Goal: Task Accomplishment & Management: Manage account settings

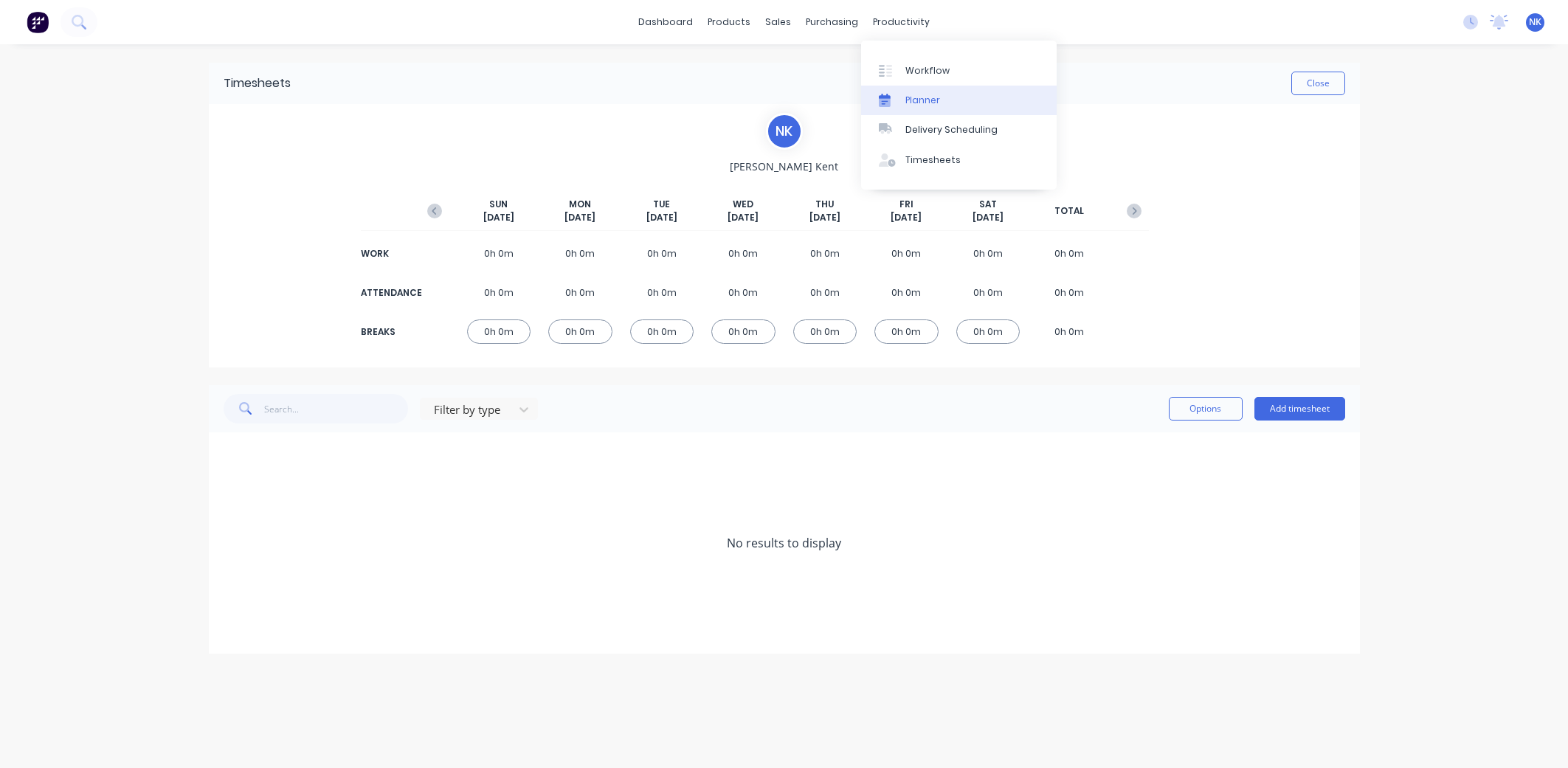
click at [909, 96] on div "Planner" at bounding box center [922, 100] width 34 height 13
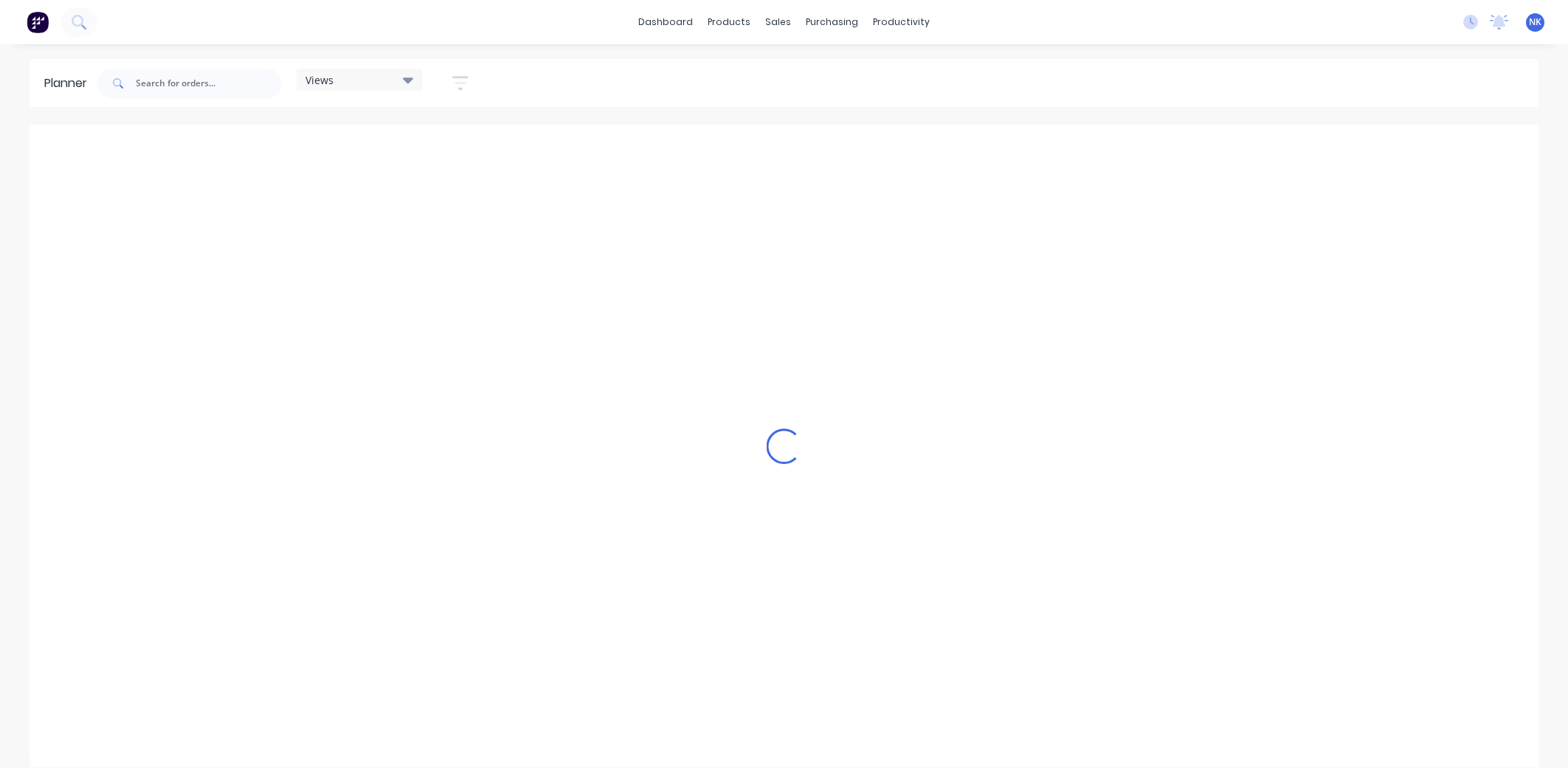
scroll to position [0, 1239]
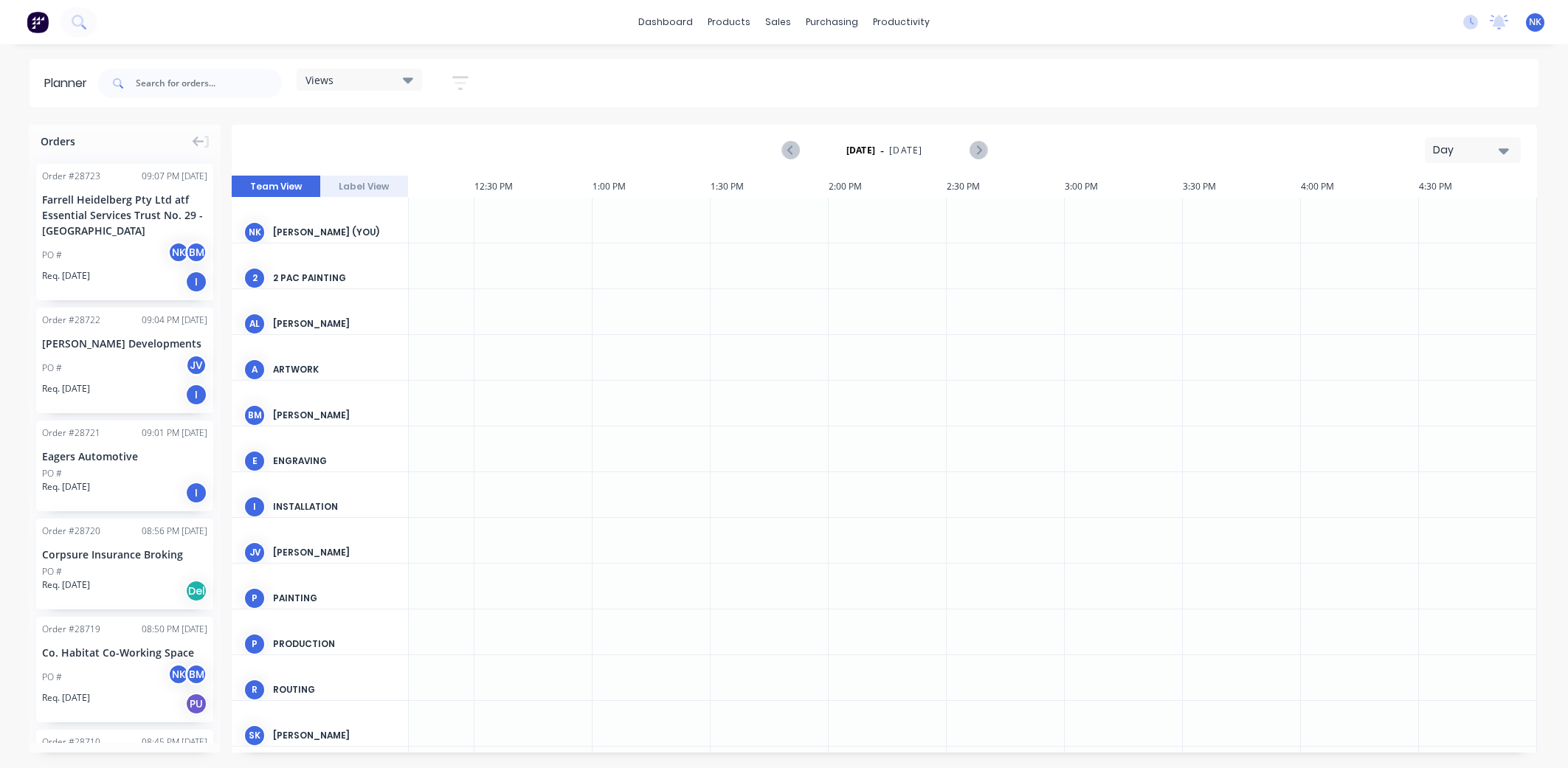
click at [302, 186] on button "Team View" at bounding box center [276, 186] width 88 height 22
click at [415, 80] on div "Views" at bounding box center [359, 79] width 125 height 22
click at [479, 189] on button "edit" at bounding box center [478, 189] width 19 height 16
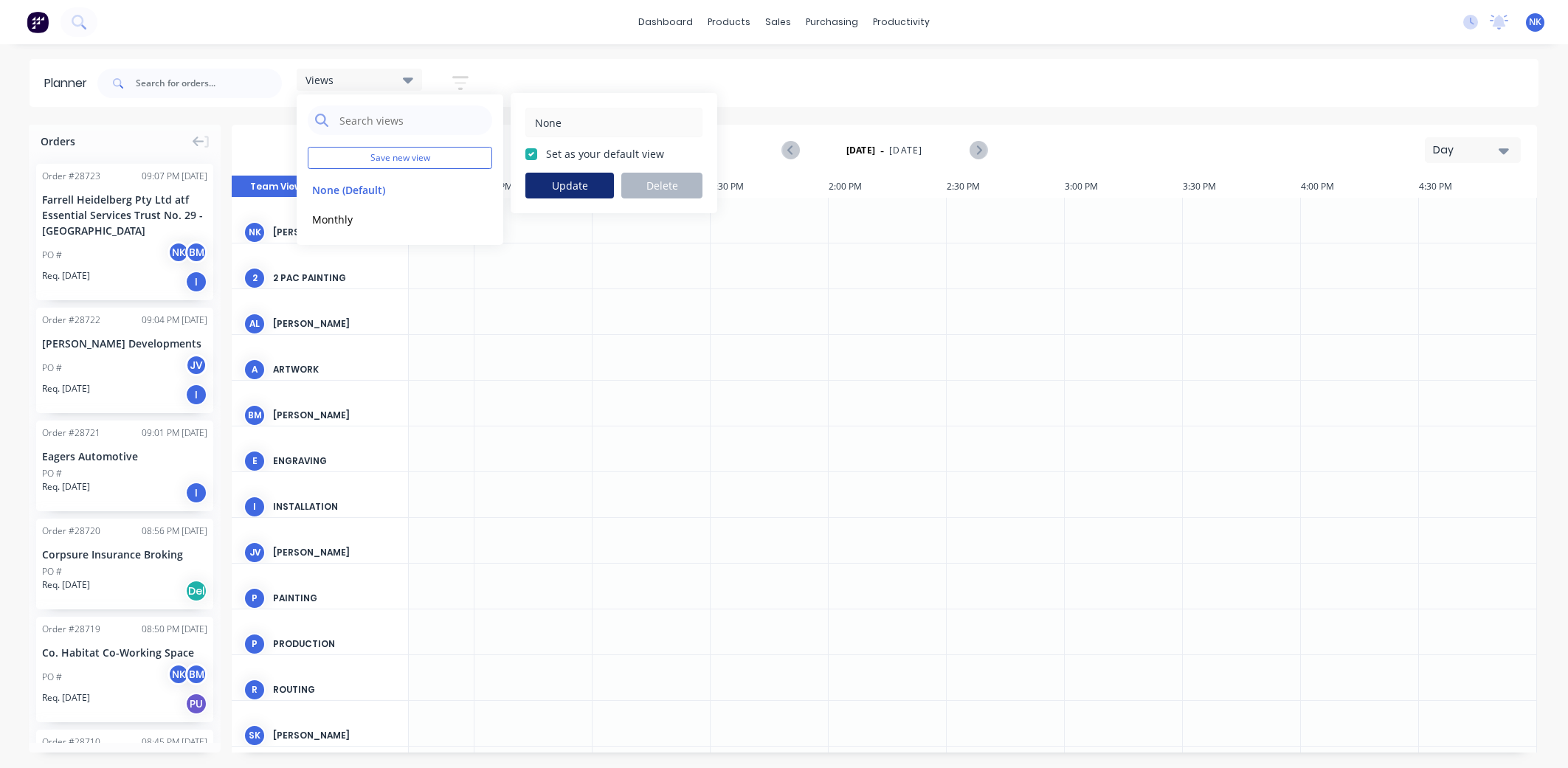
click at [564, 188] on button "Update" at bounding box center [570, 185] width 88 height 26
click at [1494, 148] on div "Day" at bounding box center [1467, 150] width 68 height 16
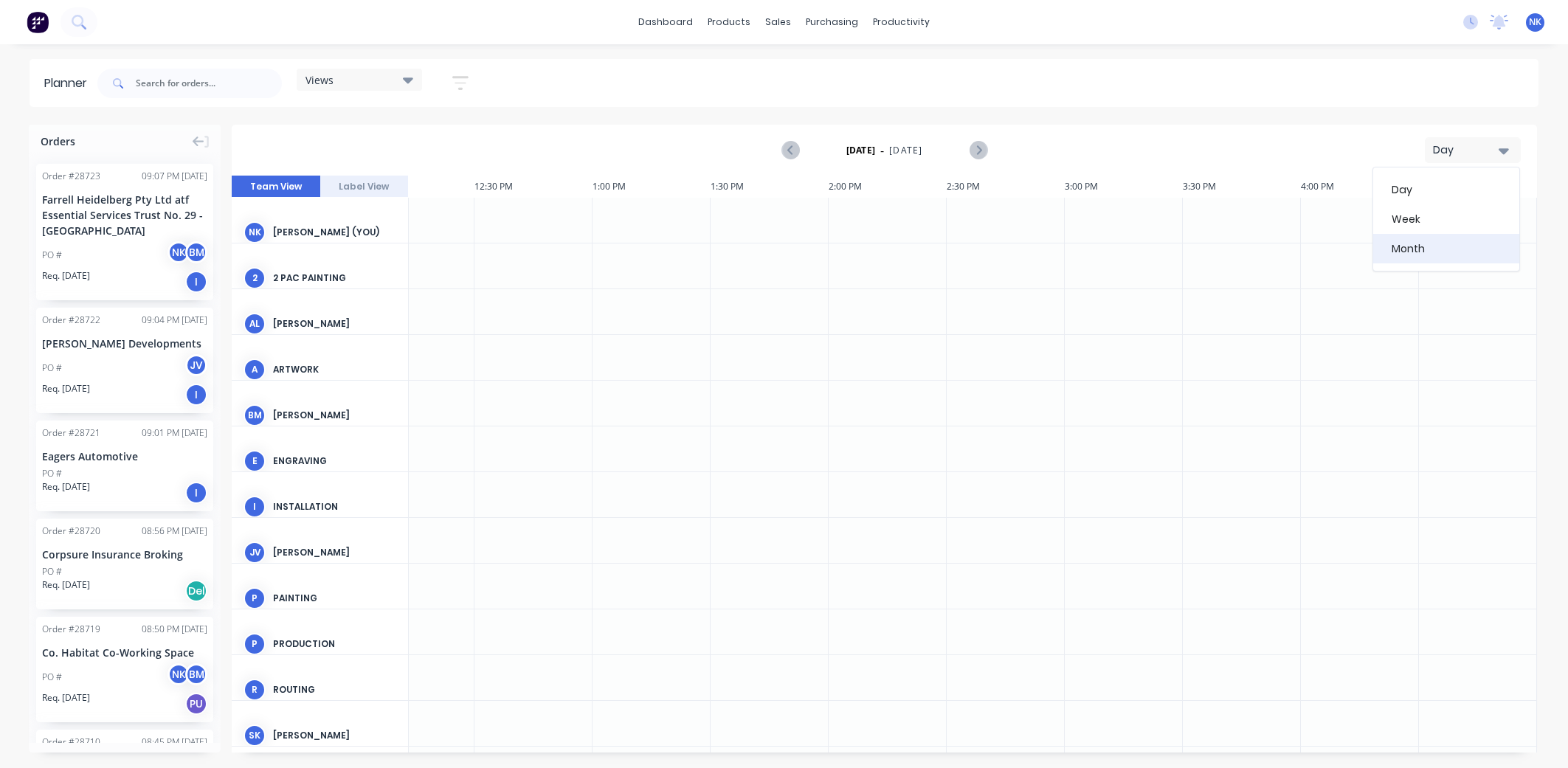
click at [1445, 239] on div "Month" at bounding box center [1446, 248] width 146 height 29
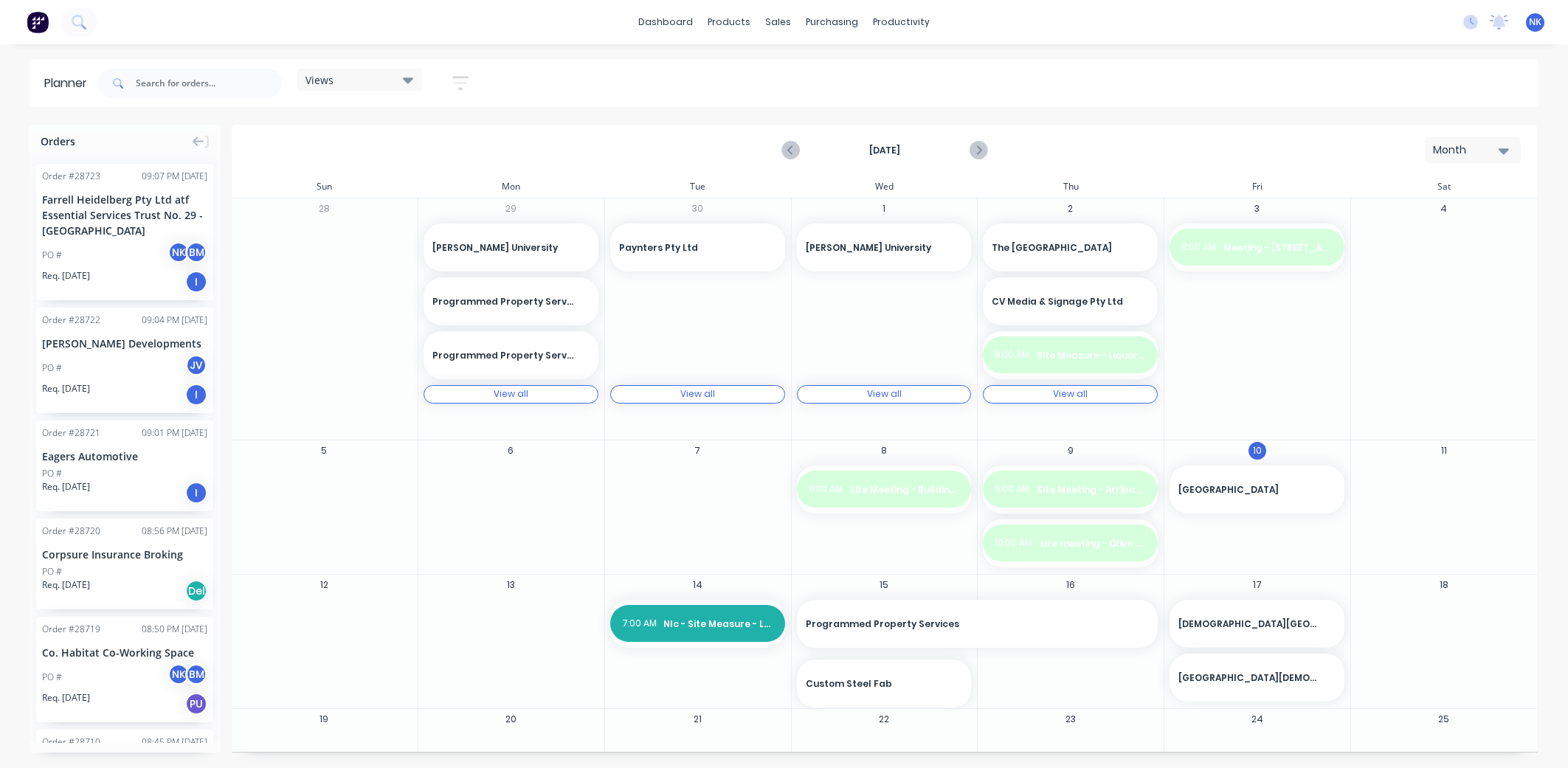
click at [410, 81] on icon at bounding box center [408, 80] width 11 height 6
click at [454, 161] on button "Save new view" at bounding box center [400, 158] width 185 height 22
click at [546, 152] on label "Set as your default view" at bounding box center [605, 154] width 118 height 16
click at [529, 152] on input "Set as your default view" at bounding box center [531, 153] width 11 height 14
checkbox input "true"
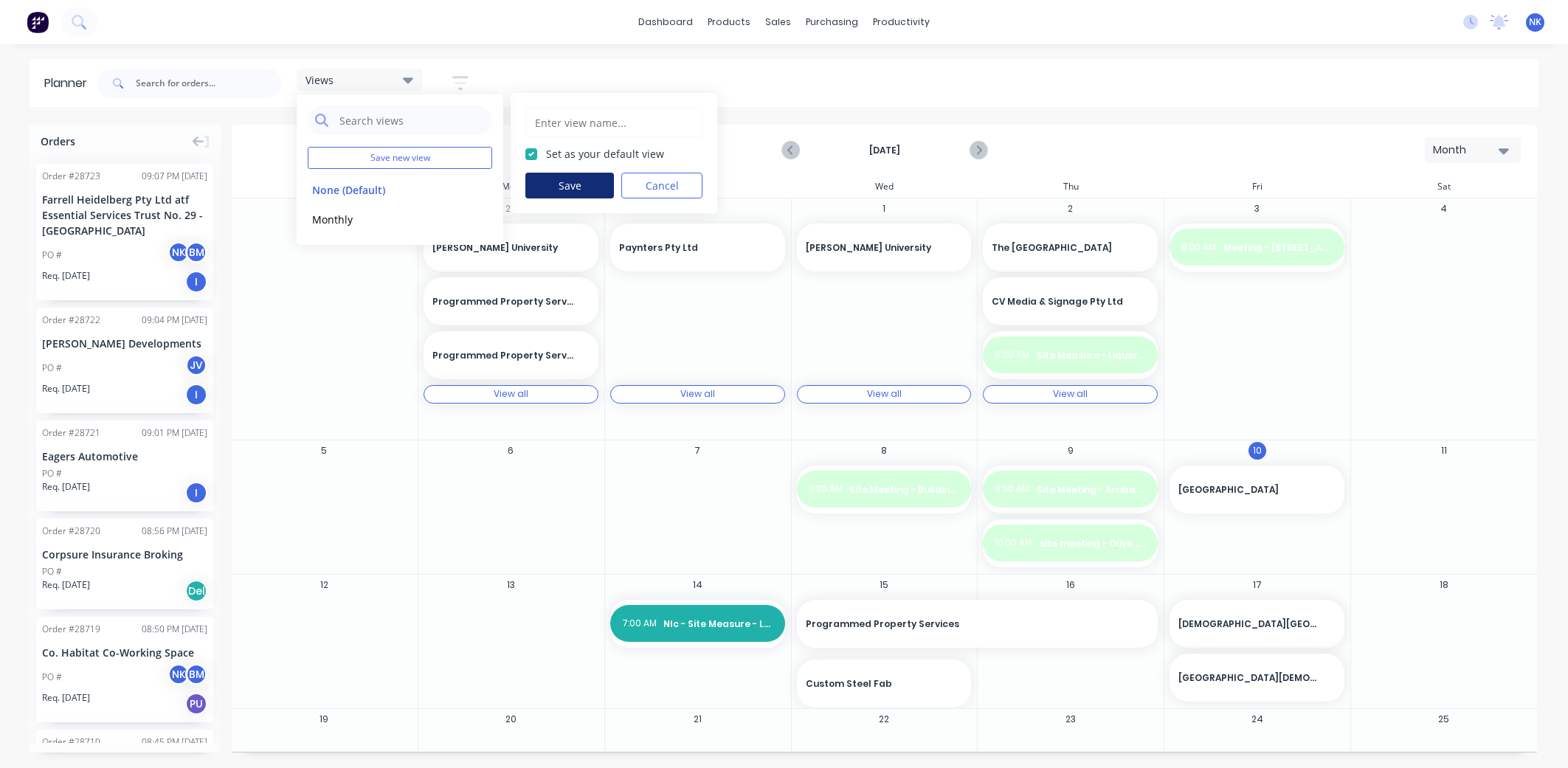
click at [558, 181] on button "Save" at bounding box center [570, 185] width 88 height 26
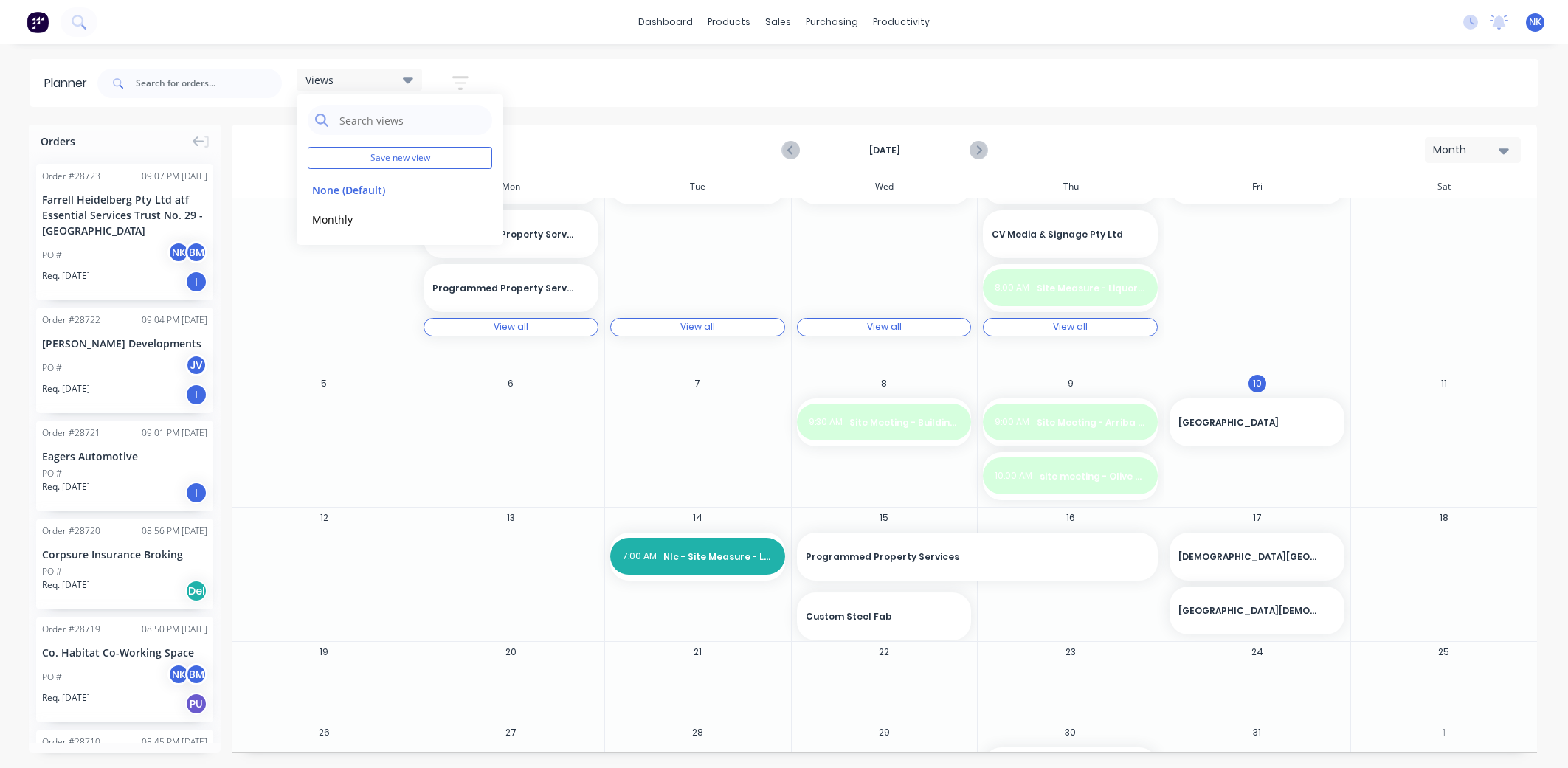
scroll to position [118, 0]
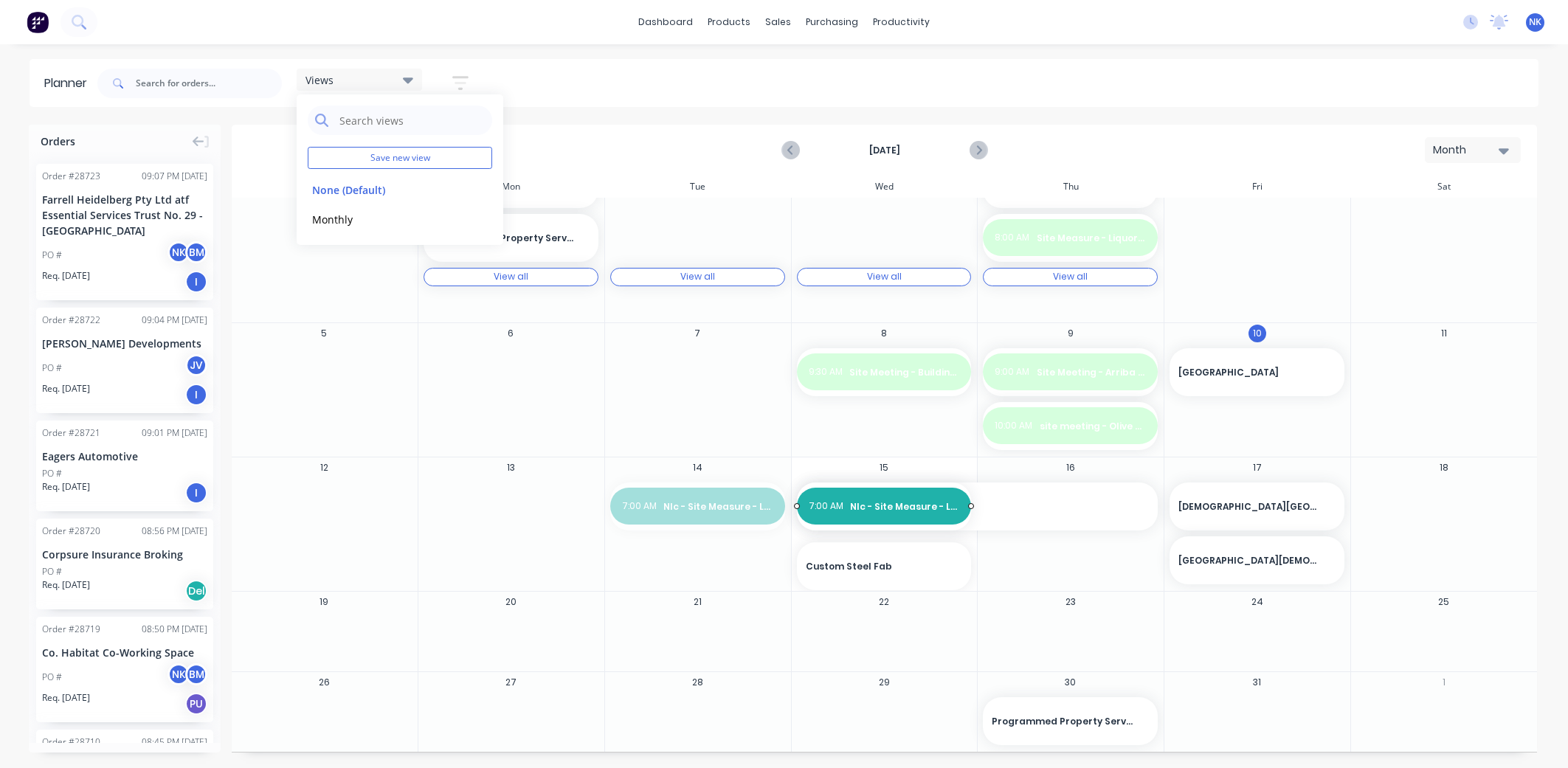
drag, startPoint x: 692, startPoint y: 507, endPoint x: 862, endPoint y: 508, distance: 170.0
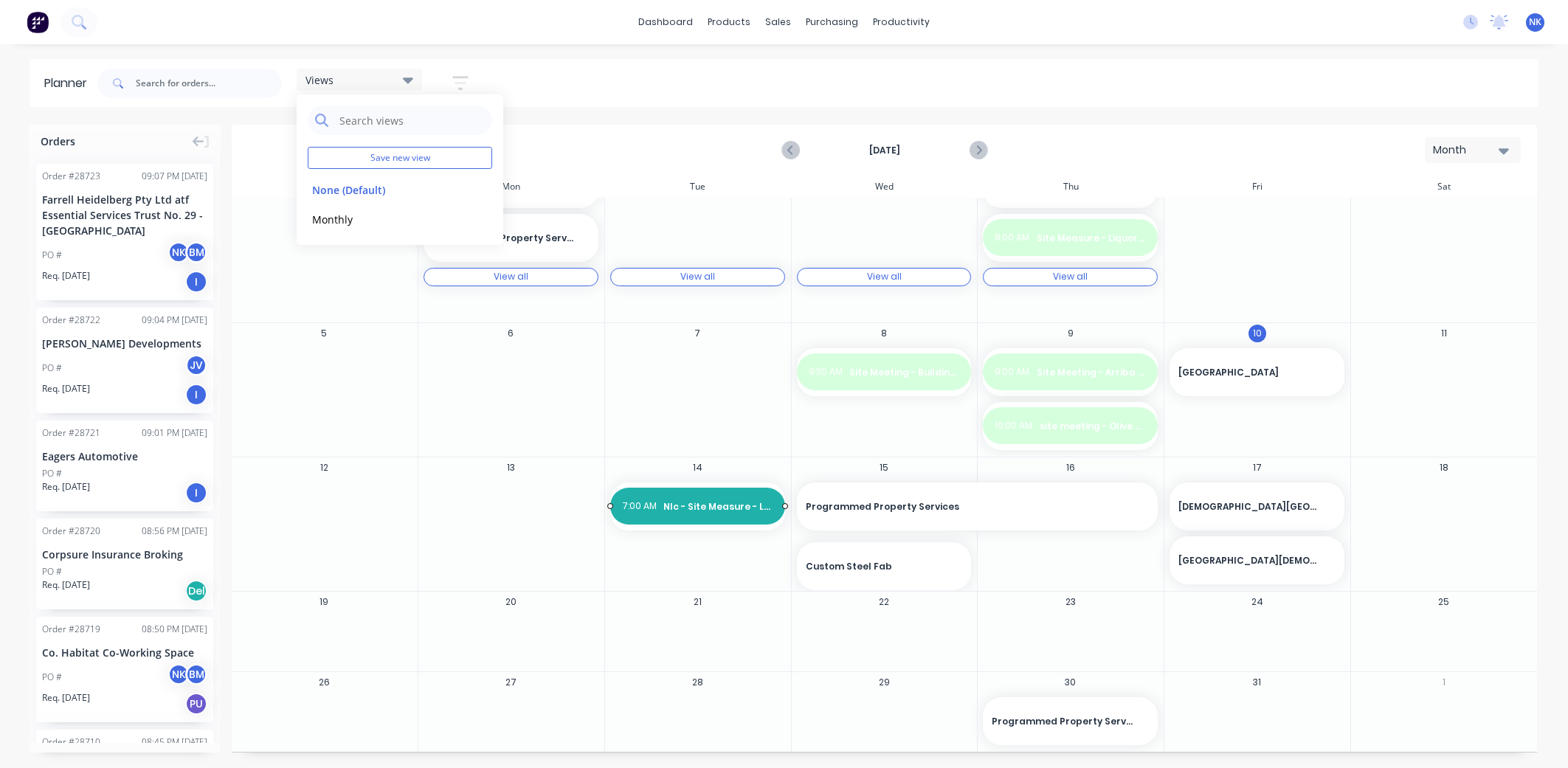
click at [692, 507] on span "NIc - Site Measure - LANGTREES MACHINERY Digger" at bounding box center [718, 507] width 110 height 13
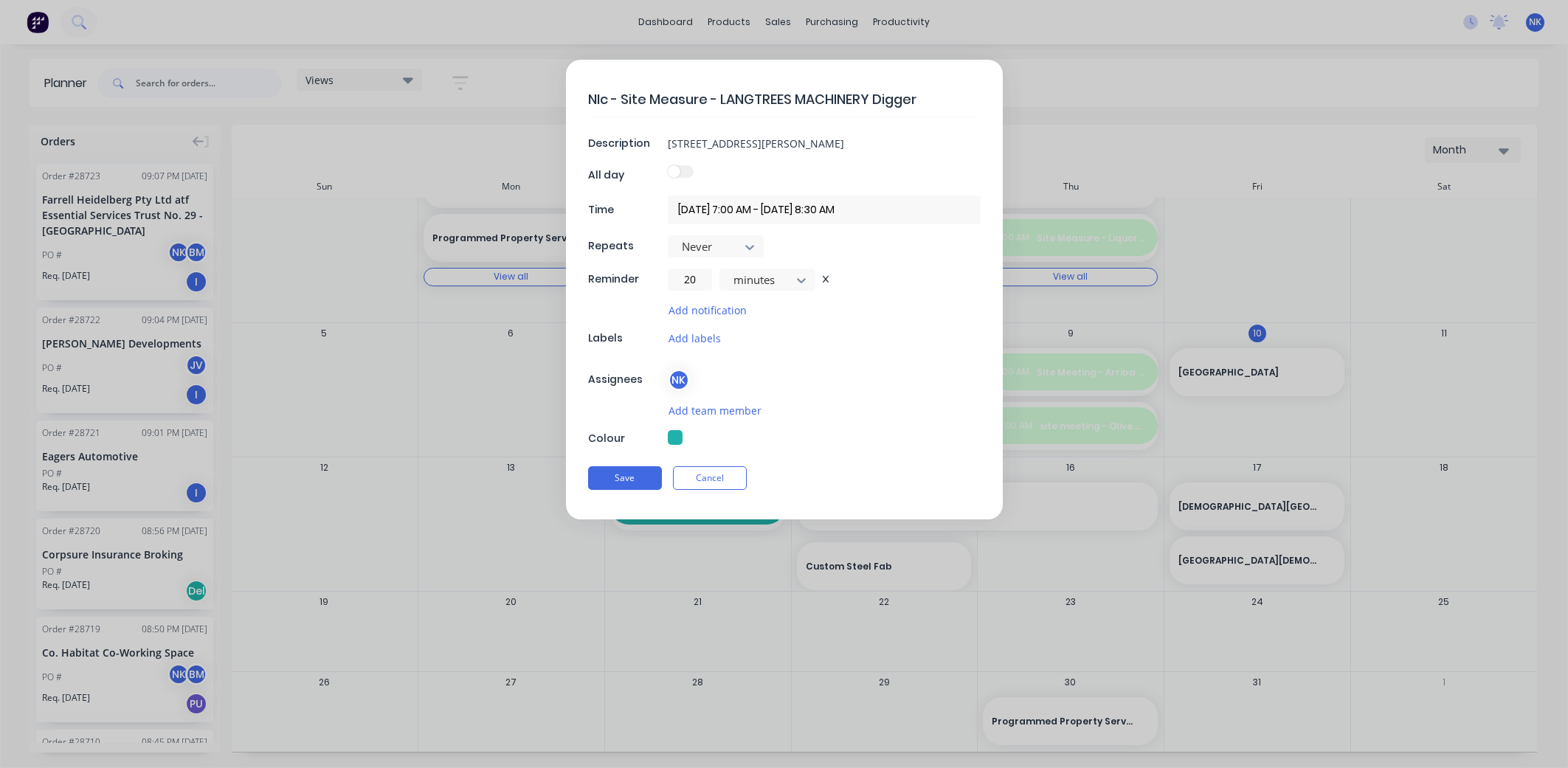
type textarea "x"
click at [682, 208] on input "[DATE] 7:00 AM - [DATE] 8:30 AM" at bounding box center [824, 209] width 313 height 29
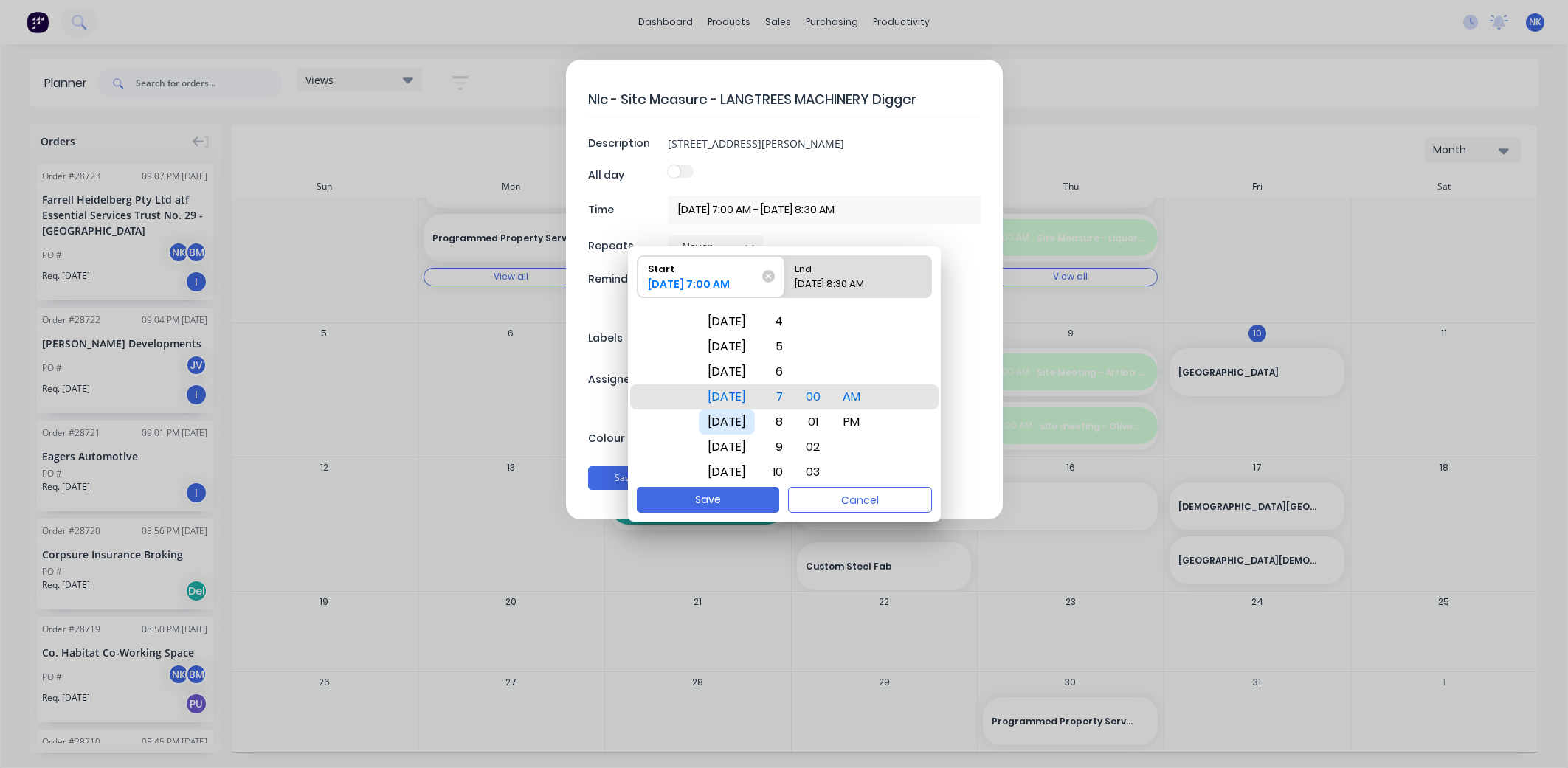
click at [732, 415] on div "[DATE]" at bounding box center [727, 422] width 56 height 25
click at [723, 284] on div "[DATE] 7:00 AM" at bounding box center [701, 286] width 119 height 20
click at [638, 284] on input "Start [DATE] 7:00 AM" at bounding box center [638, 276] width 1 height 42
click at [824, 400] on div "30" at bounding box center [813, 396] width 34 height 25
click at [839, 288] on div "Please select" at bounding box center [858, 286] width 137 height 20
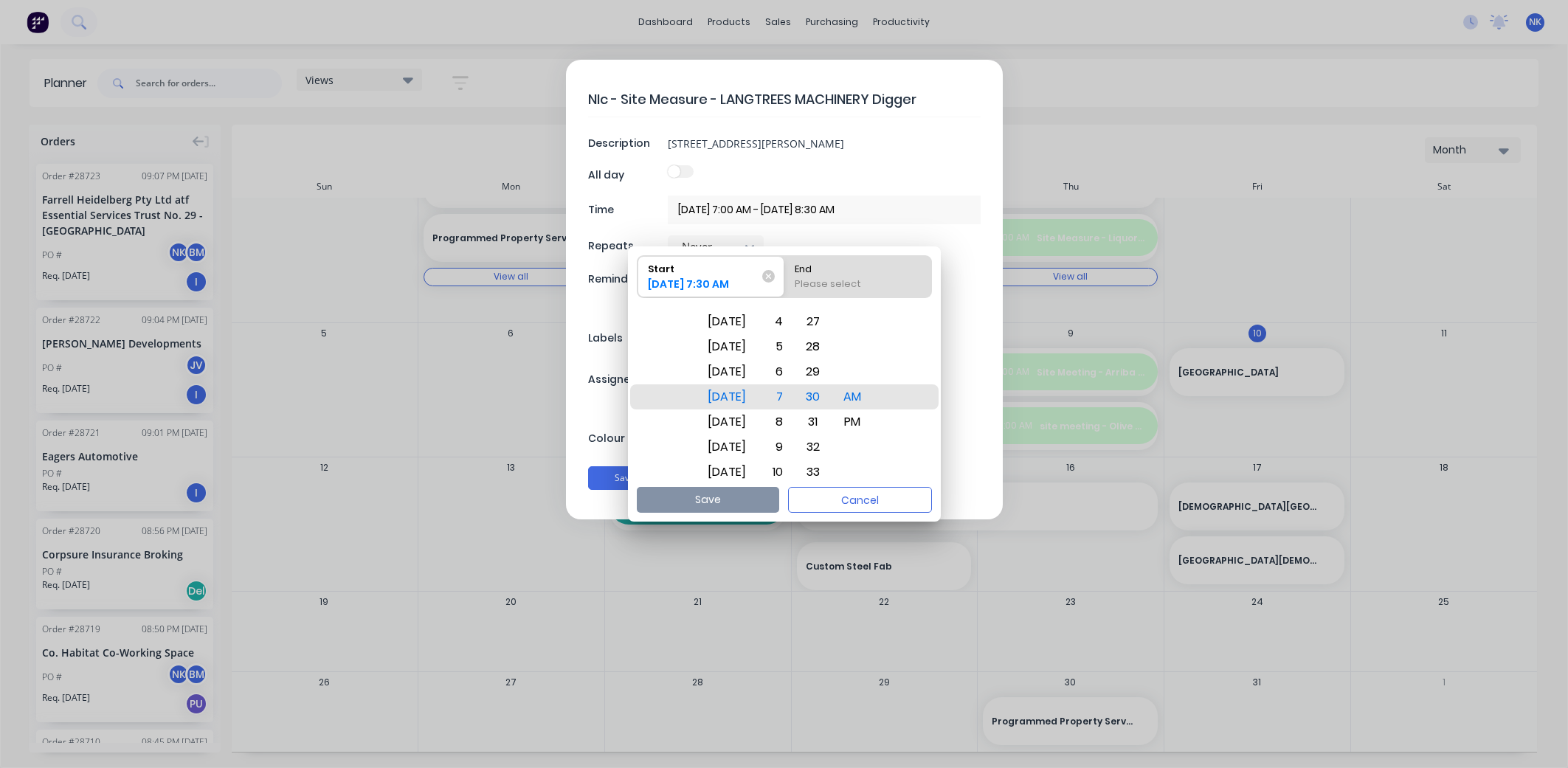
click at [785, 288] on input "End Please select" at bounding box center [784, 276] width 1 height 42
radio input "true"
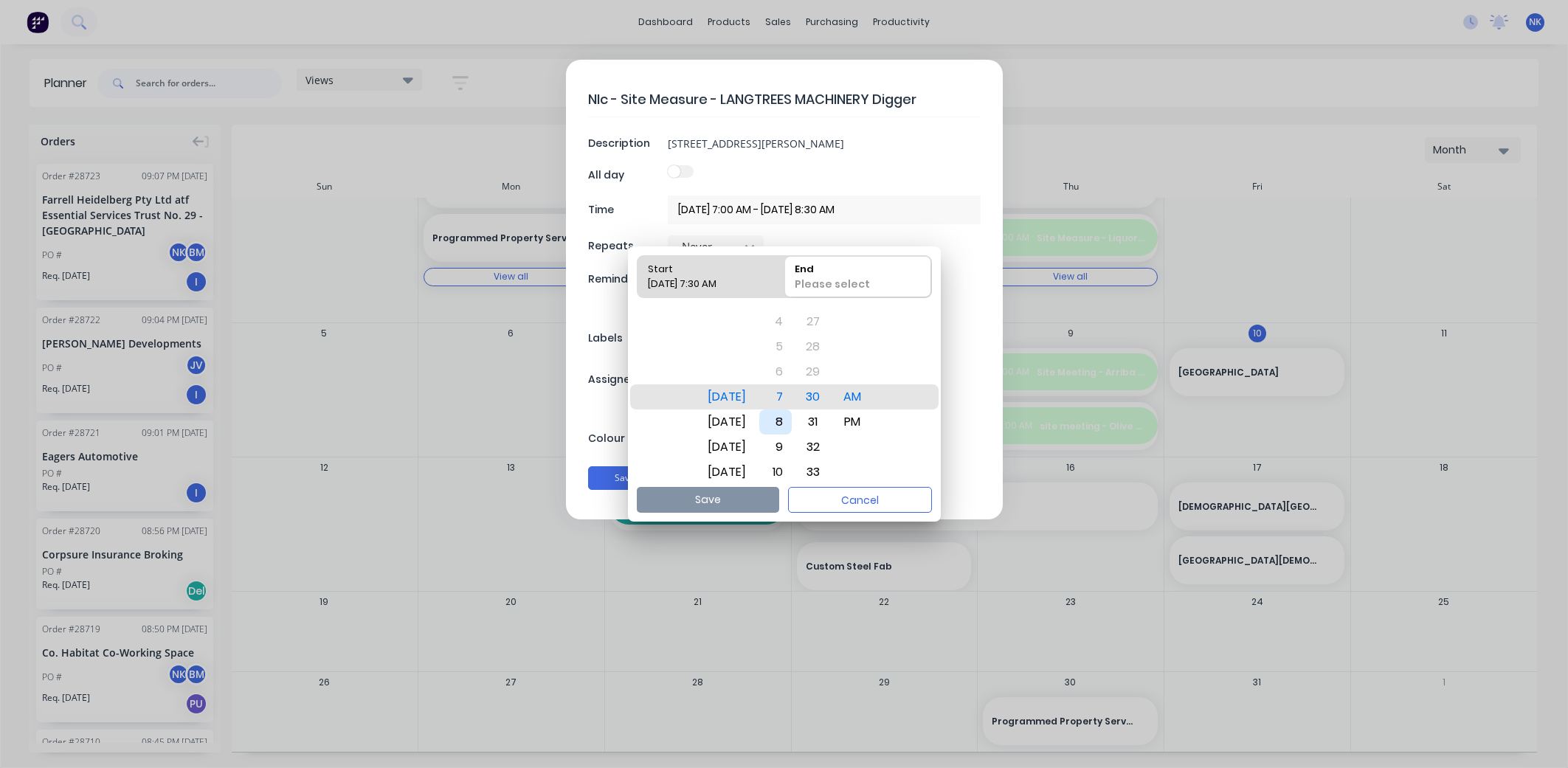
click at [791, 416] on div "8" at bounding box center [776, 422] width 33 height 25
click at [760, 500] on button "Save" at bounding box center [708, 500] width 142 height 26
type input "[DATE] 7:30 AM - [DATE] 8:30 AM"
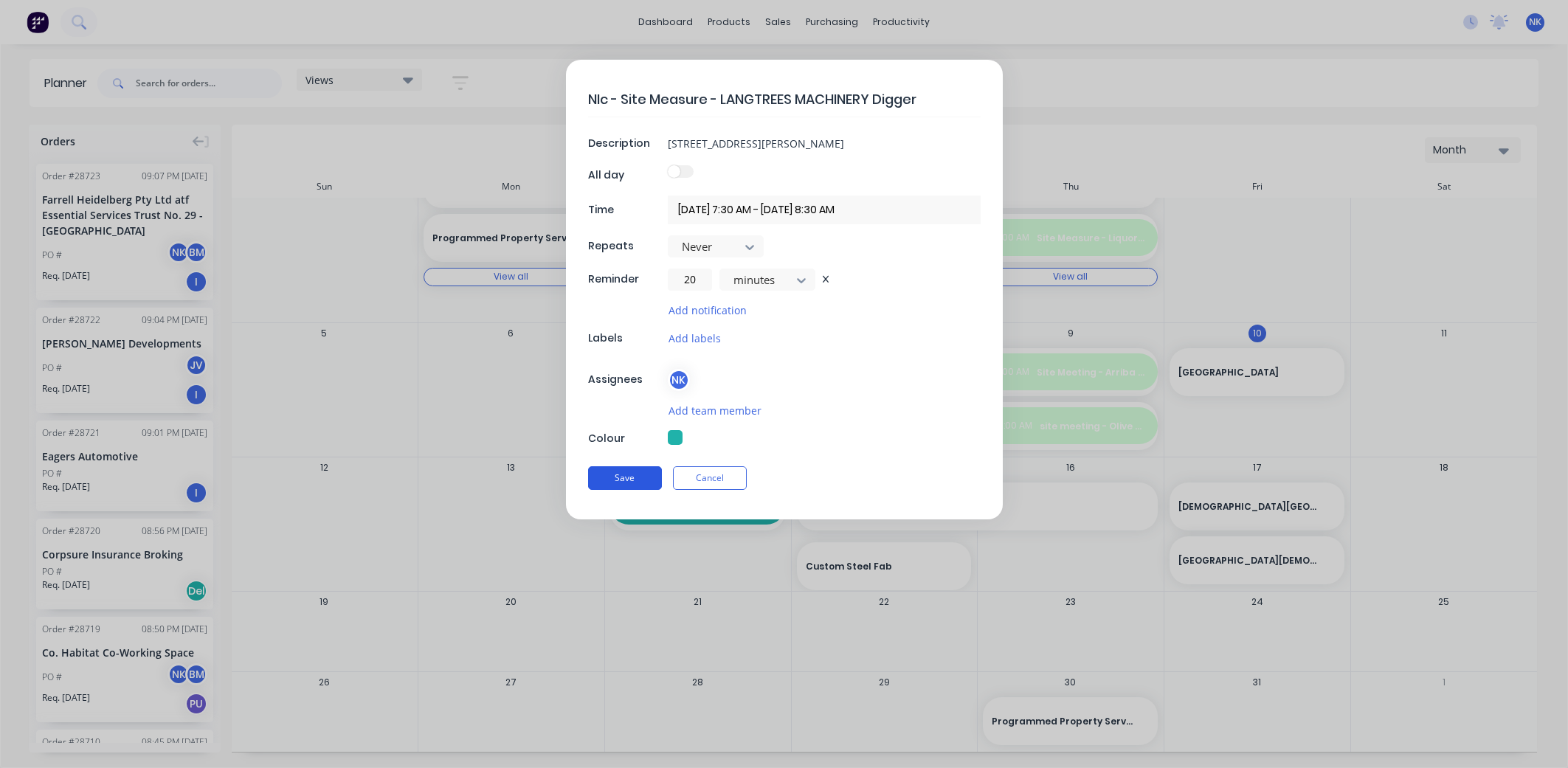
click at [638, 480] on button "Save" at bounding box center [625, 477] width 74 height 24
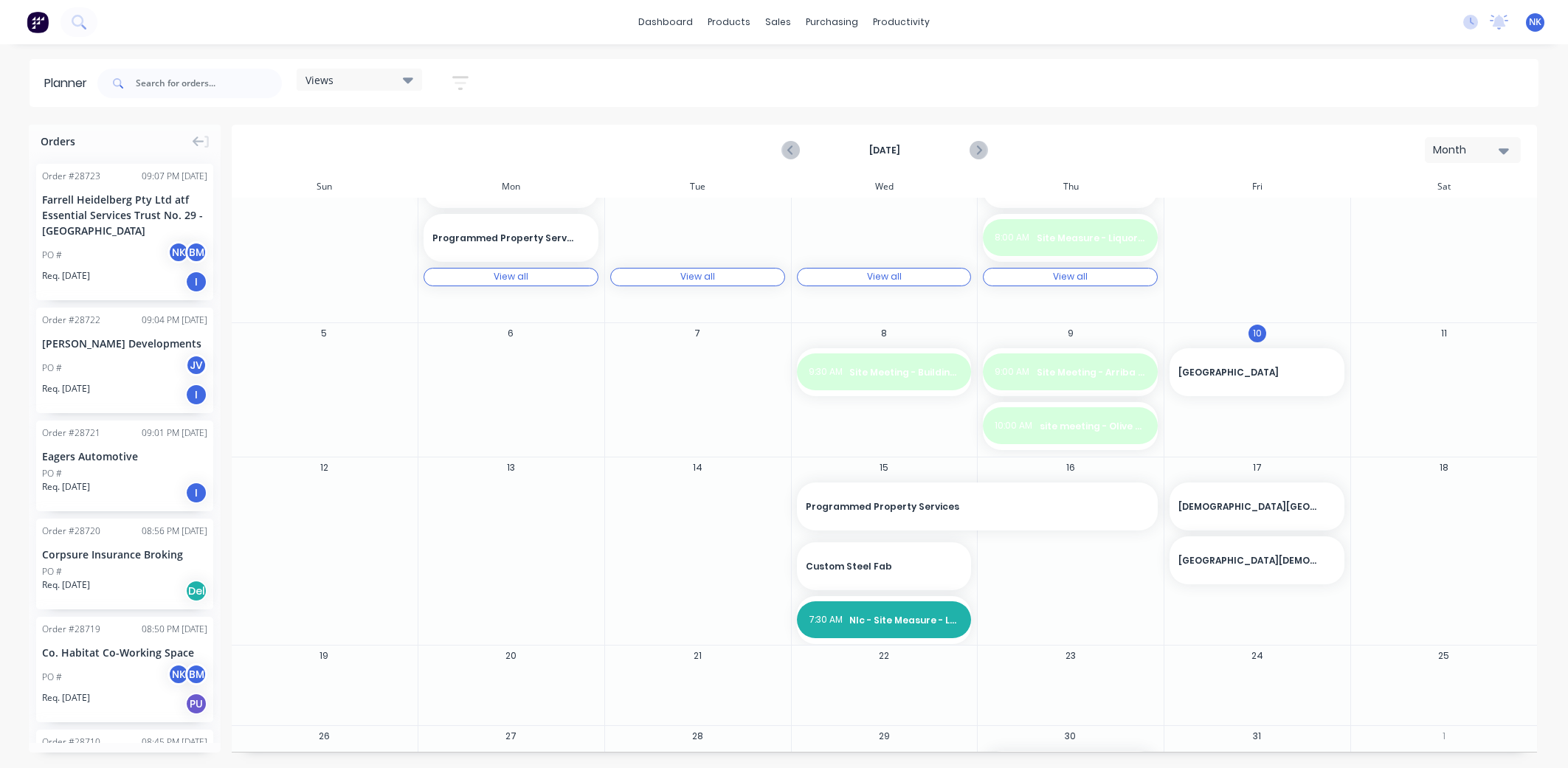
click at [663, 533] on div "14" at bounding box center [697, 551] width 186 height 187
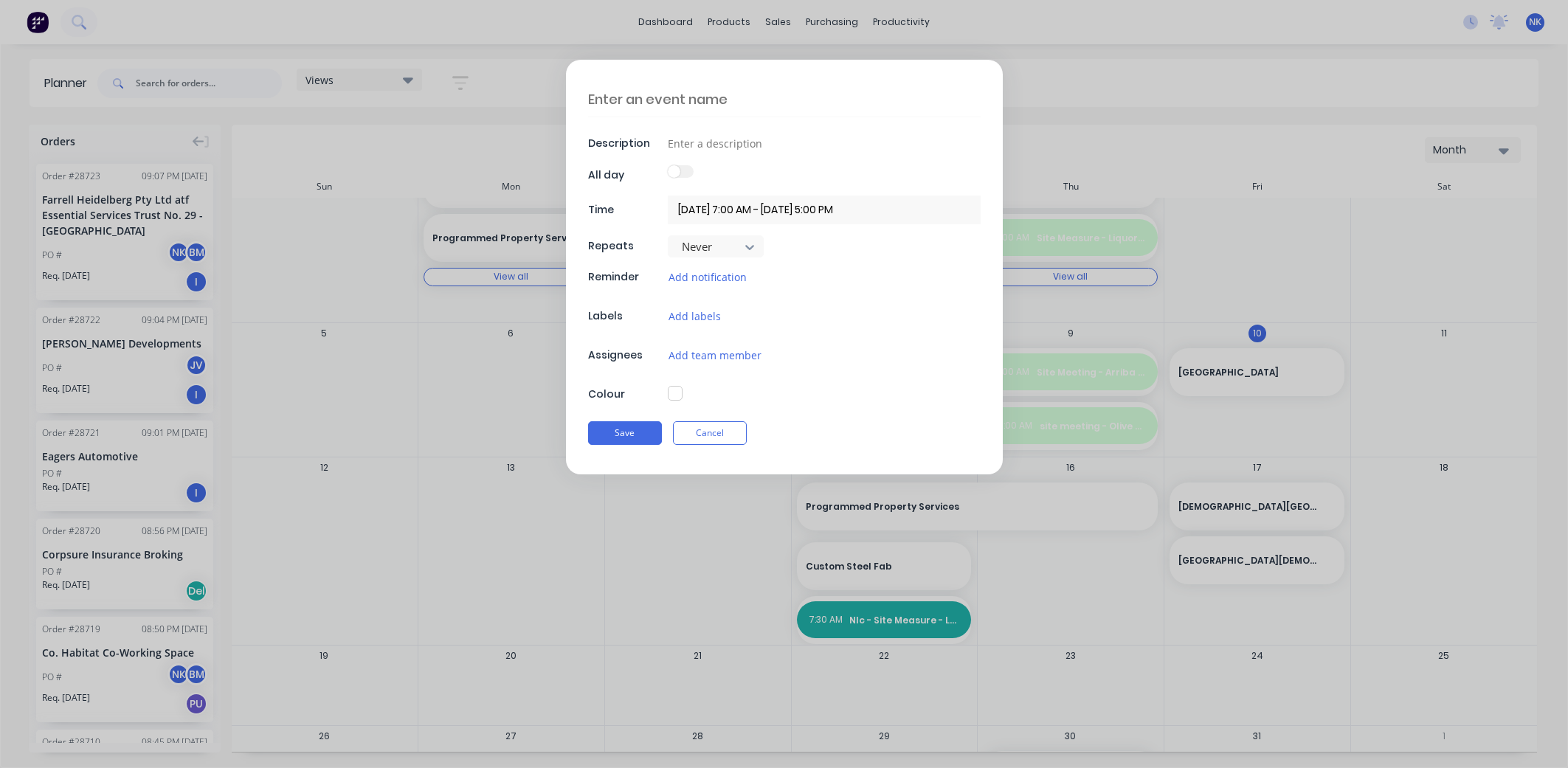
click at [712, 90] on textarea at bounding box center [784, 99] width 392 height 34
type textarea "x"
type textarea "N"
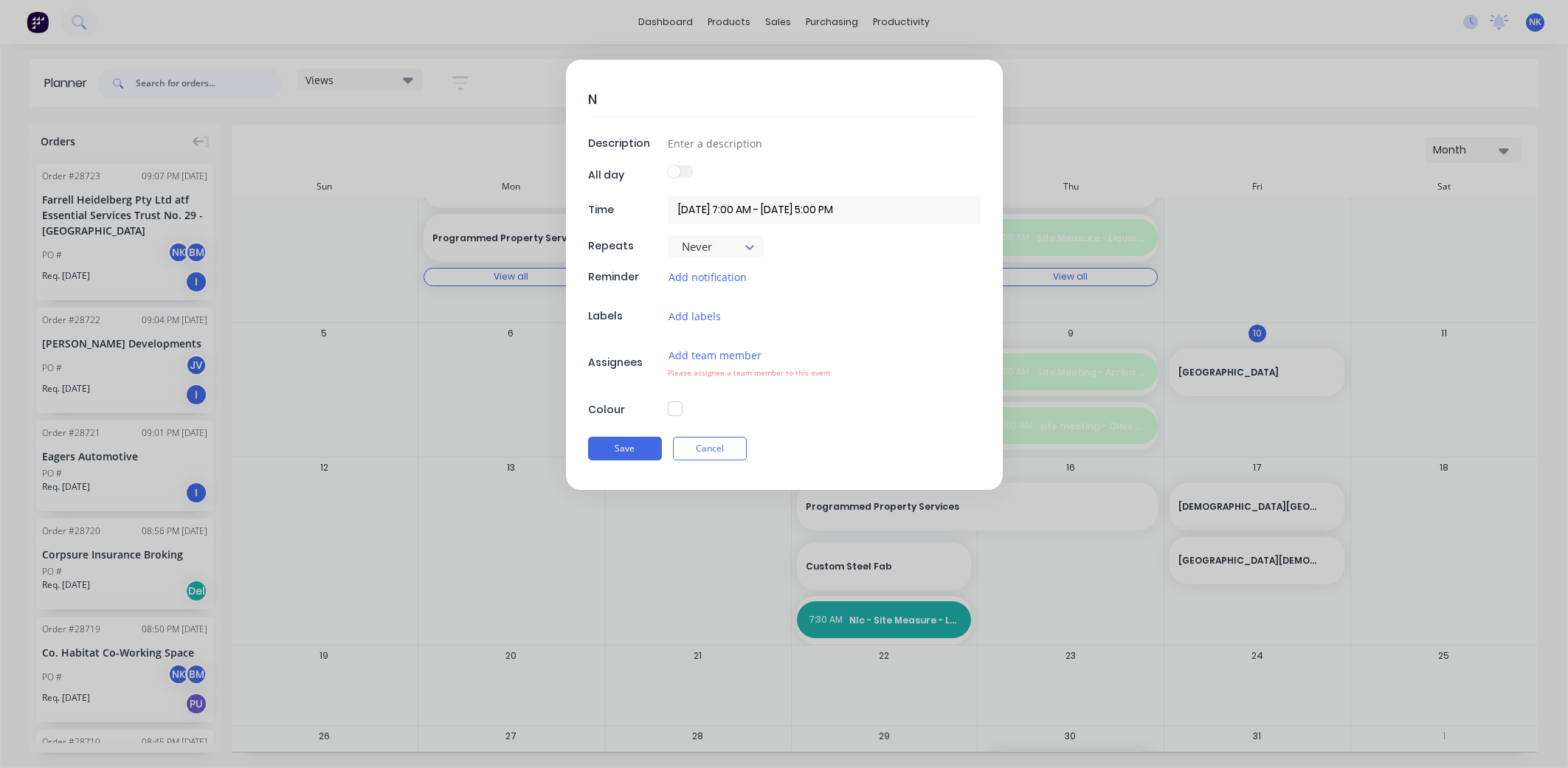
type textarea "x"
type textarea "Ni"
type textarea "x"
type textarea "Nic"
type textarea "x"
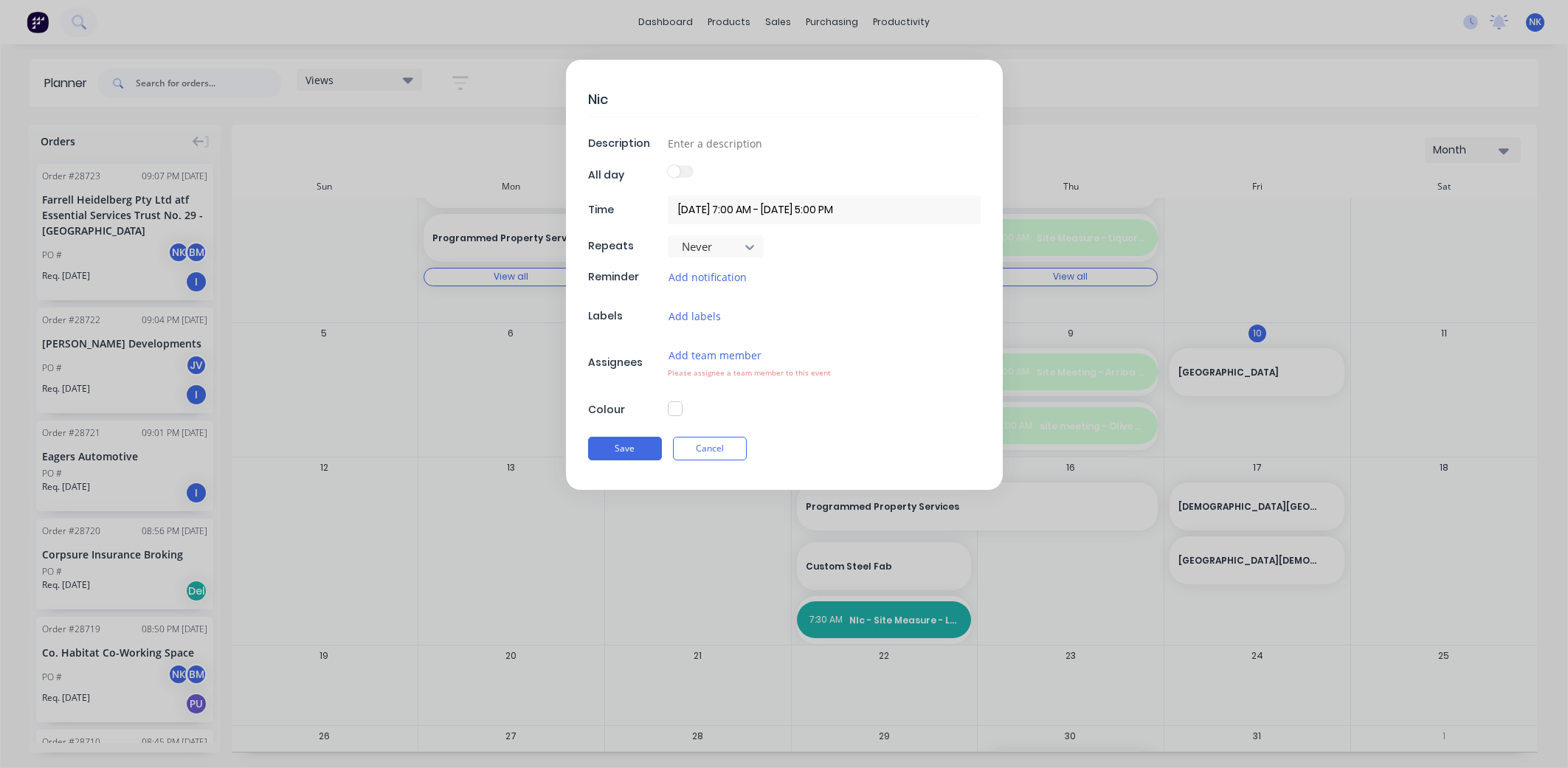
type textarea "Nic"
type textarea "x"
type textarea "Nic -"
type textarea "x"
type textarea "Nic -"
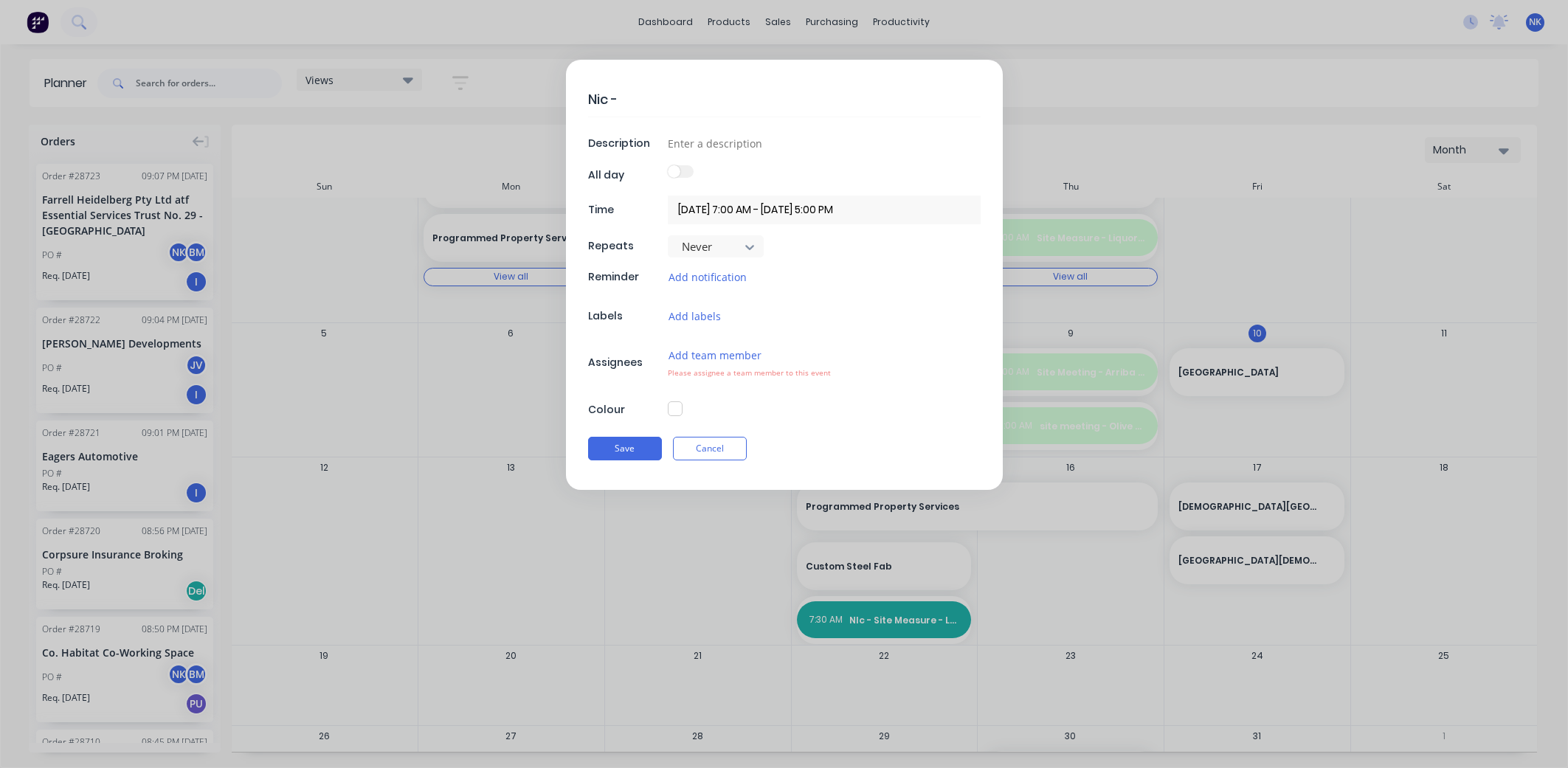
type textarea "x"
type textarea "Nic - S"
type textarea "x"
type textarea "Nic - SI"
type textarea "x"
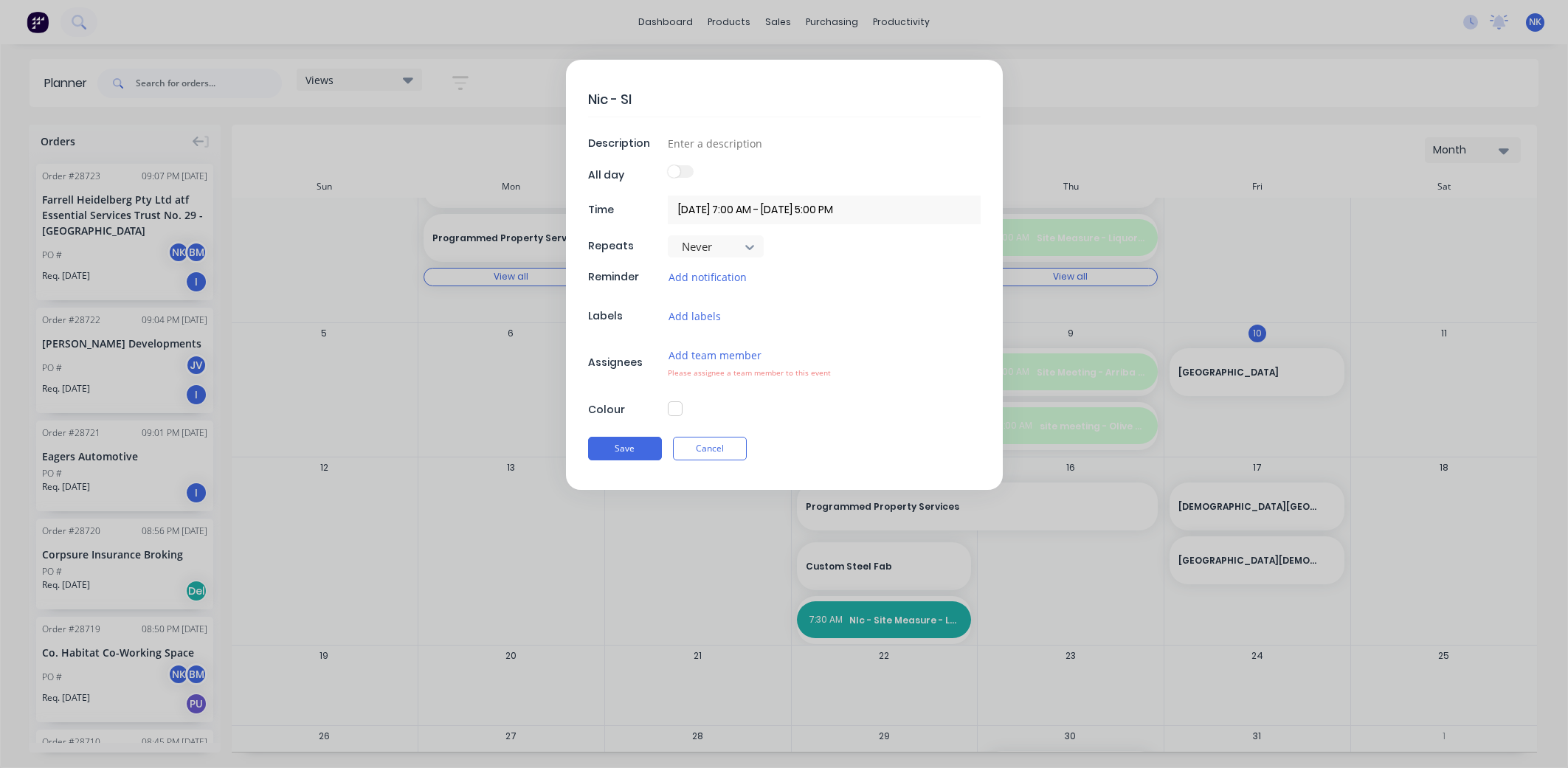
type textarea "Nic - SIt"
type textarea "x"
type textarea "Nic - SIte"
type textarea "x"
type textarea "Nic - SIte c"
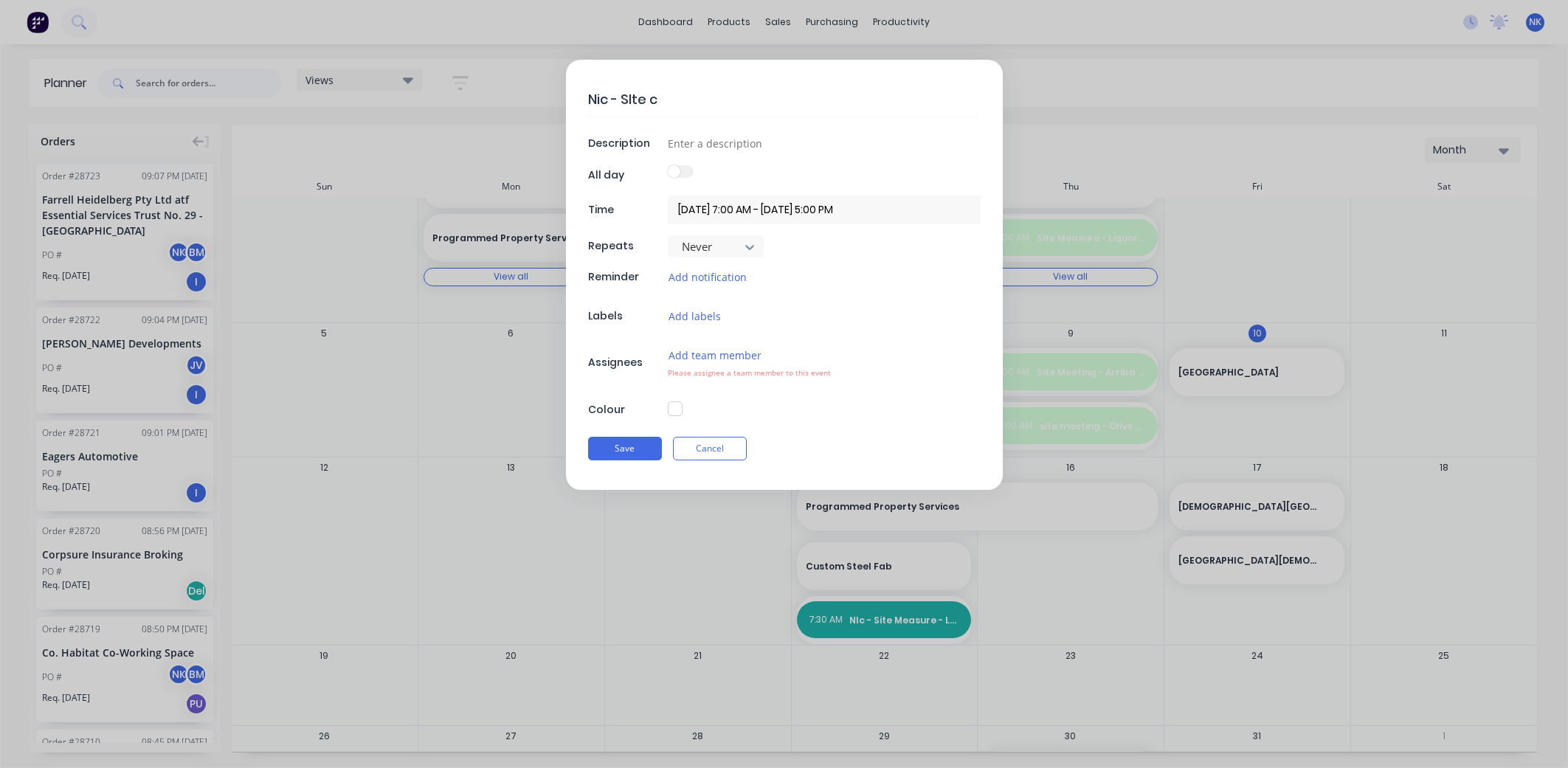
type textarea "x"
type textarea "Nic - SIte ch"
type textarea "x"
type textarea "Nic - SIte che"
type textarea "x"
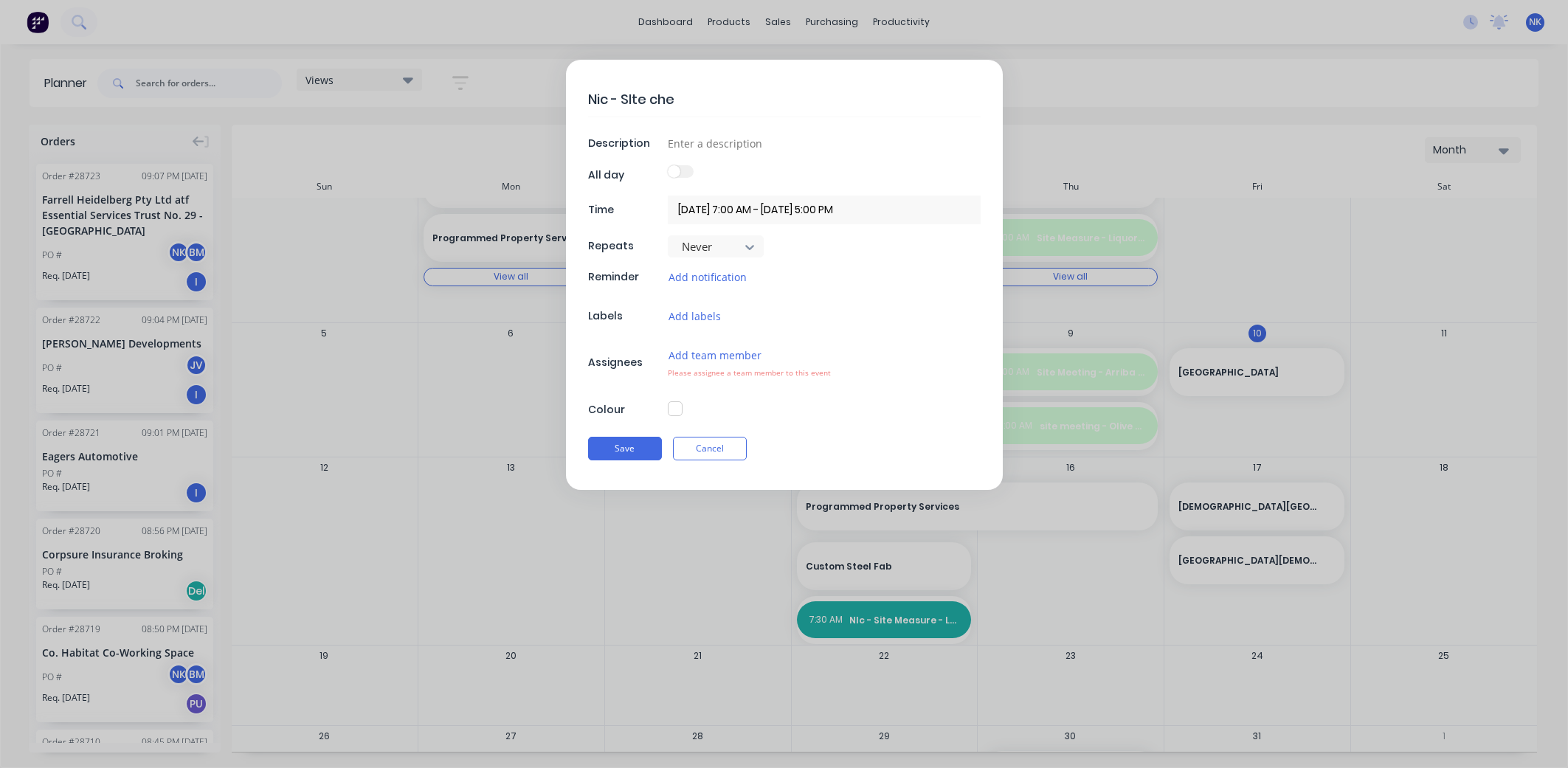
type textarea "Nic - SIte chec"
type textarea "x"
type textarea "Nic - SIte check"
type textarea "x"
type textarea "Nic - SIte check"
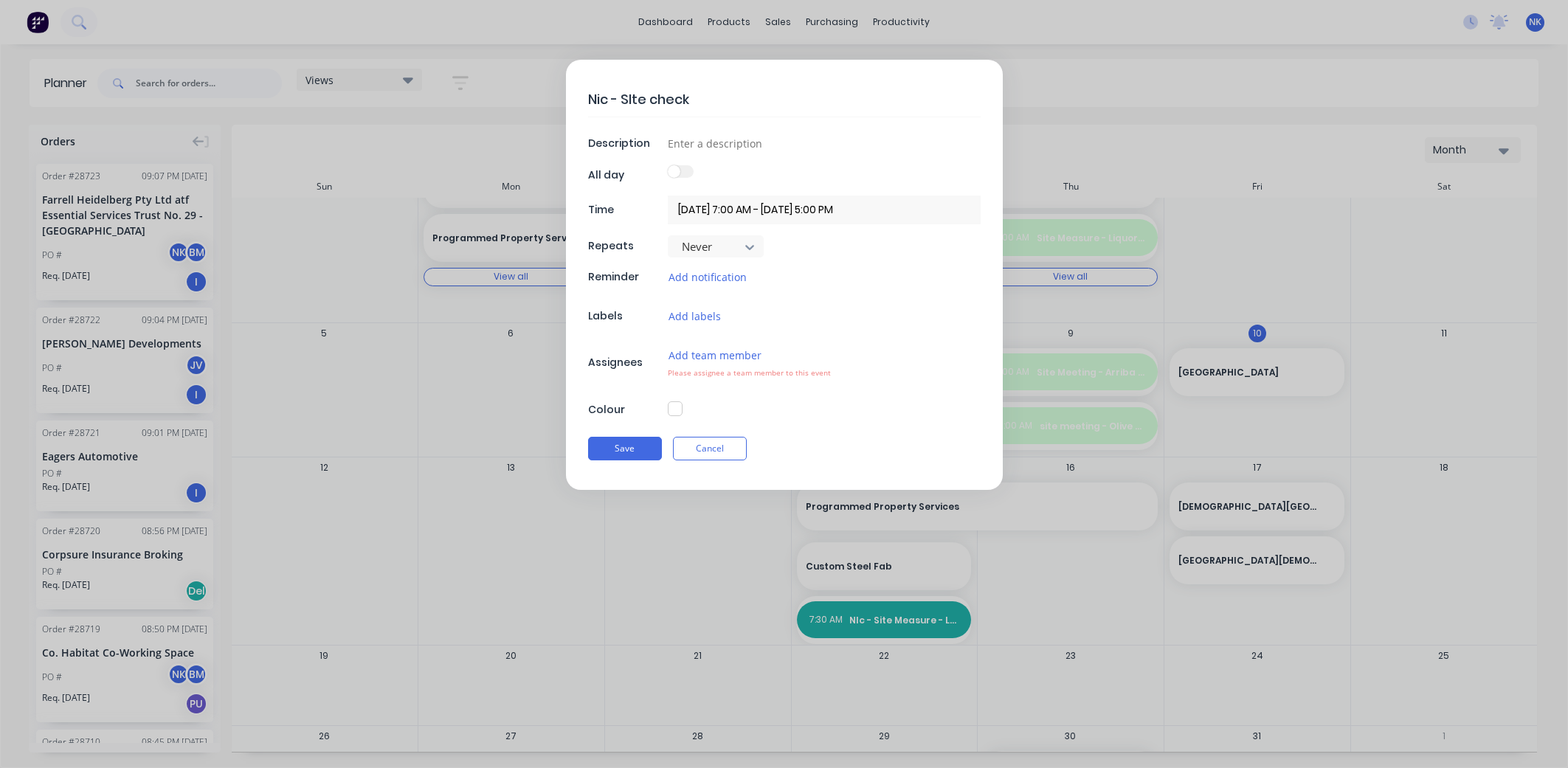
type textarea "x"
type textarea "Nic - SIte check -"
type textarea "x"
type textarea "Nic - SIte check -"
type textarea "x"
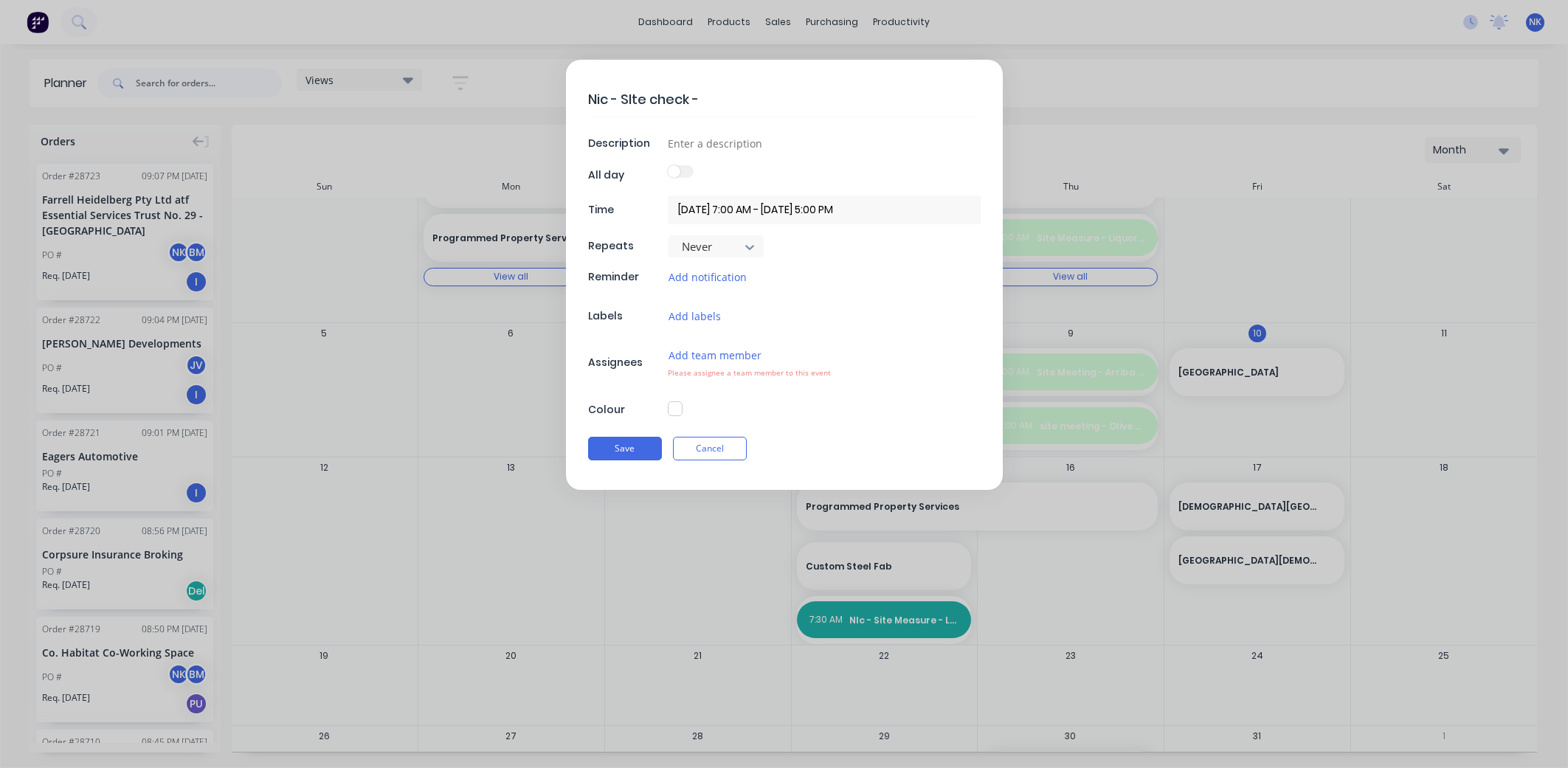
type textarea "Nic - SIte check - S"
type textarea "x"
type textarea "Nic - SIte check - SN"
type textarea "x"
type textarea "Nic - SIte check - SNP"
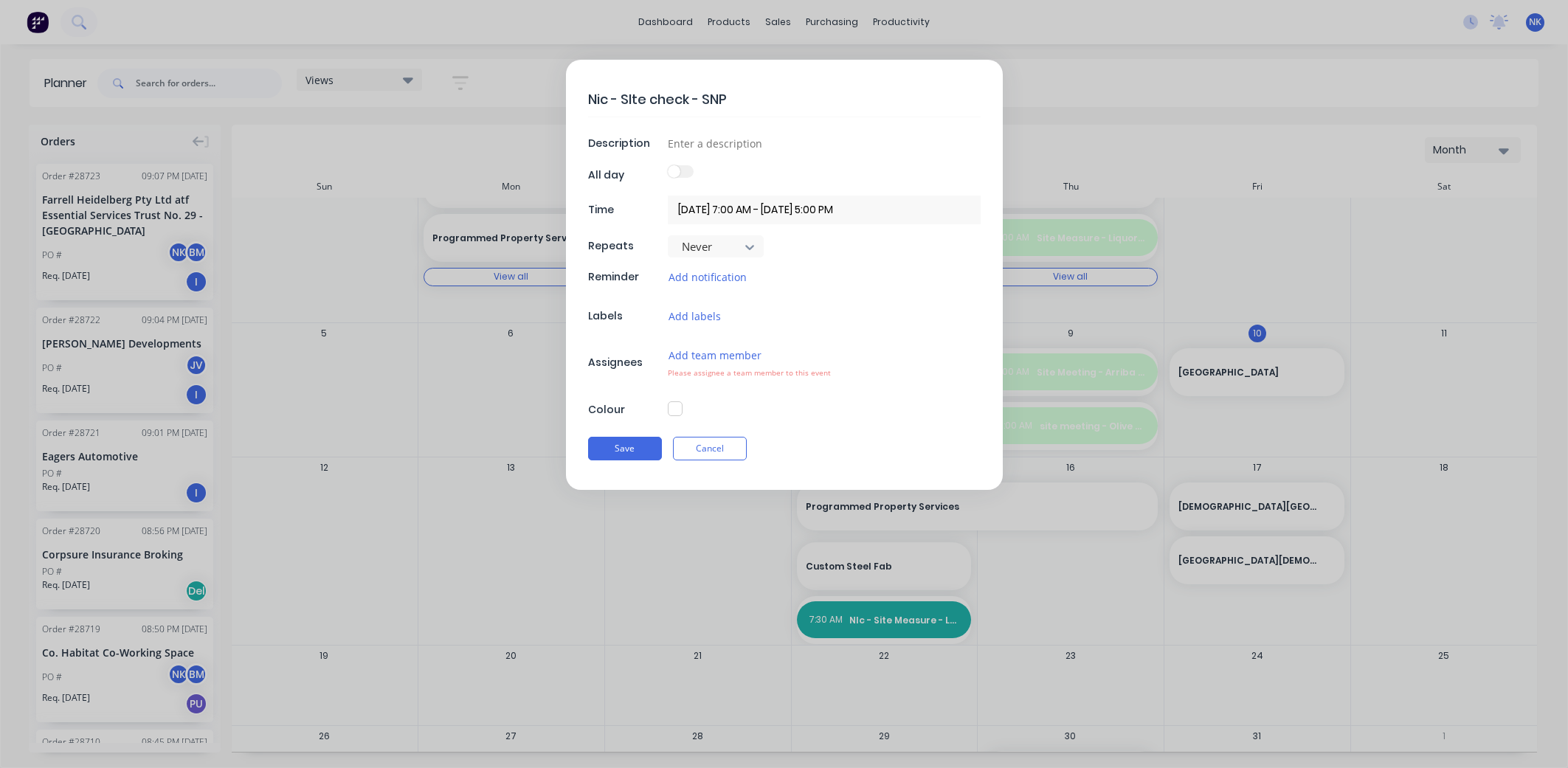
type textarea "x"
type textarea "Nic - SIte check - SNP"
type textarea "x"
type textarea "Nic - SIte check - SNP C"
type textarea "x"
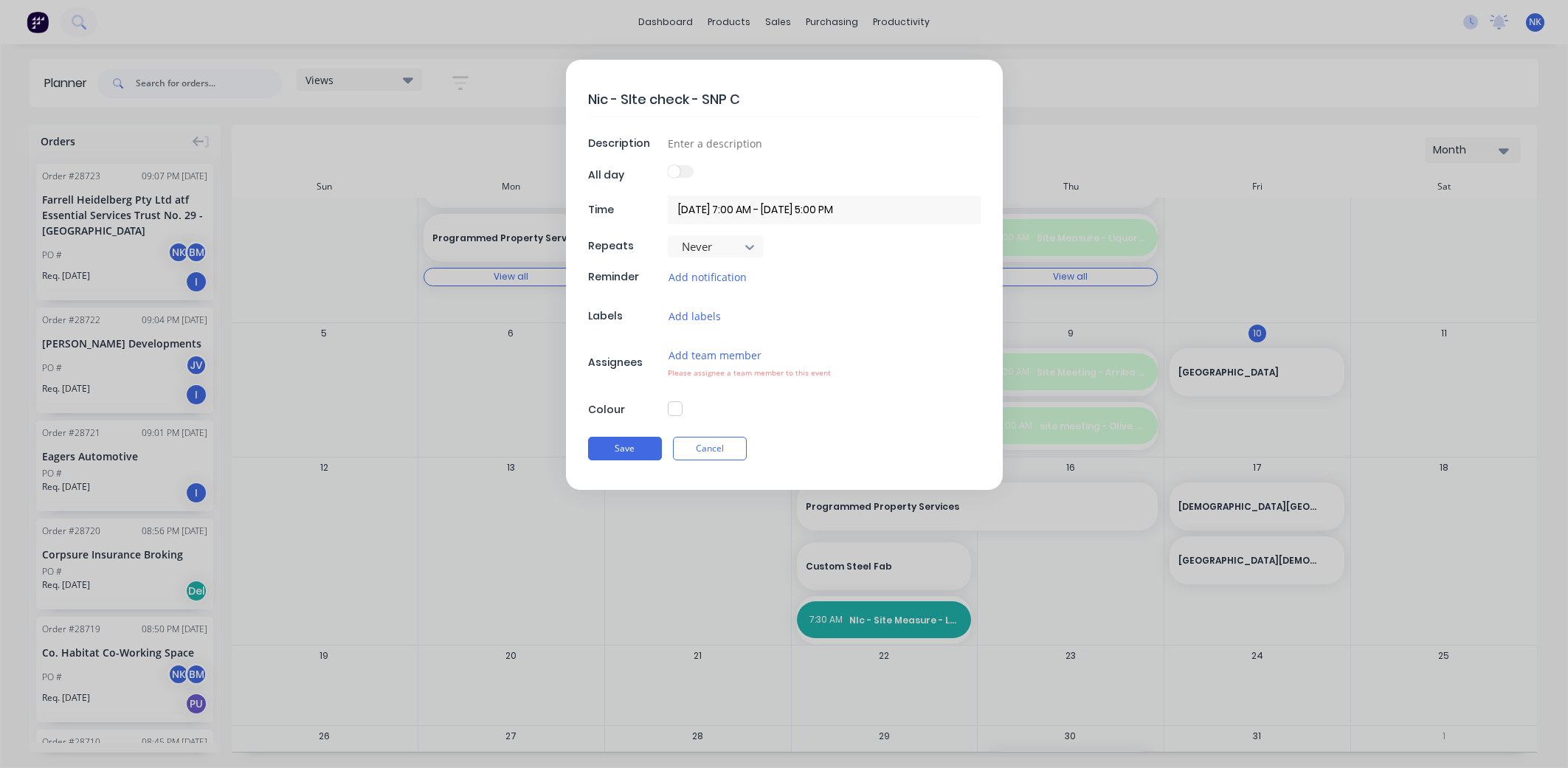
type textarea "Nic - SIte check - SNP Co"
type textarea "x"
type textarea "Nic - SIte check - SNP Col"
type textarea "x"
type textarea "Nic - SIte check - SNP Colle"
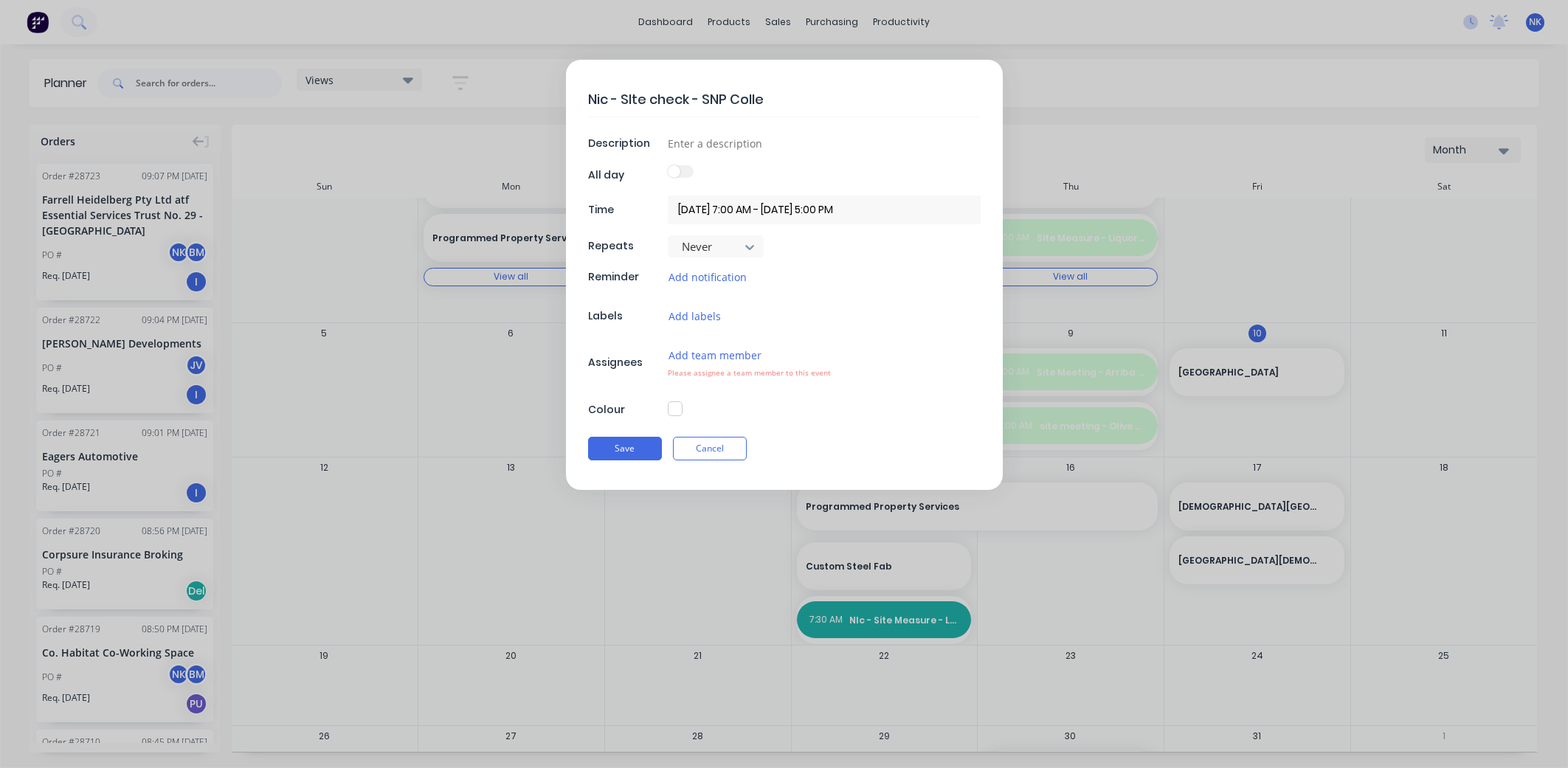
type textarea "x"
type textarea "Nic - SIte check - SNP Collec"
type textarea "x"
type textarea "Nic - SIte check - SNP Collect"
type textarea "x"
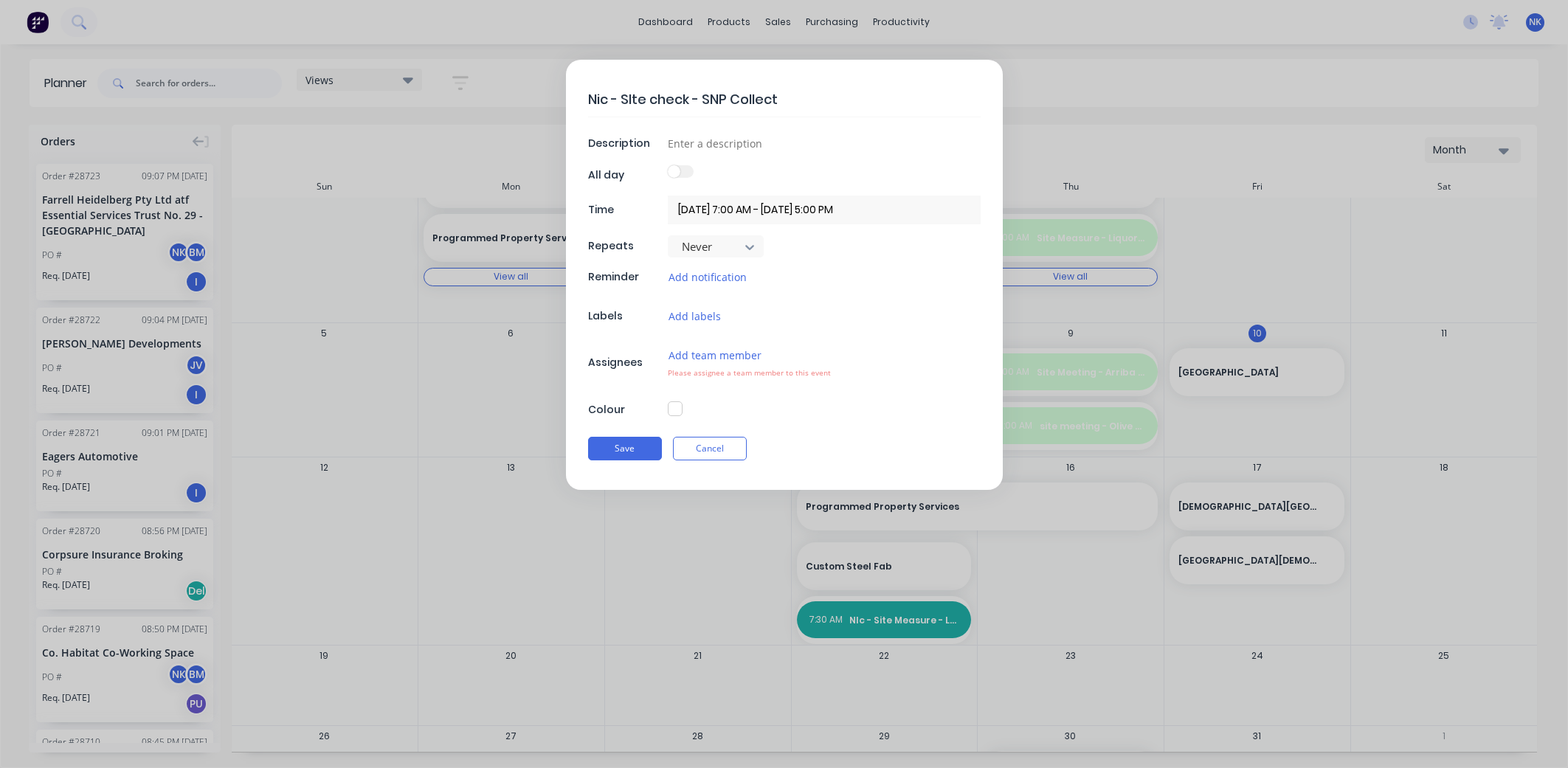
type textarea "Nic - SIte check - SNP Collecti"
type textarea "x"
type textarea "Nic - SIte check - SNP Collectio"
type textarea "x"
type textarea "Nic - SIte check - SNP Collection"
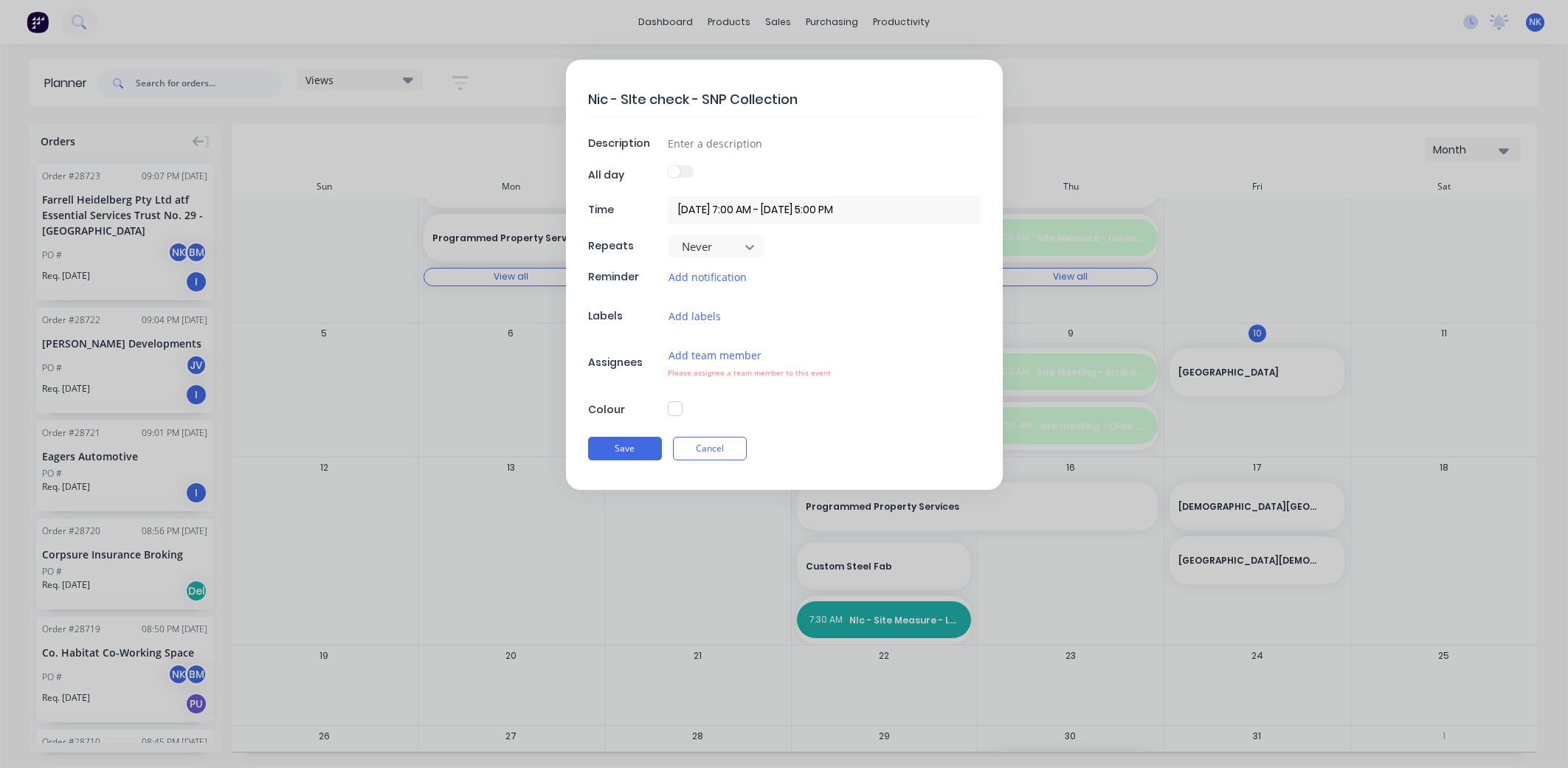
type textarea "x"
type textarea "Nic - SIte check - SNP Collection"
type textarea "x"
type textarea "Nic - SIte check - SNP Collection O"
type textarea "x"
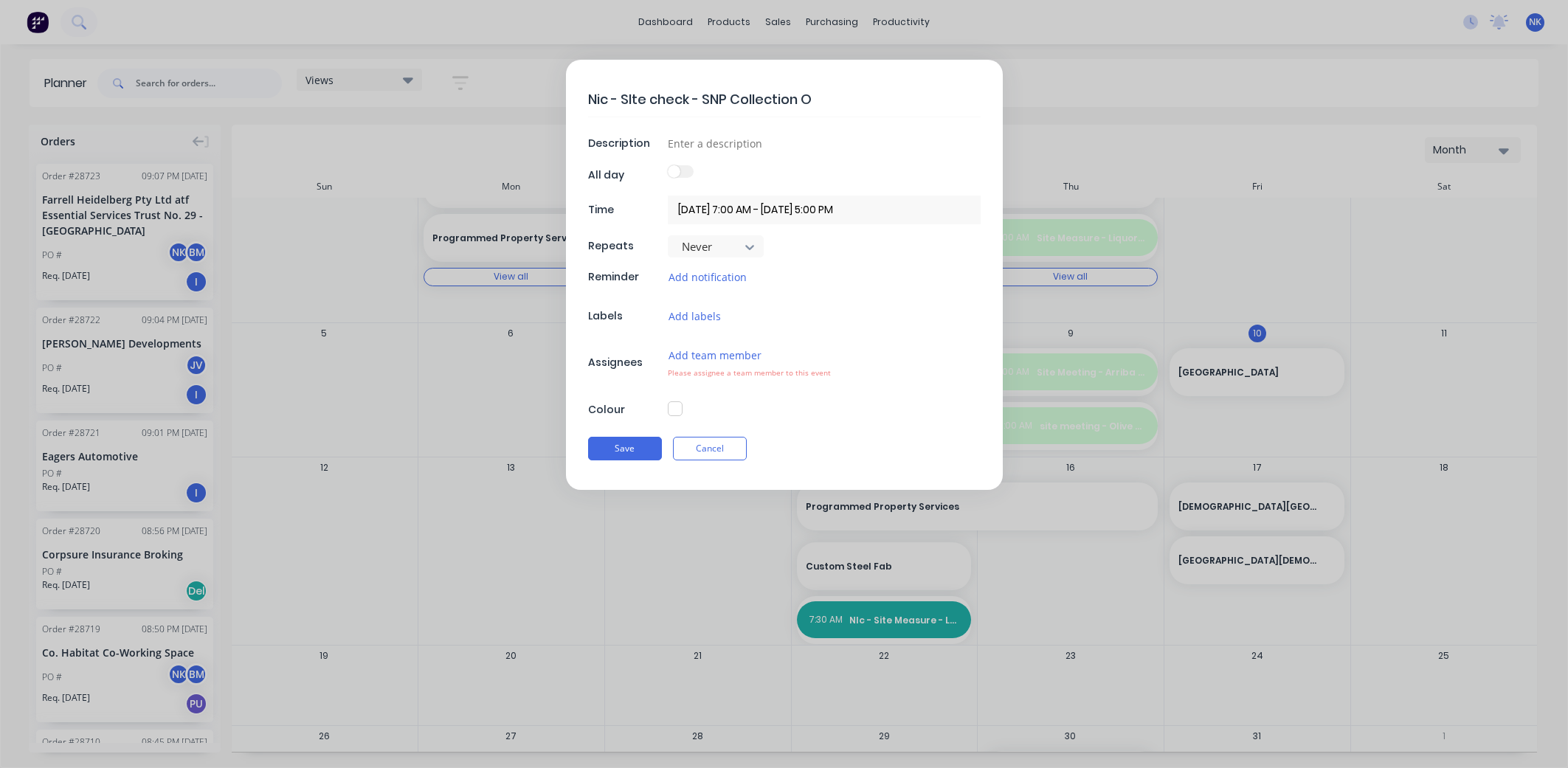
type textarea "Nic - SIte check - SNP Collection Of"
type textarea "x"
type textarea "Nic - SIte check - SNP Collection Off"
type textarea "x"
type textarea "Nic - SIte check - SNP Collection Offi"
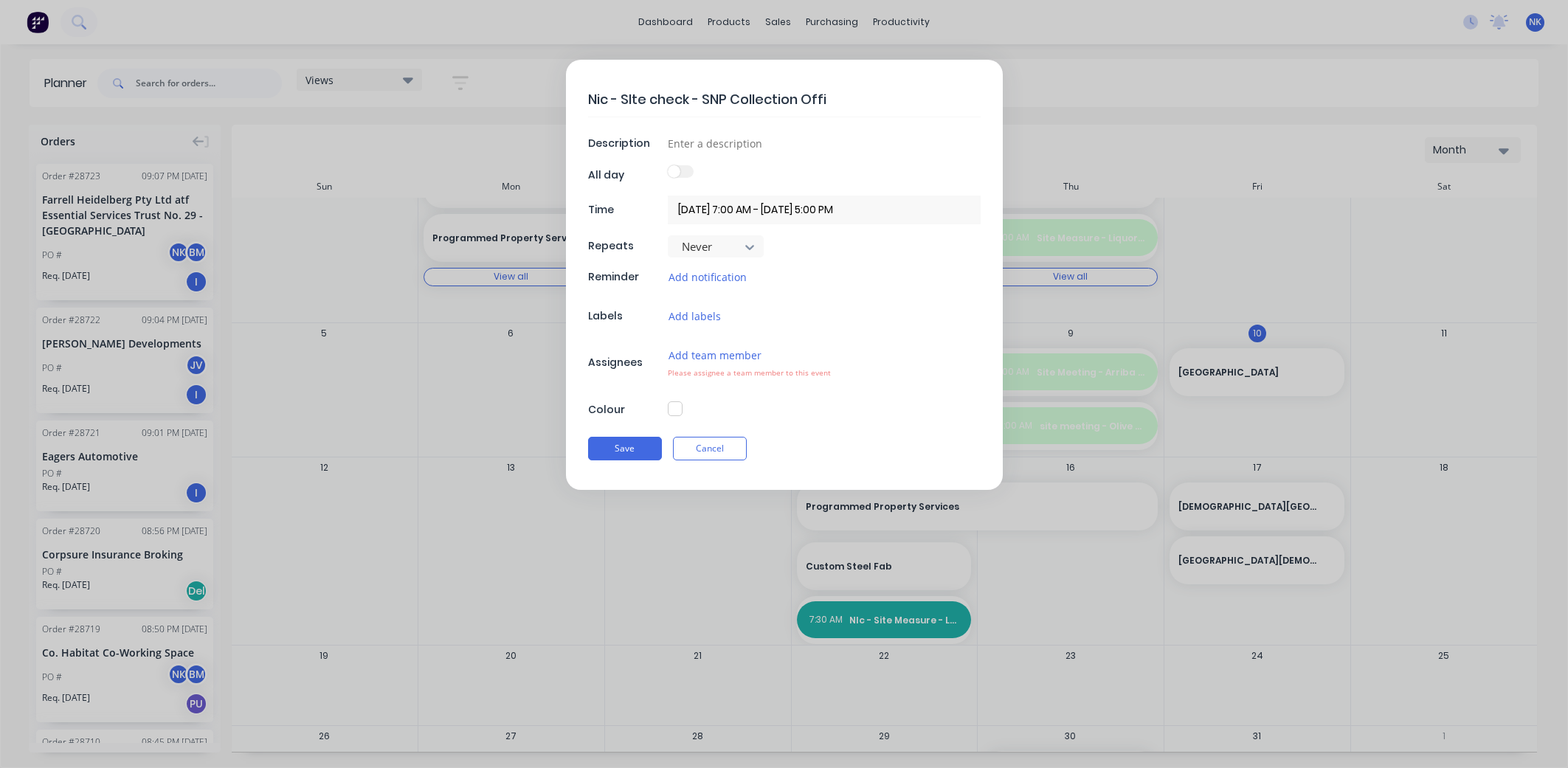
type textarea "x"
type textarea "Nic - SIte check - SNP Collection Offic"
type textarea "x"
type textarea "Nic - SIte check - SNP Collection Office"
click at [717, 142] on input at bounding box center [824, 143] width 313 height 22
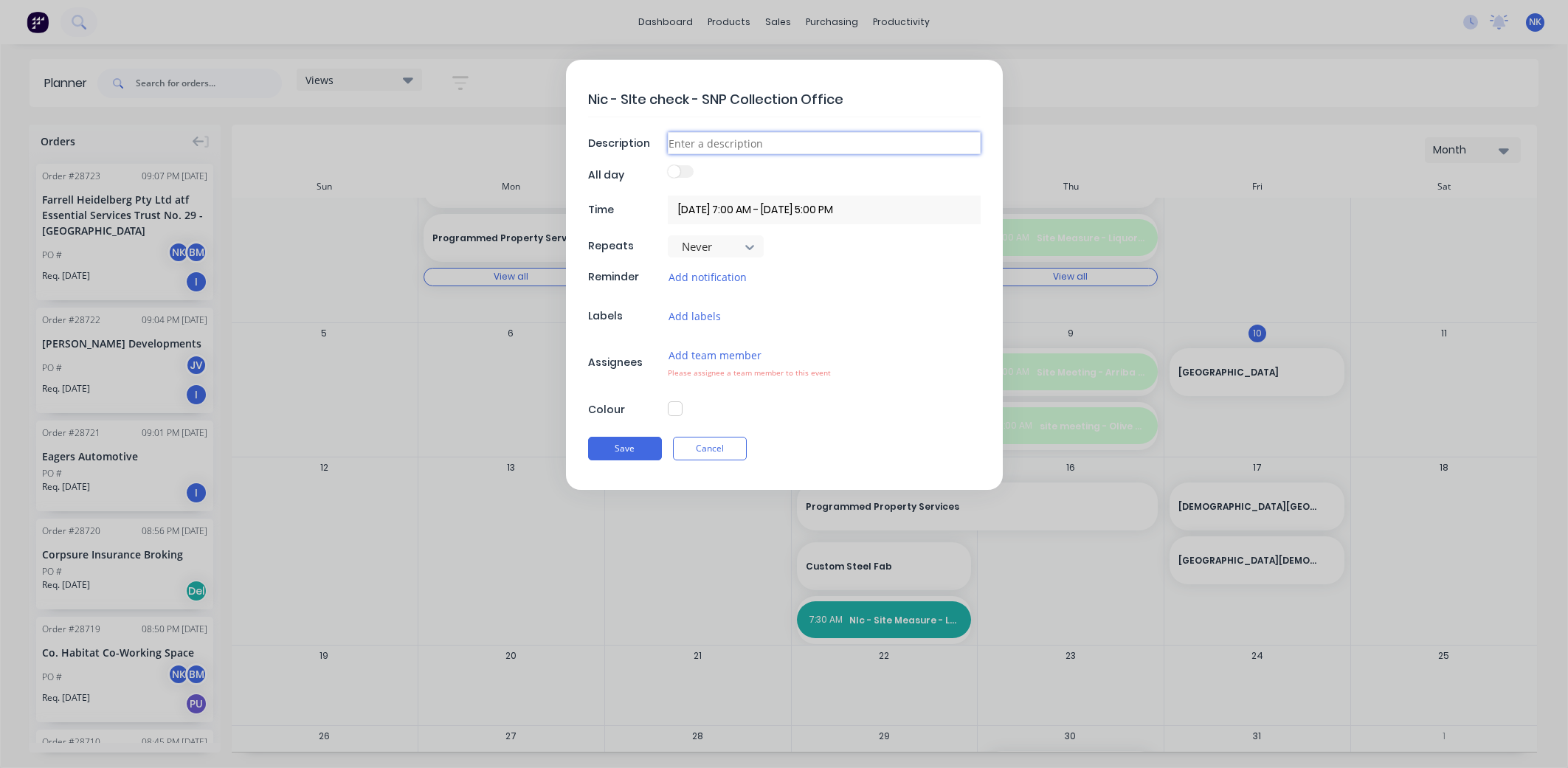
type textarea "x"
type input "4"
type textarea "x"
type input "44"
type textarea "x"
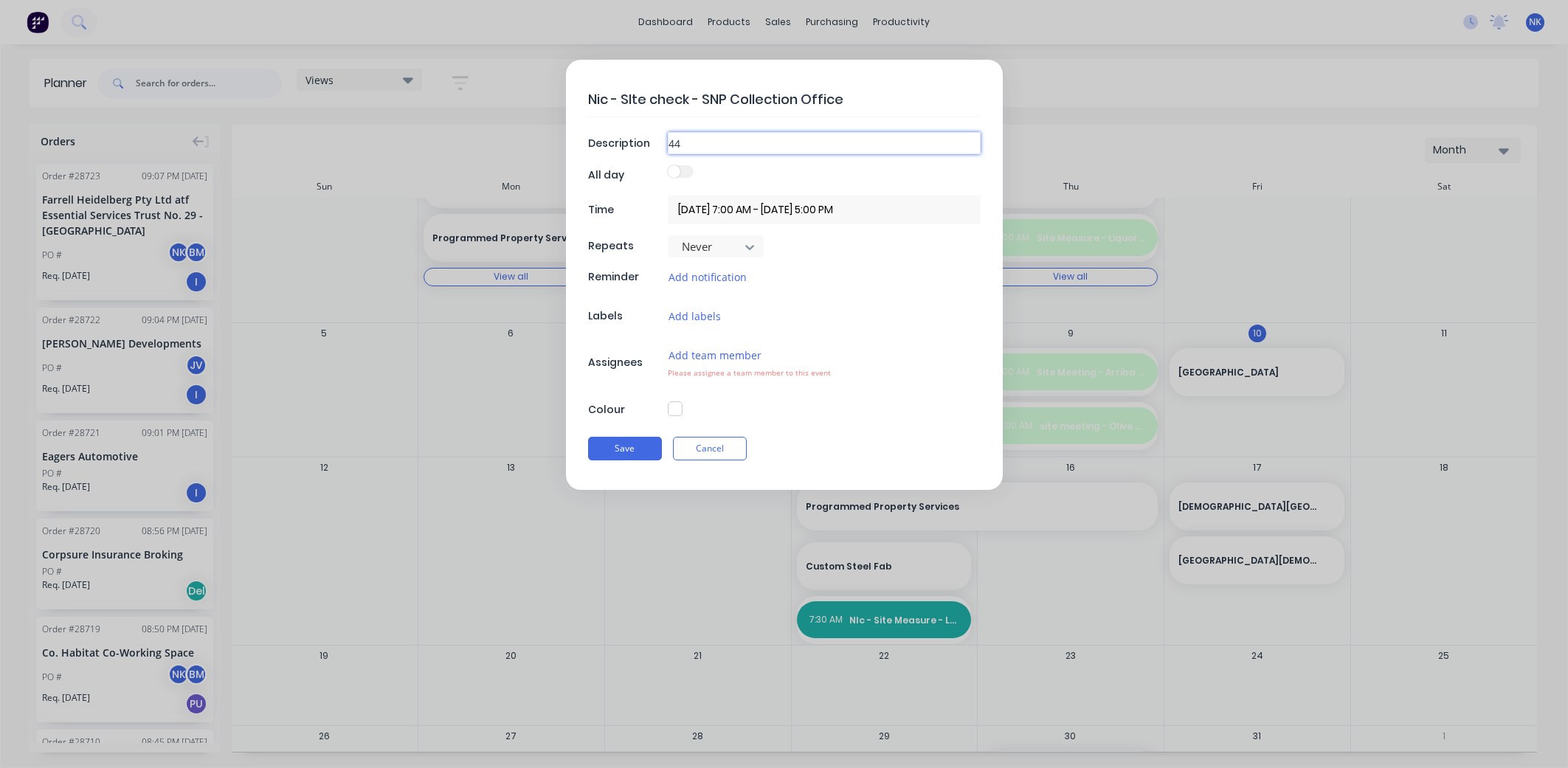
type input "44"
type textarea "x"
type input "44 T"
type textarea "x"
type input "44 Thu"
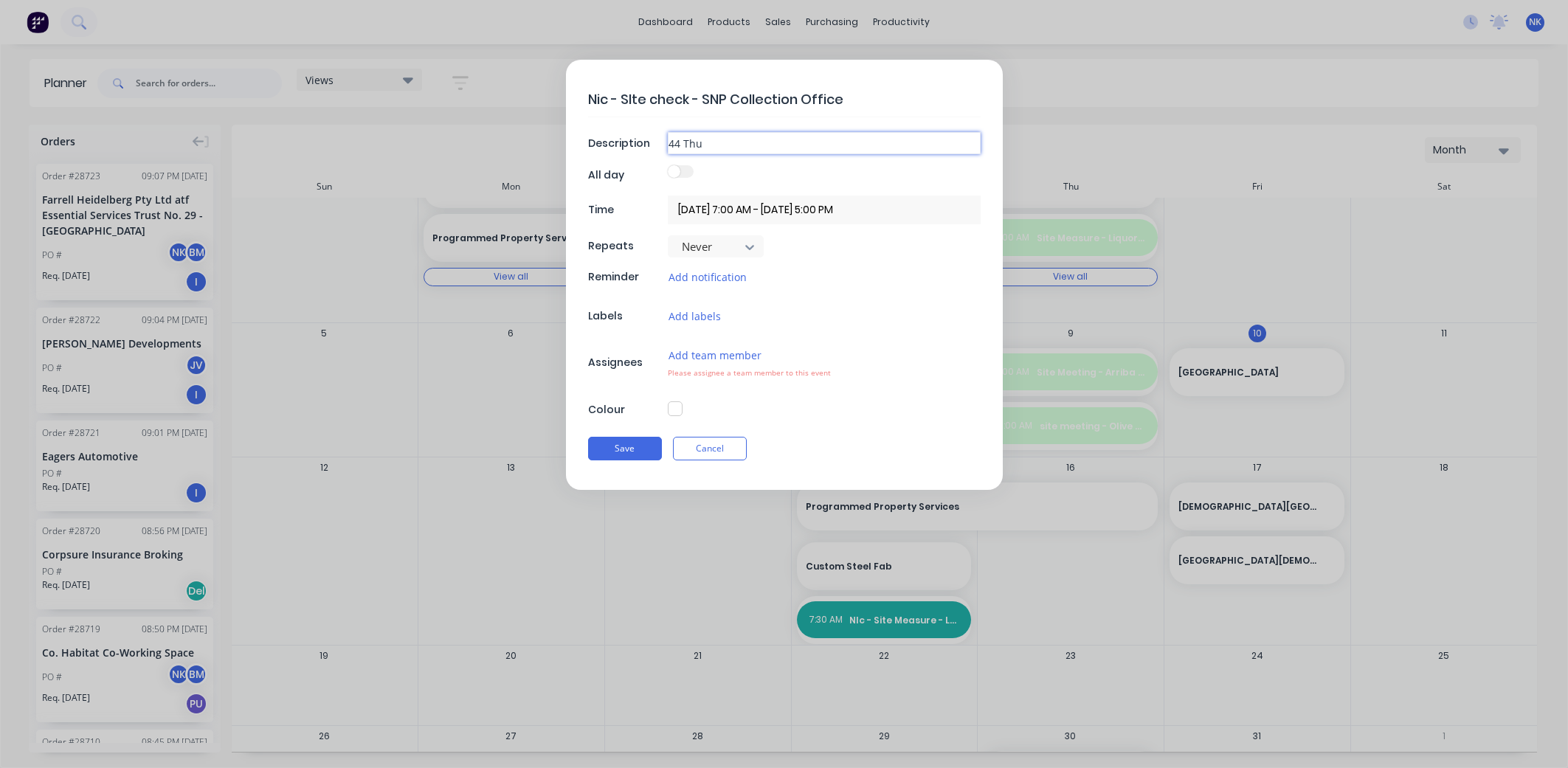
type textarea "x"
type input "44 Thur"
type textarea "x"
type input "44 Thuri"
type textarea "x"
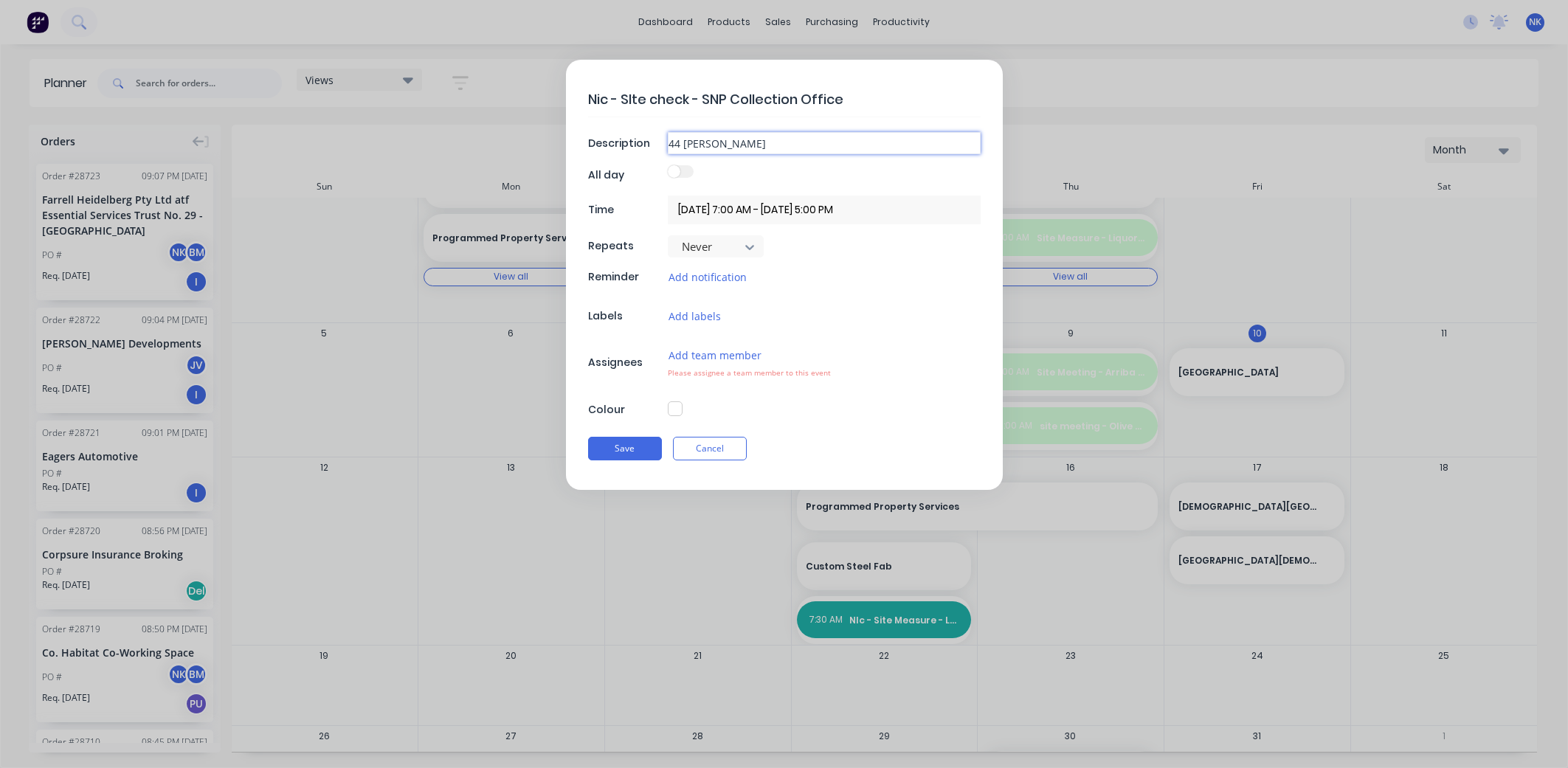
type input "44 Thuring"
type textarea "x"
type input "44 Thuringo"
type textarea "x"
type input "44 Thuringow"
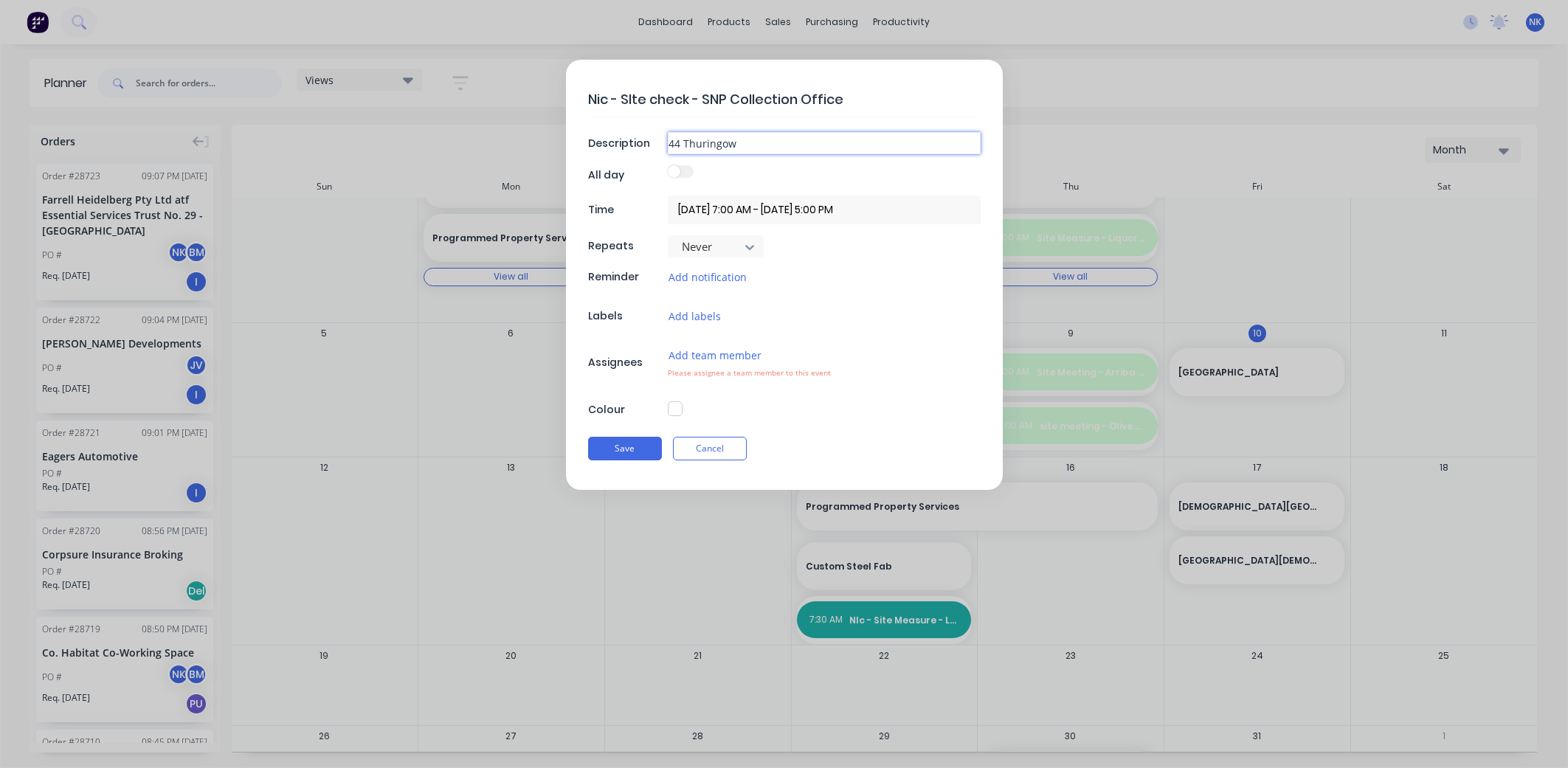
type textarea "x"
type input "44 Thuringowa"
type textarea "x"
type input "44 Thuringowa"
type textarea "x"
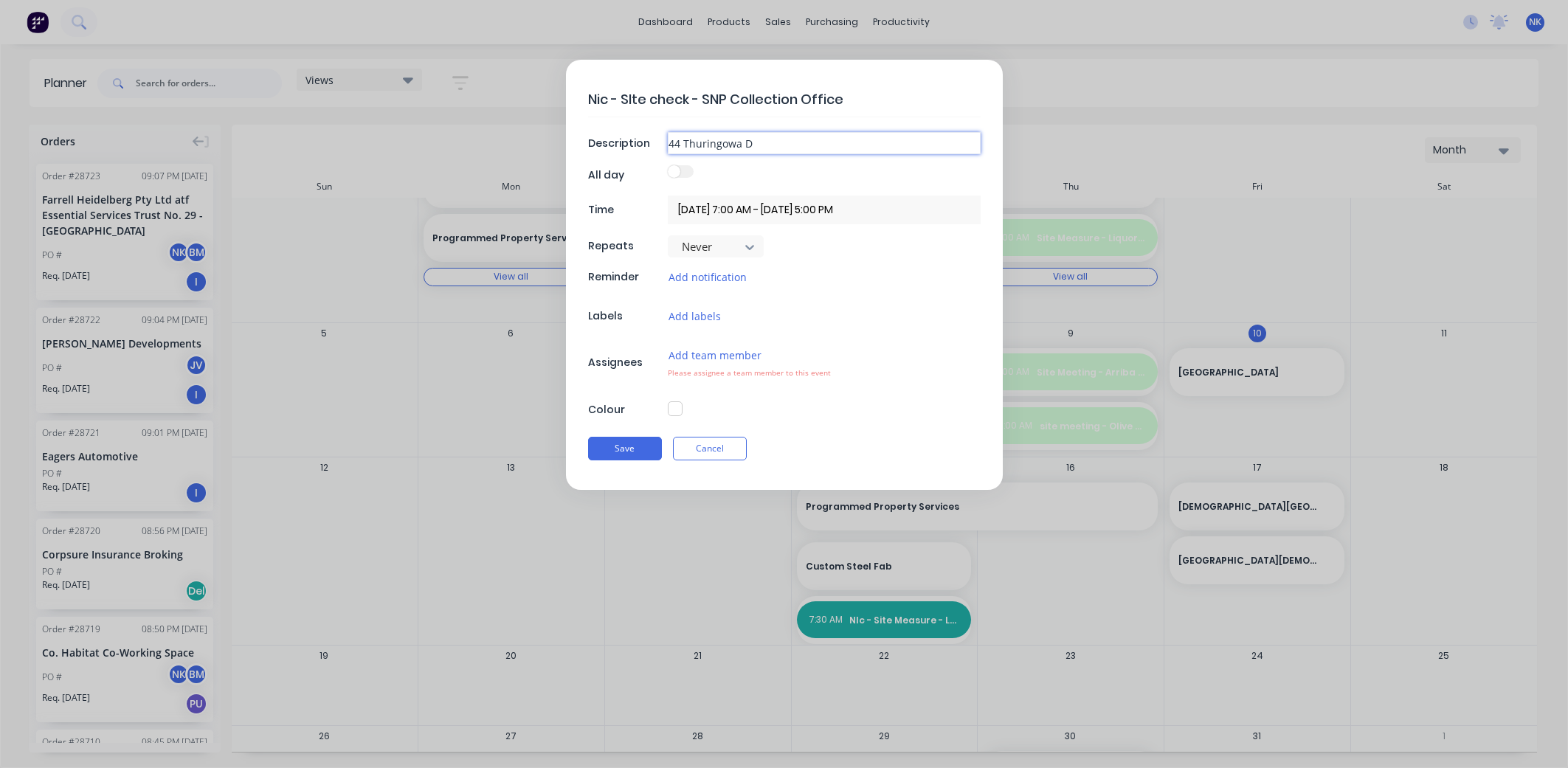
type input "44 Thuringowa Dr"
type textarea "x"
type input "44 Thuringowa Dri"
type textarea "x"
type input "44 Thuringowa Driv"
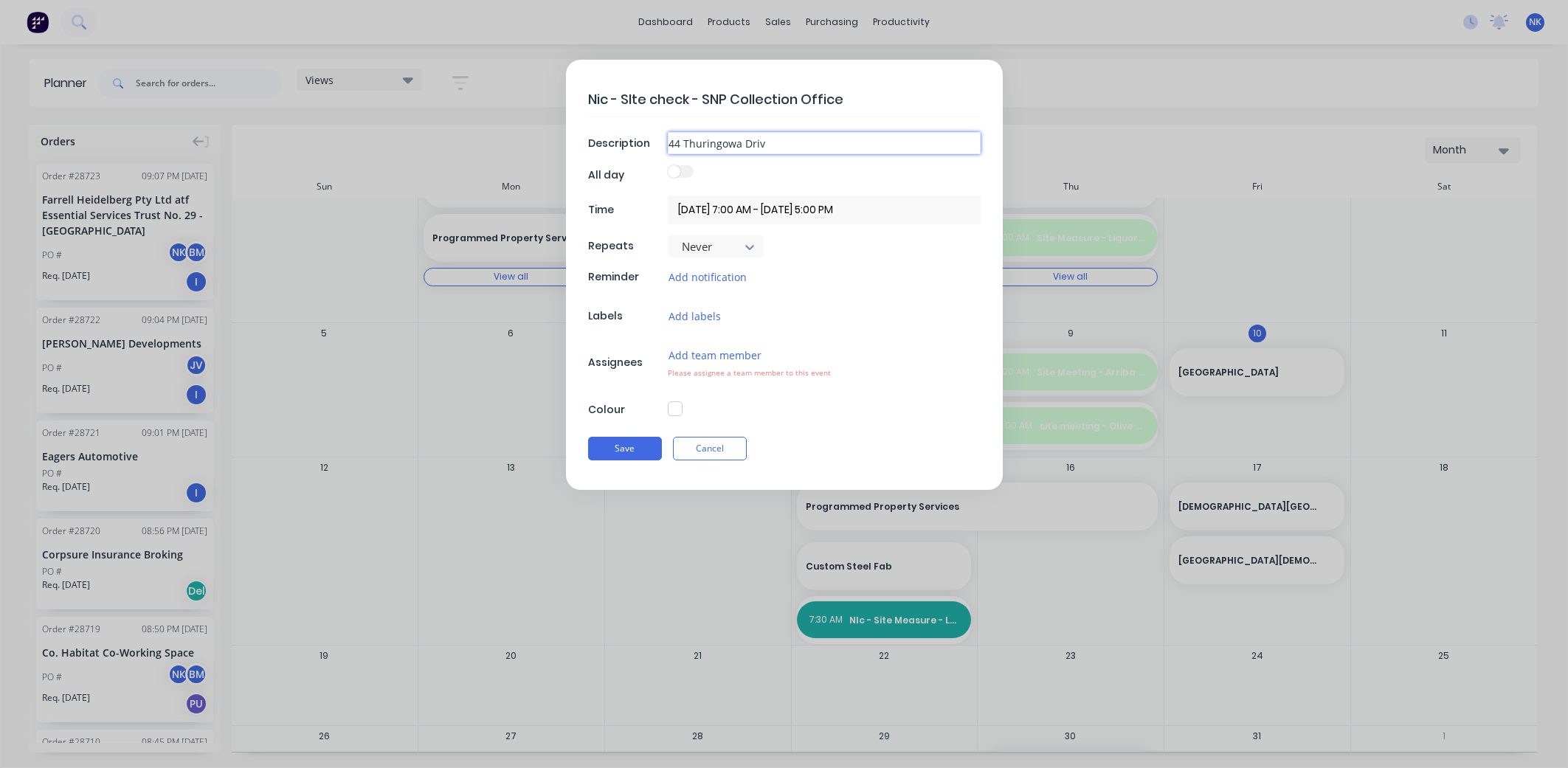
type textarea "x"
type input "[STREET_ADDRESS]"
type textarea "x"
click at [746, 211] on input "[DATE] 7:00 AM - [DATE] 5:00 PM" at bounding box center [824, 209] width 313 height 29
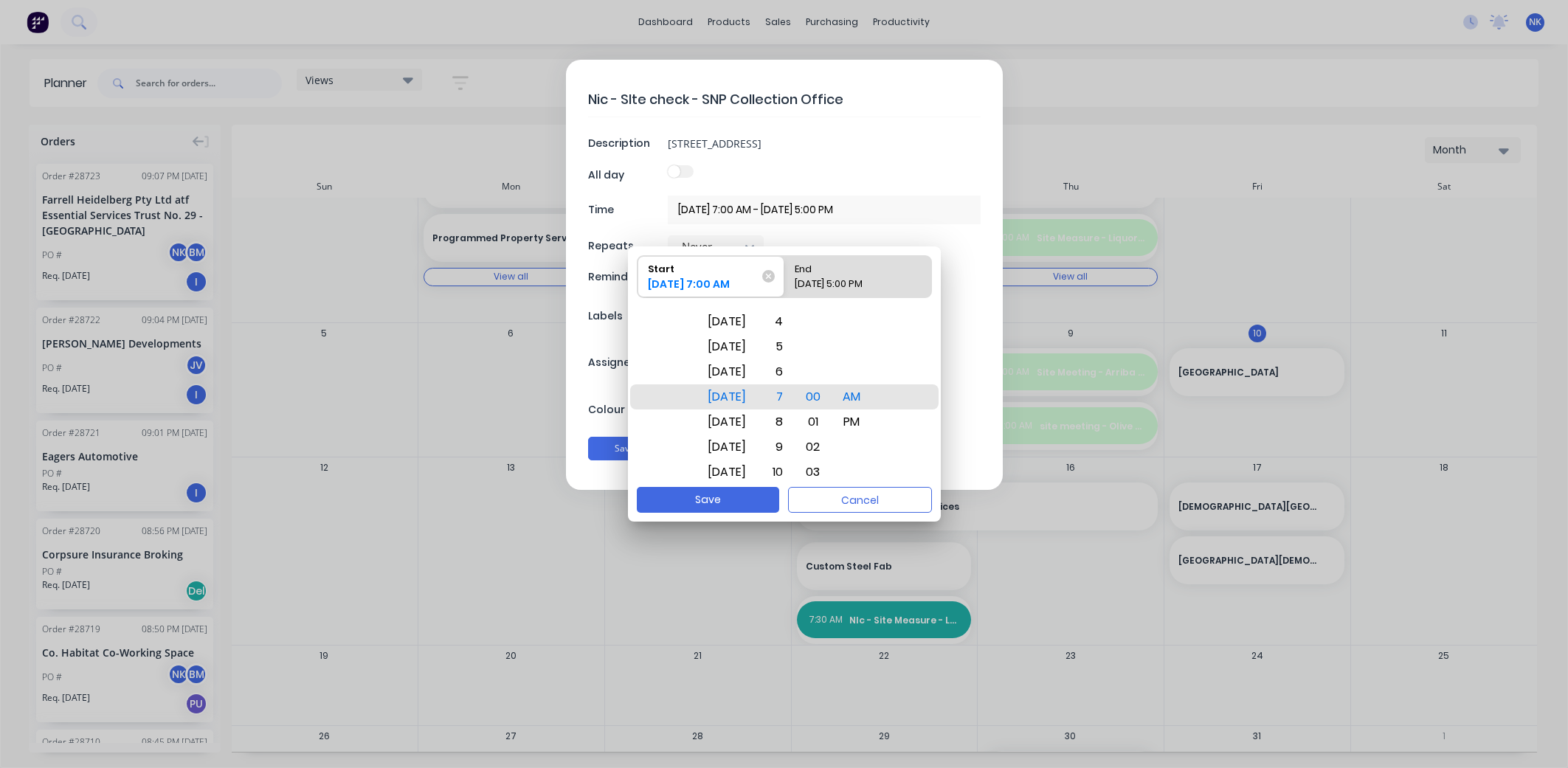
click at [746, 211] on input "[DATE] 7:00 AM - [DATE] 5:00 PM" at bounding box center [824, 209] width 313 height 29
type input "[DATE] 7:30 AM - [DATE] 5:00 PM"
type textarea "x"
click at [834, 209] on input "[DATE] 7:30 AM - [DATE] 5:00 PM" at bounding box center [824, 209] width 313 height 29
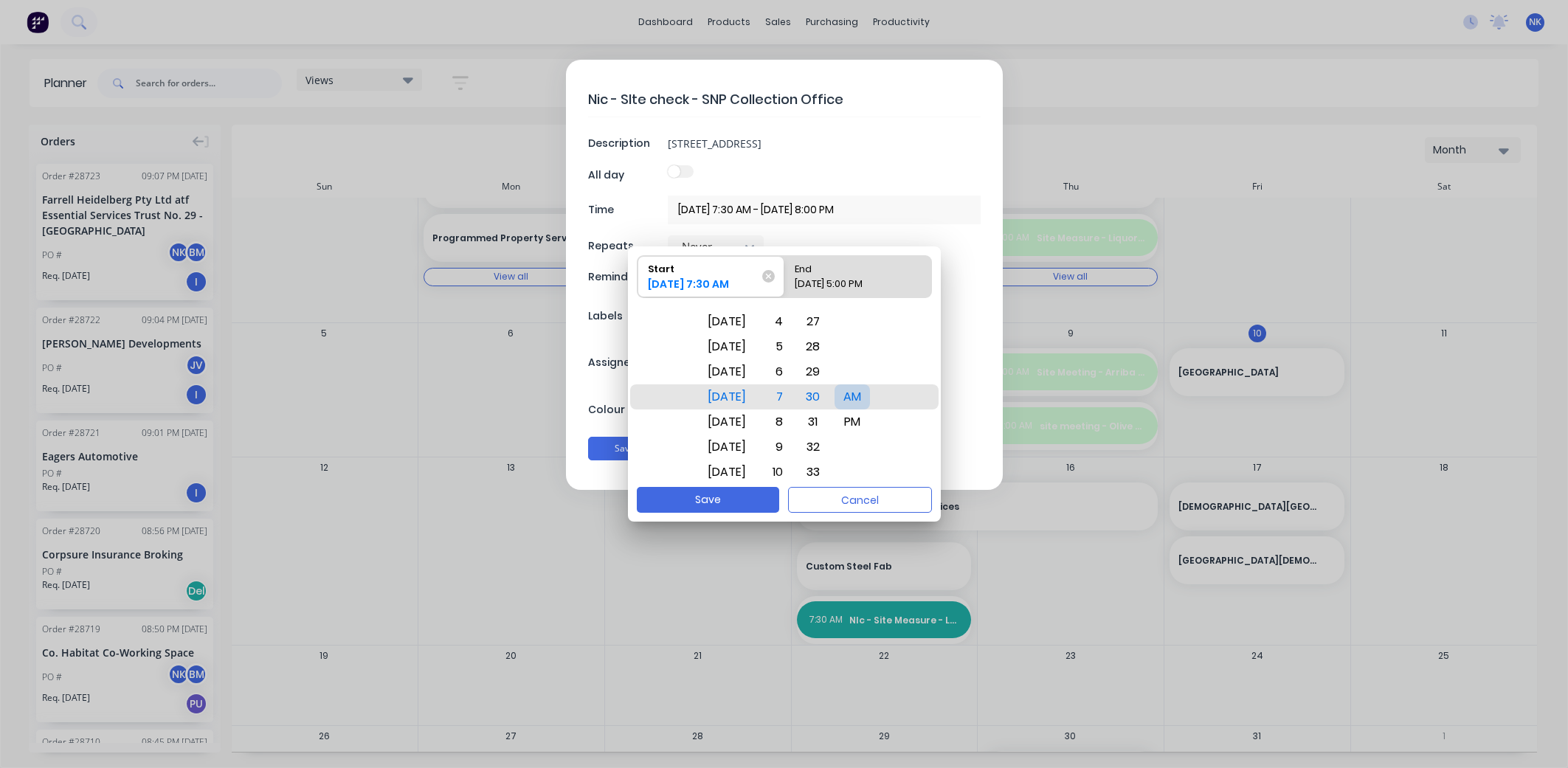
type input "[DATE] 7:30 AM - [DATE] 8:00 PM"
type textarea "x"
click at [870, 396] on div "AM" at bounding box center [852, 396] width 35 height 25
click at [864, 398] on div "AM" at bounding box center [852, 396] width 35 height 25
click at [875, 204] on input "[DATE] 7:30 AM - [DATE] 8:00 PM" at bounding box center [824, 209] width 313 height 29
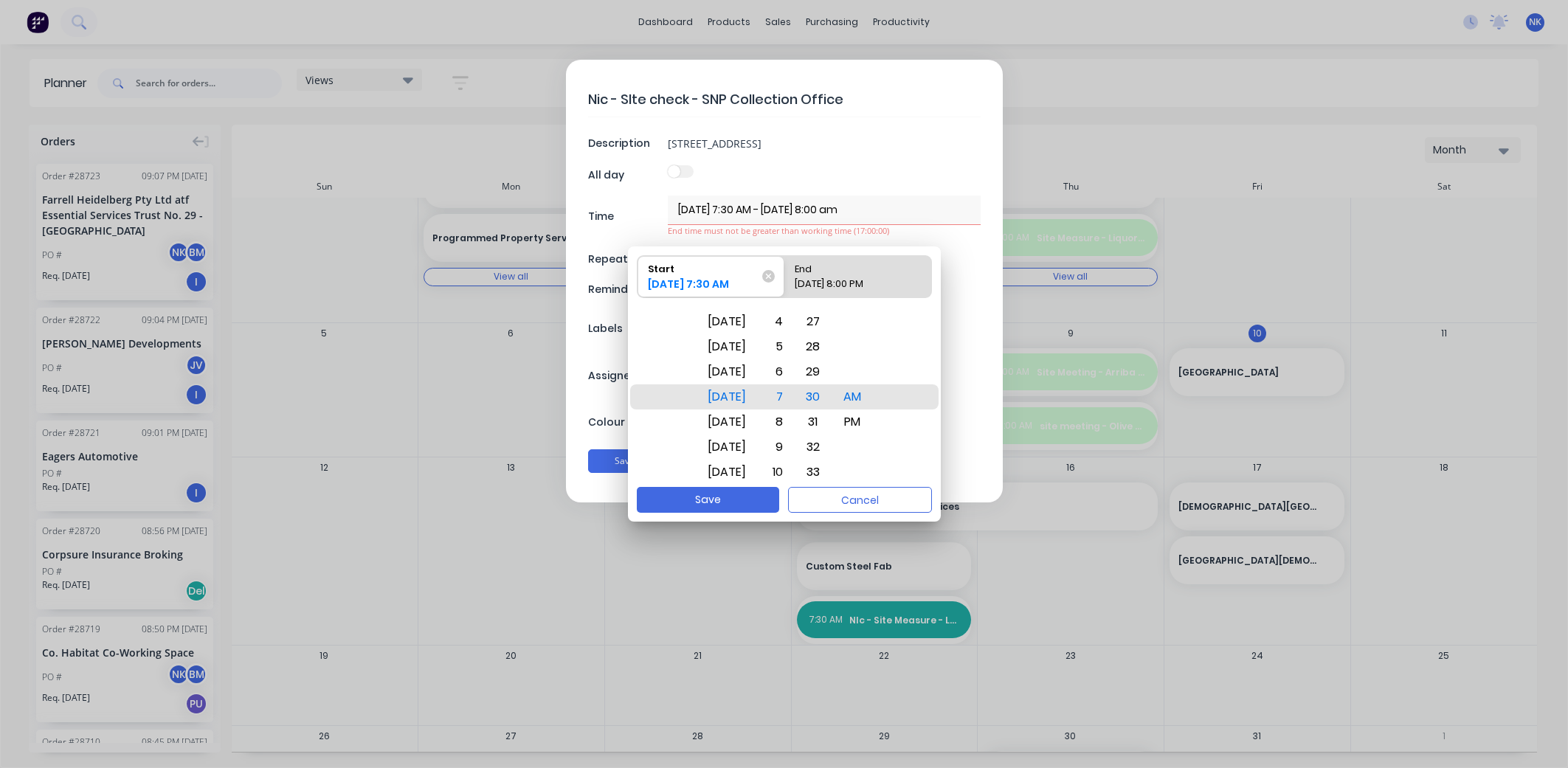
type input "[DATE] 7:30 AM - [DATE] 8:00 am"
type textarea "x"
type input "[DATE] 7:30 AM - [DATE] 8:00 AM"
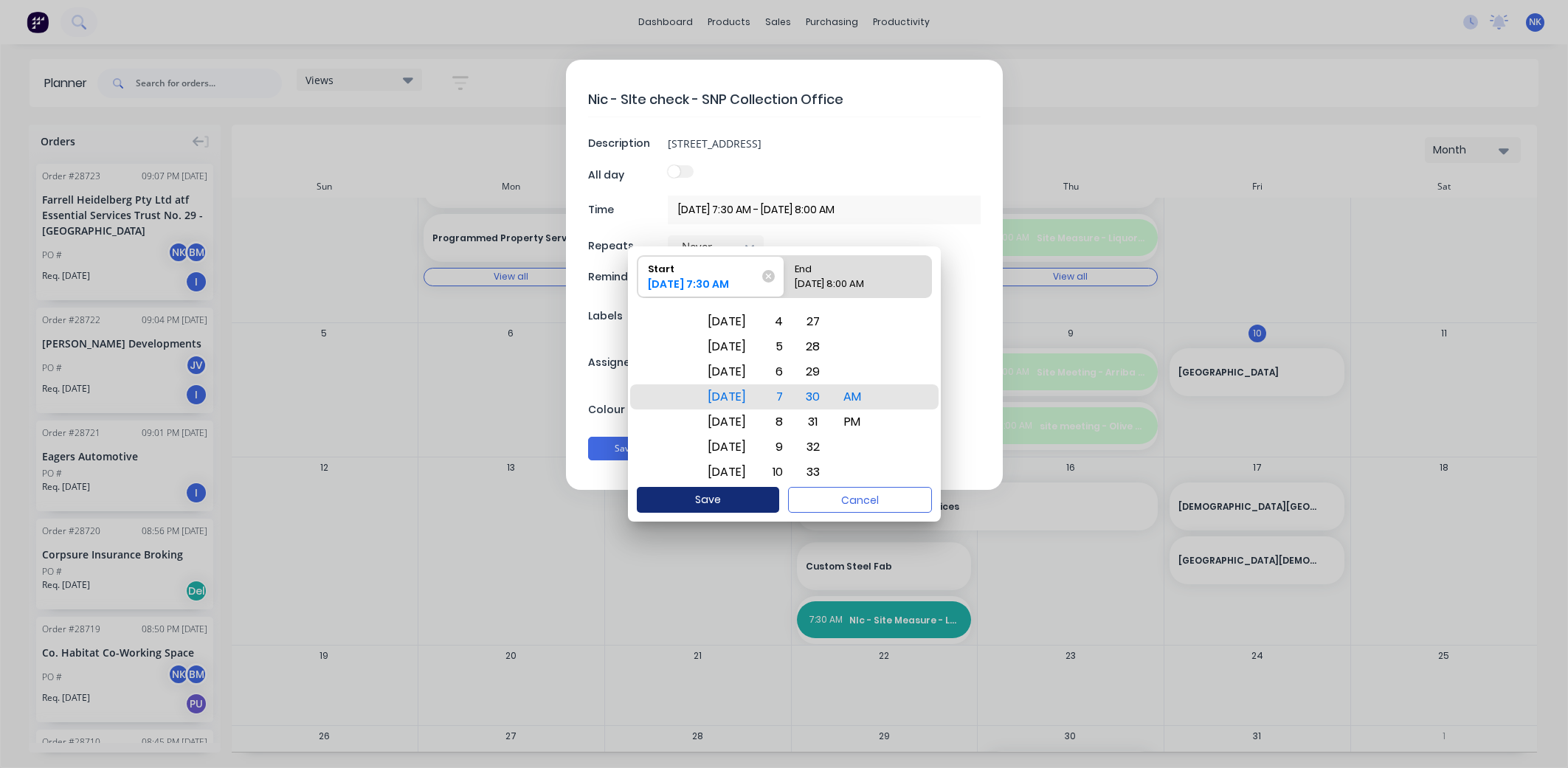
click at [746, 507] on button "Save" at bounding box center [708, 500] width 142 height 26
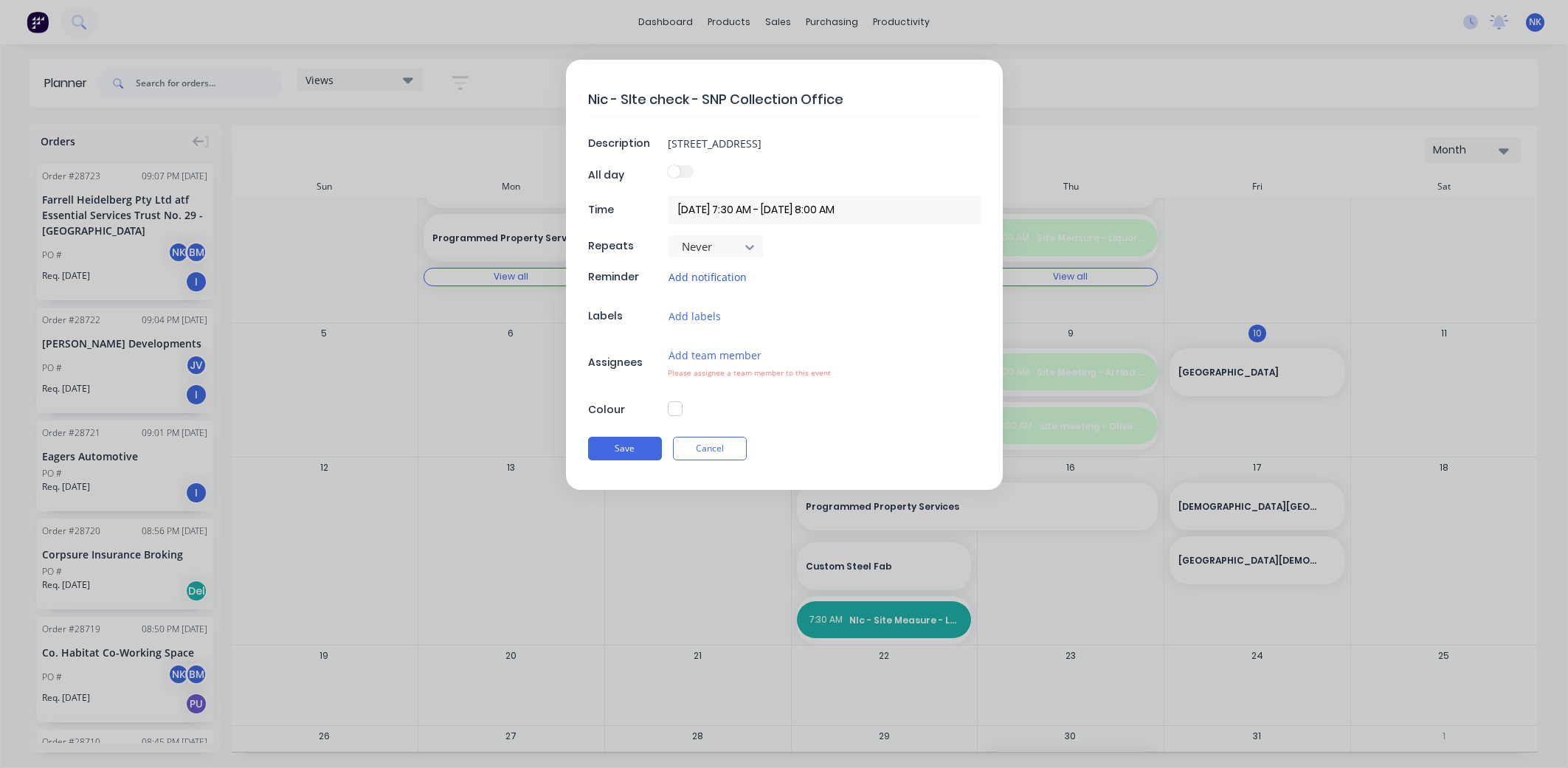
click at [719, 279] on button "Add notification" at bounding box center [707, 277] width 79 height 17
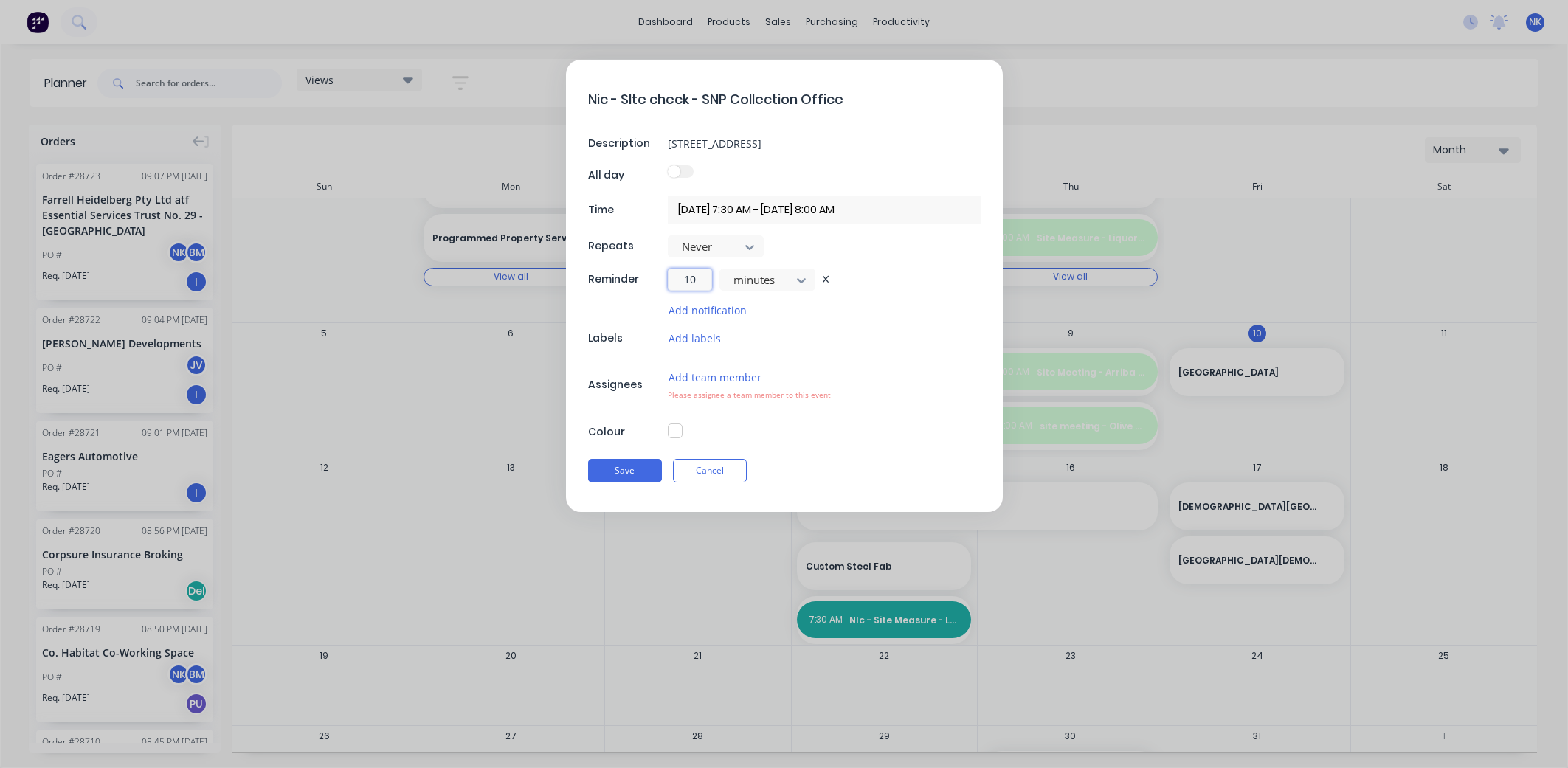
click at [692, 278] on input "10" at bounding box center [690, 279] width 44 height 22
type textarea "x"
type input "1"
type textarea "x"
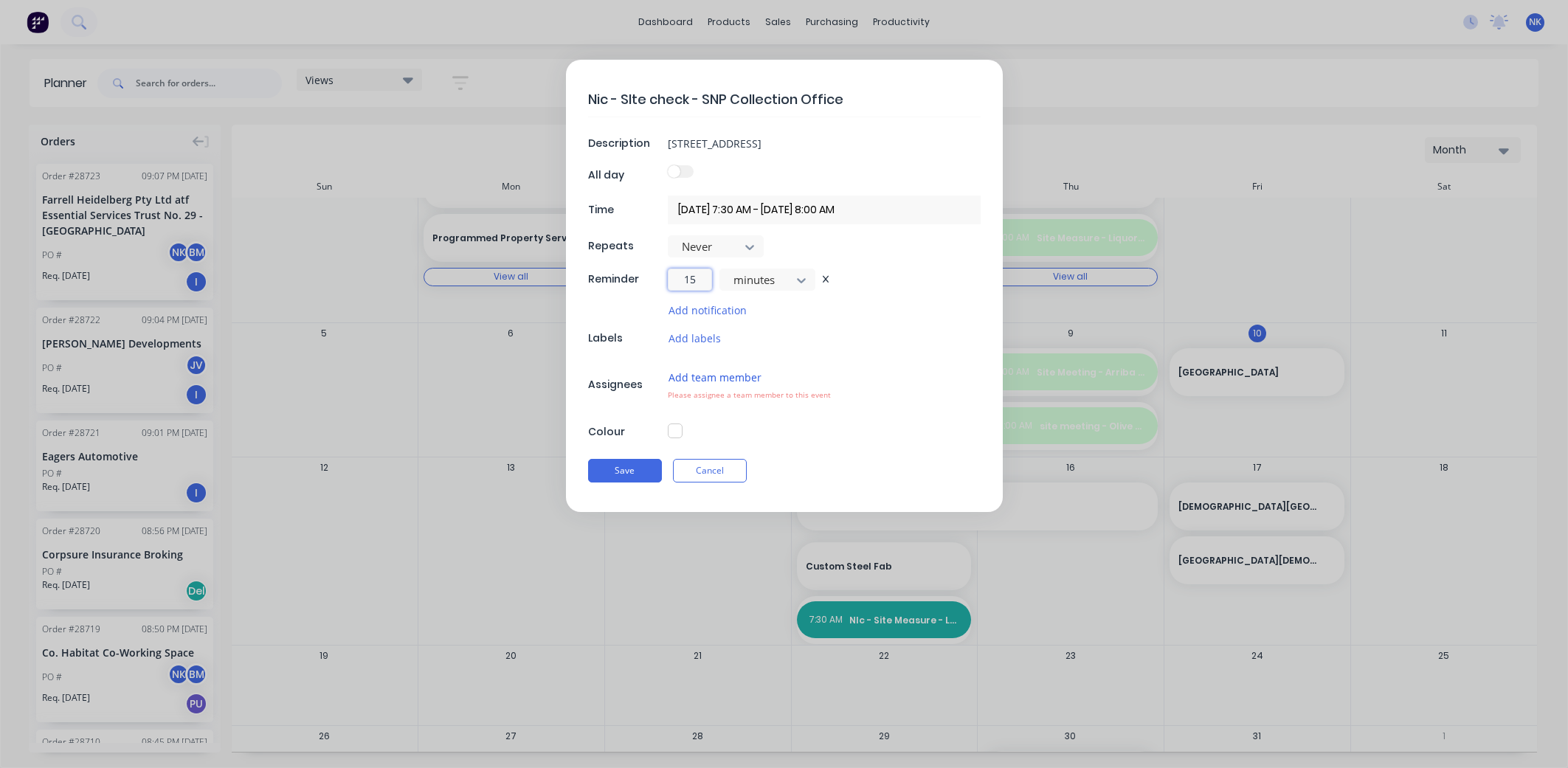
type input "15"
click at [691, 381] on button "Add team member" at bounding box center [715, 377] width 95 height 17
type textarea "x"
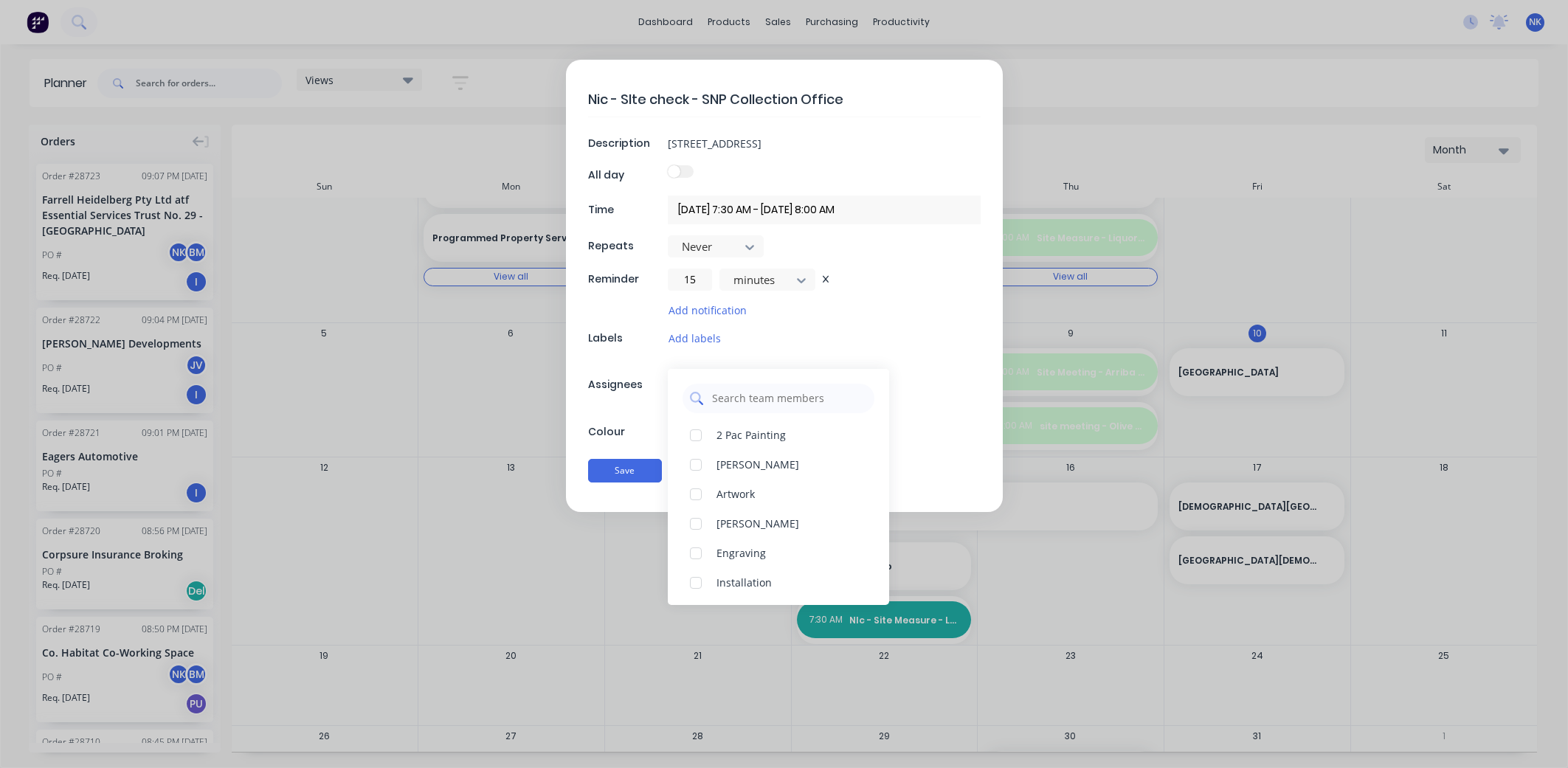
click at [731, 404] on input "text" at bounding box center [788, 398] width 156 height 29
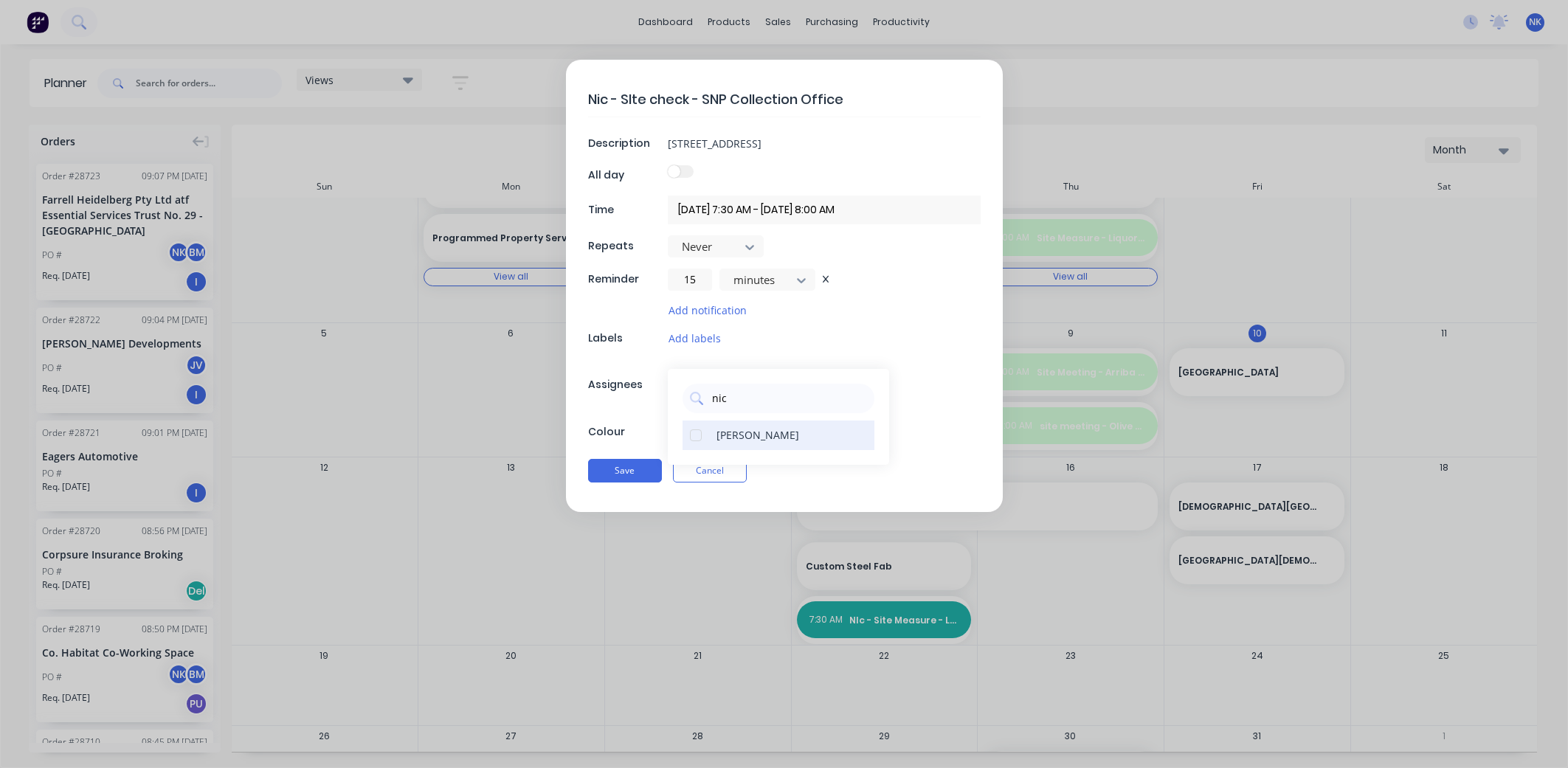
type input "nic"
click at [742, 444] on div "[PERSON_NAME]" at bounding box center [778, 435] width 192 height 29
click at [805, 488] on div "Save Cancel" at bounding box center [784, 470] width 392 height 38
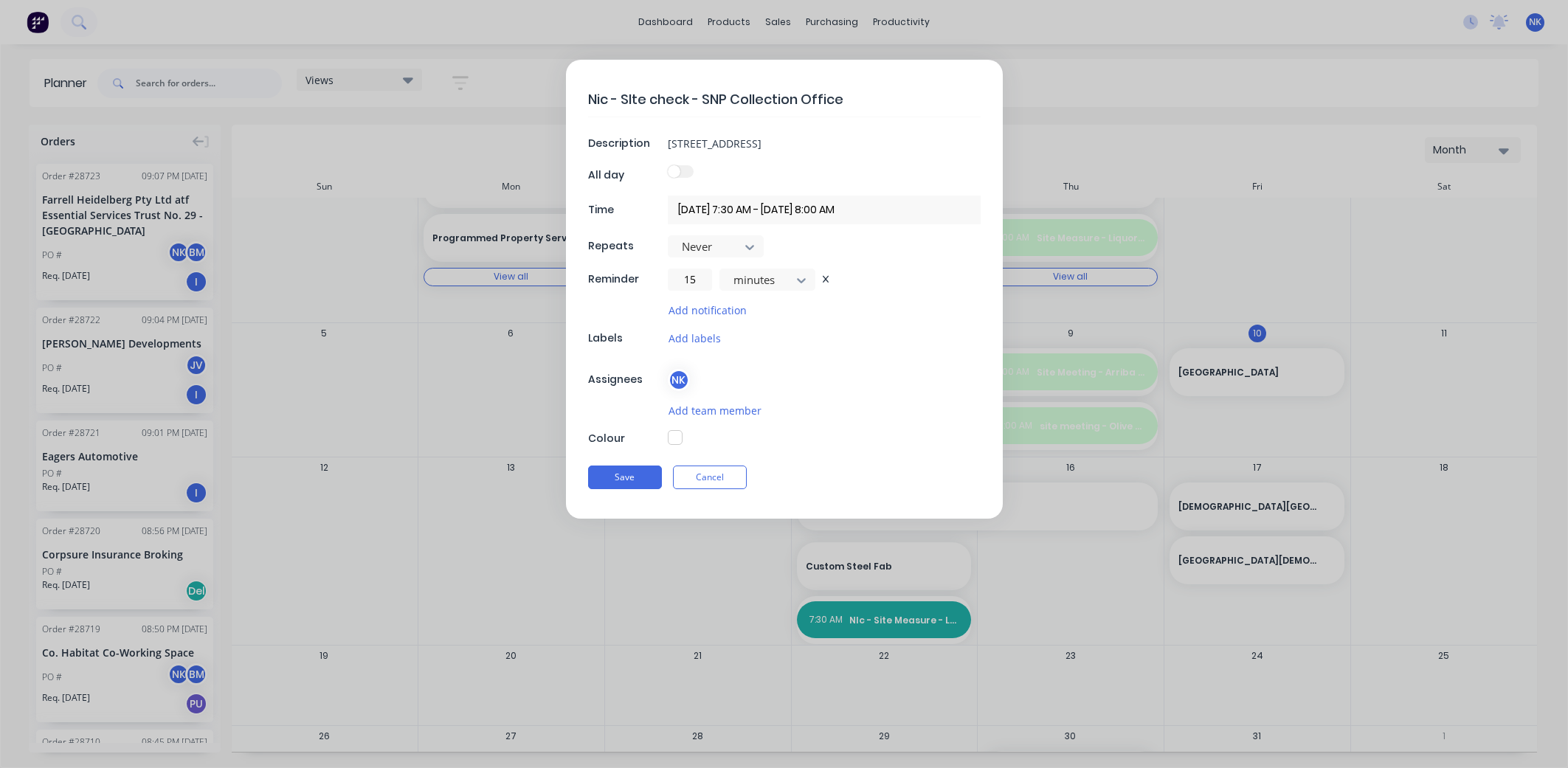
click at [675, 433] on button "button" at bounding box center [675, 437] width 15 height 15
type textarea "x"
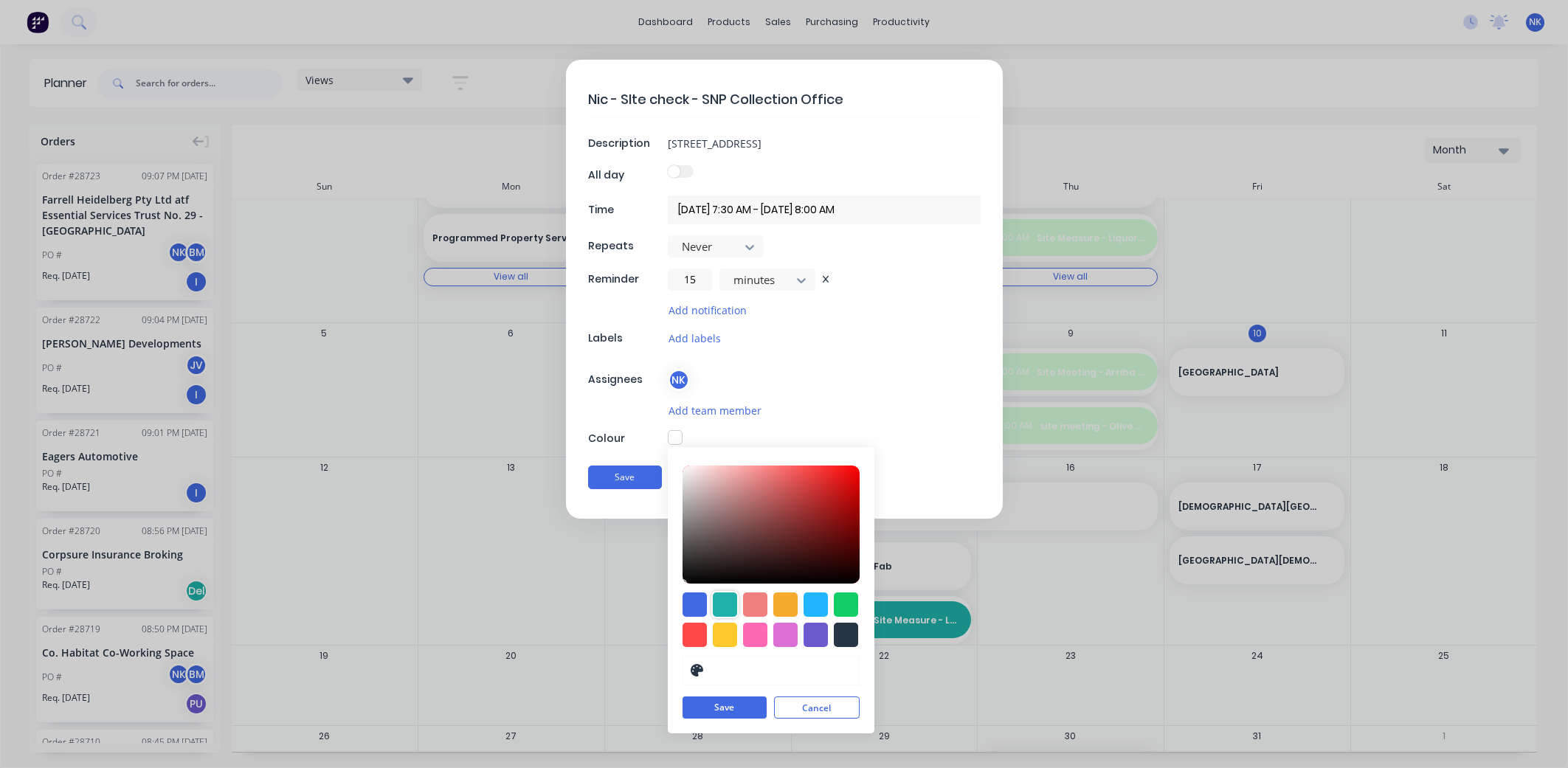
click at [724, 601] on div at bounding box center [725, 605] width 25 height 25
type input "#20B2AA"
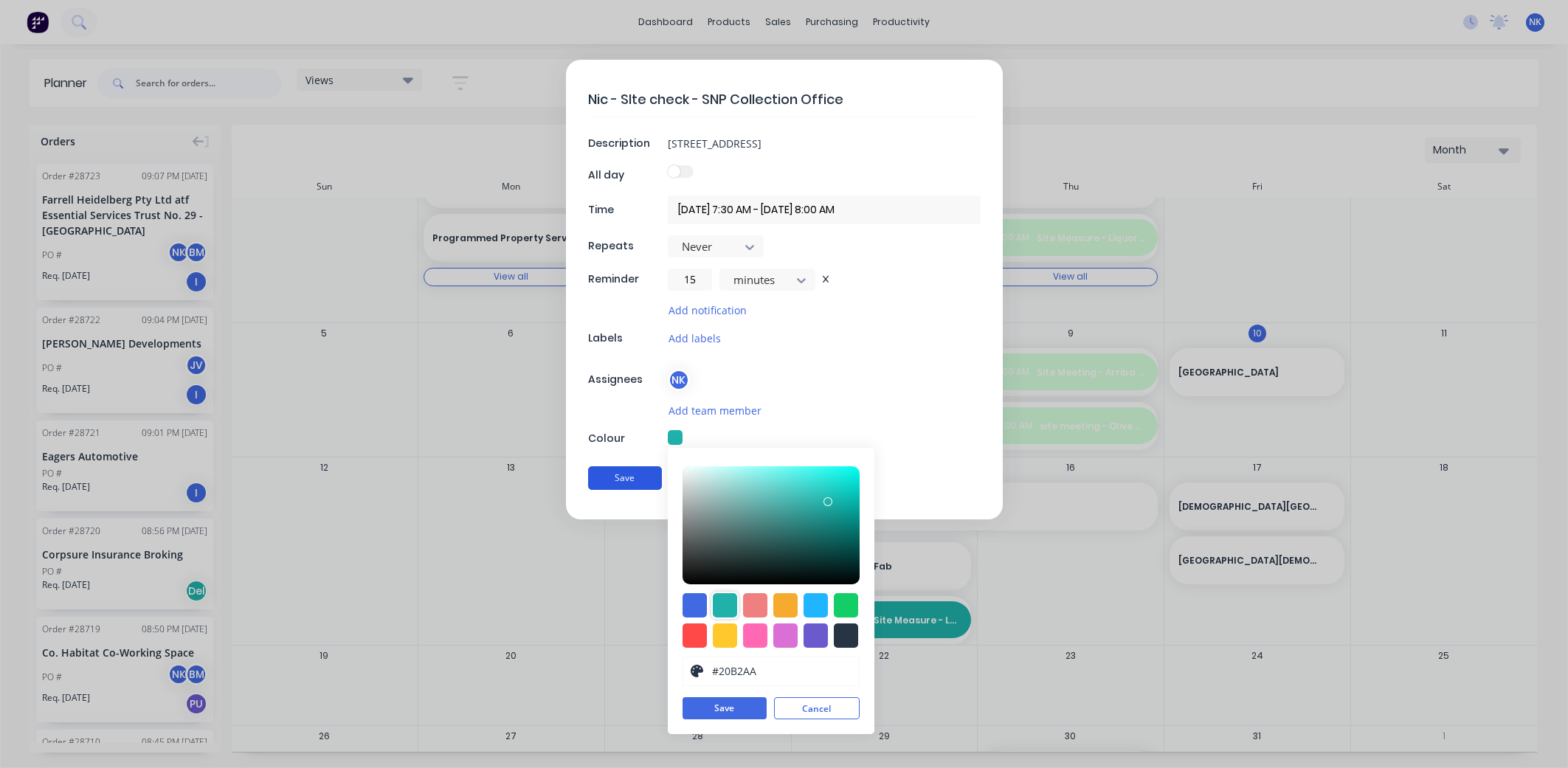
click at [626, 471] on button "Save" at bounding box center [625, 477] width 74 height 24
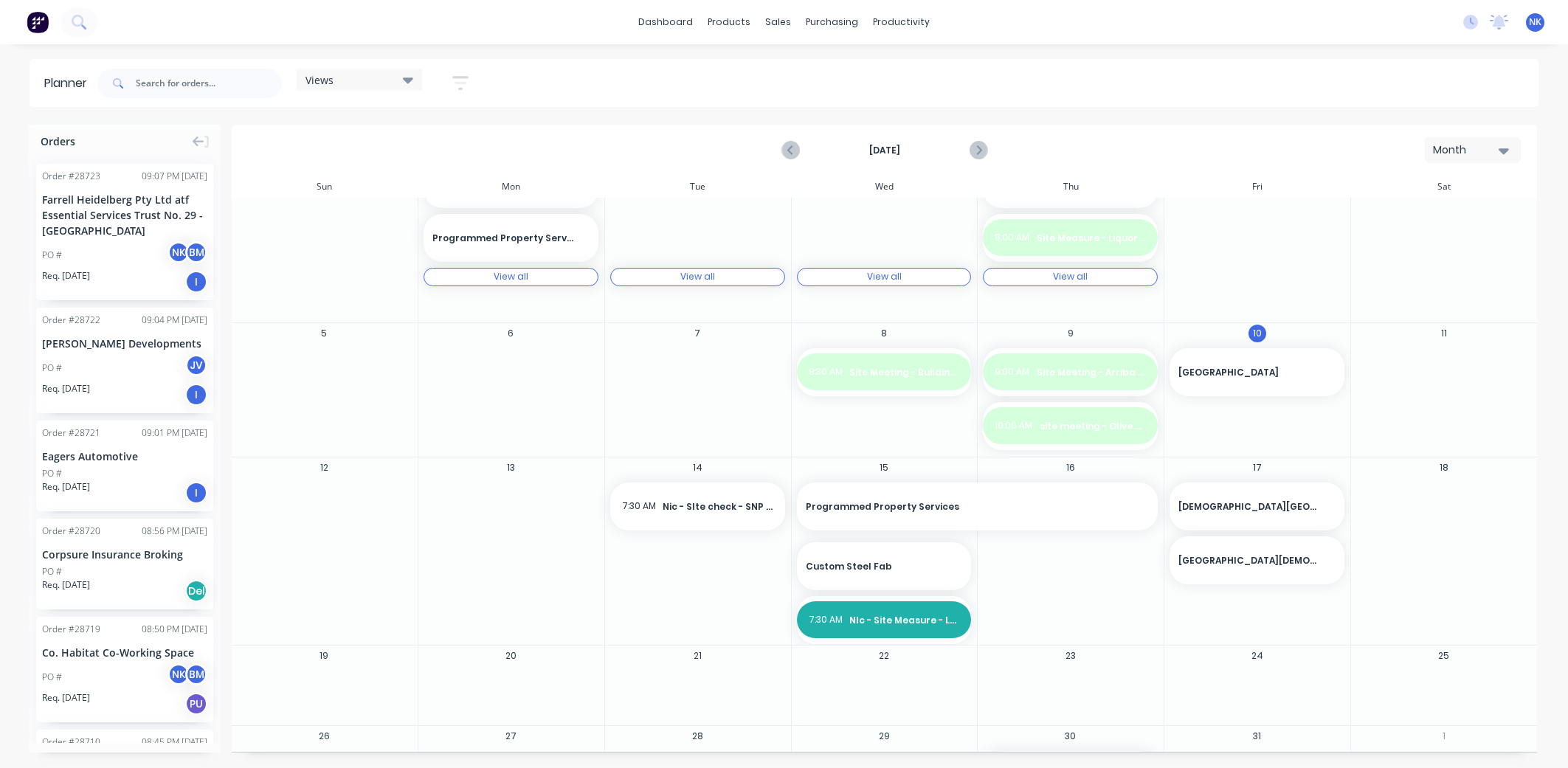
click at [683, 561] on div "14 7:30 AM Nic - SIte check - SNP Collection Office" at bounding box center [697, 551] width 186 height 187
click at [678, 503] on span "Nic - SIte check - SNP Collection Office" at bounding box center [718, 507] width 110 height 13
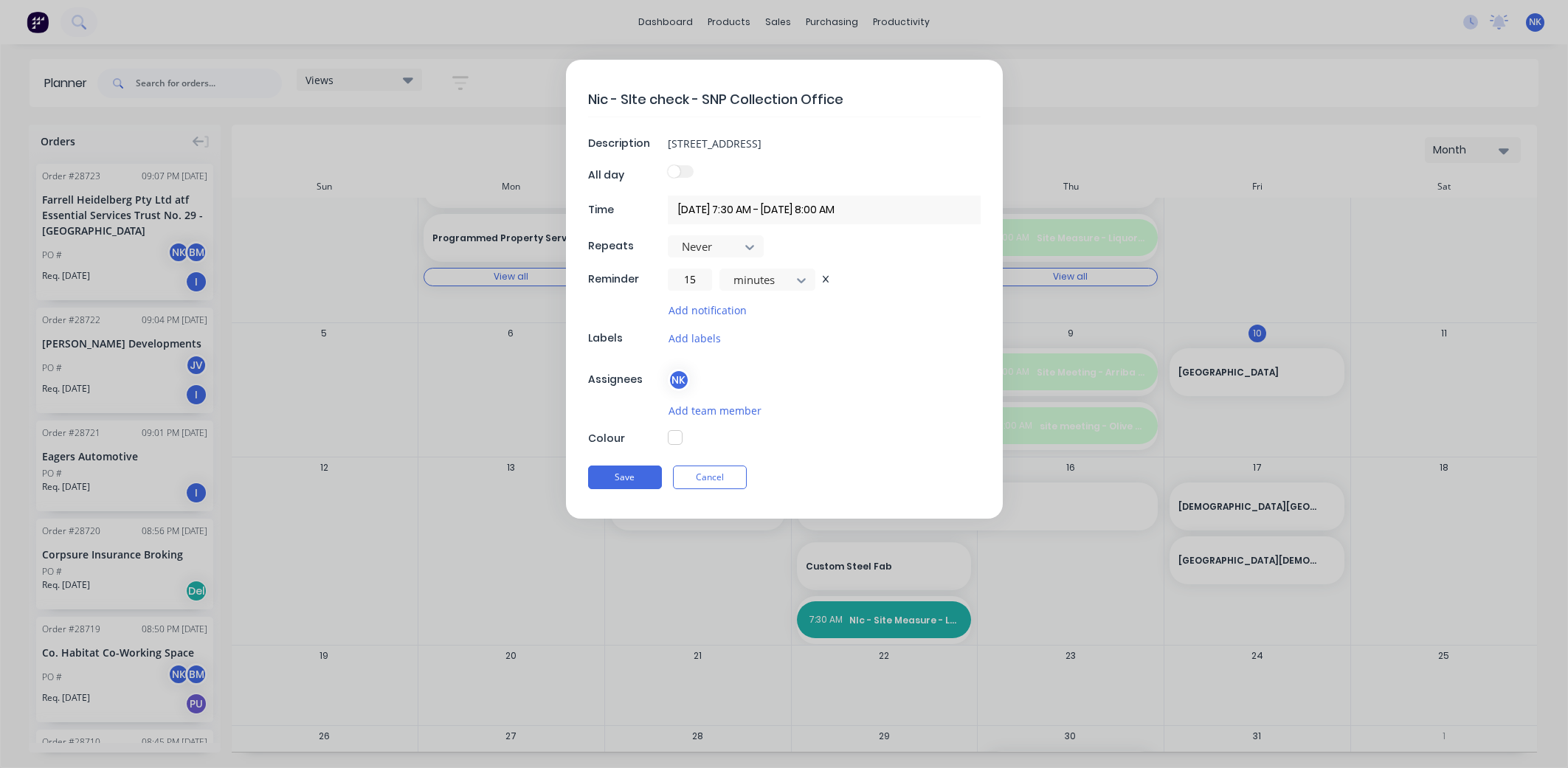
drag, startPoint x: 677, startPoint y: 437, endPoint x: 652, endPoint y: 458, distance: 32.6
click at [677, 437] on button "button" at bounding box center [675, 437] width 15 height 15
type textarea "x"
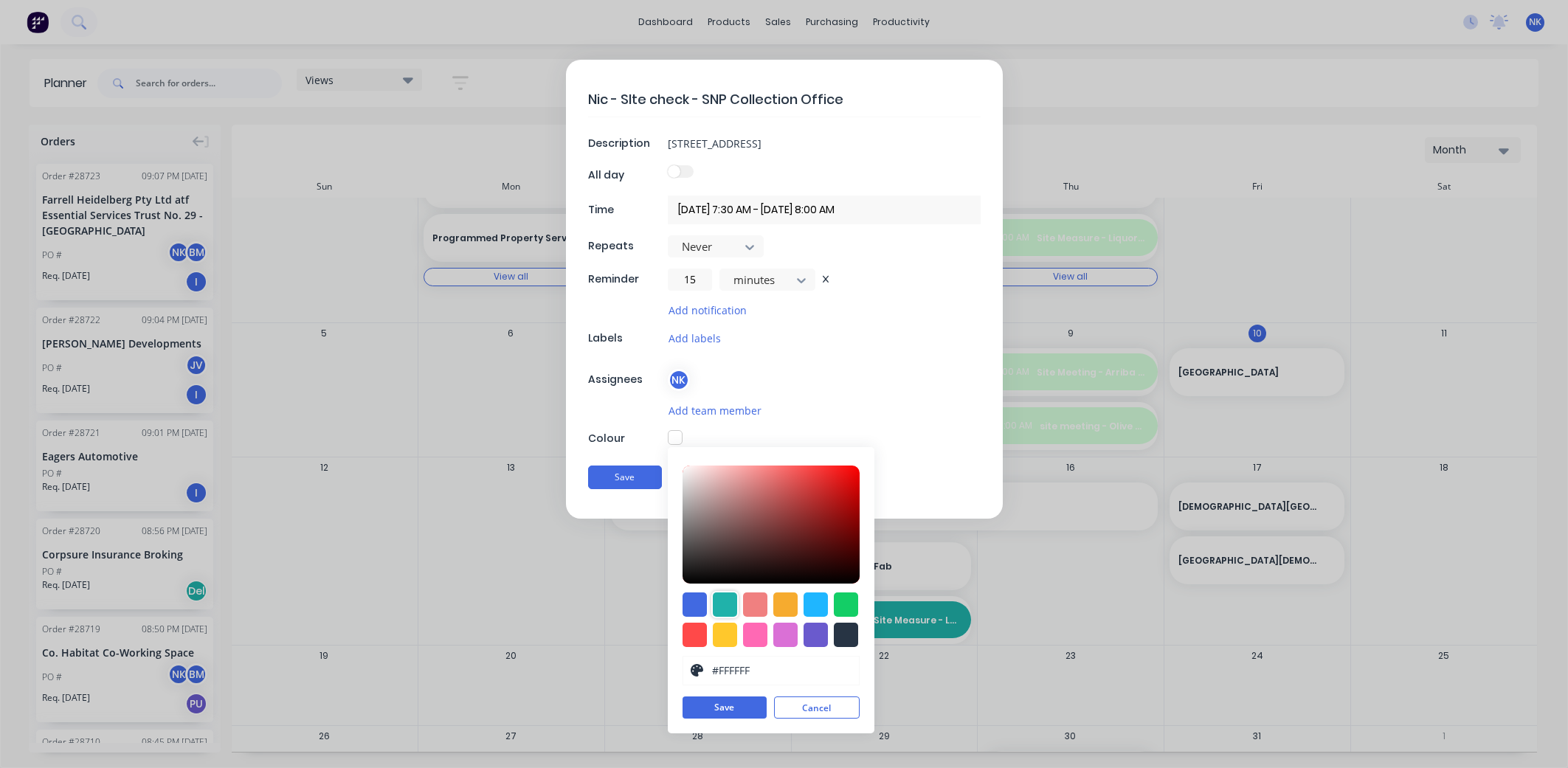
click at [720, 596] on div at bounding box center [725, 605] width 25 height 25
type input "#20B2AA"
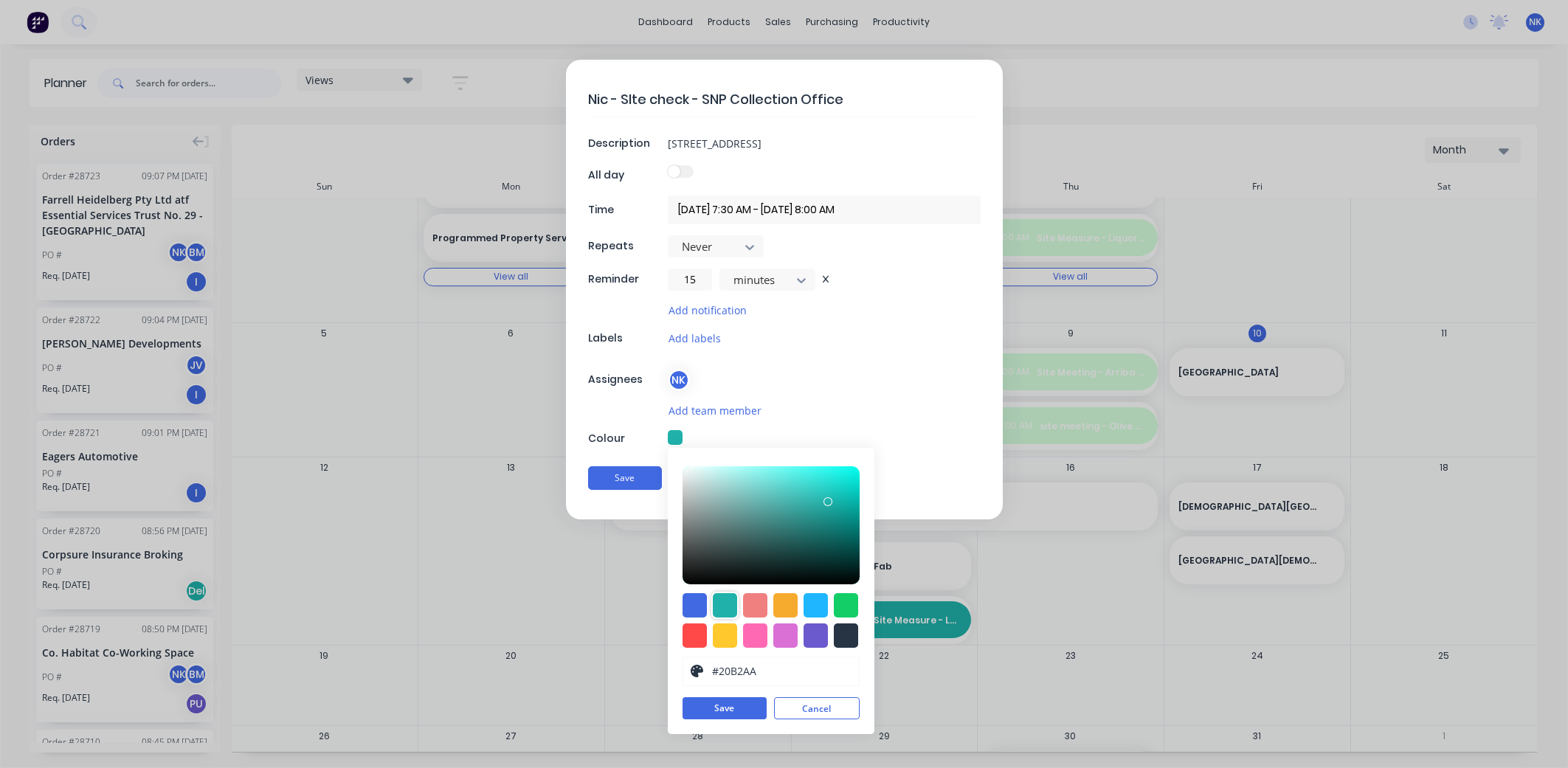
click at [726, 710] on button "Save" at bounding box center [724, 708] width 84 height 22
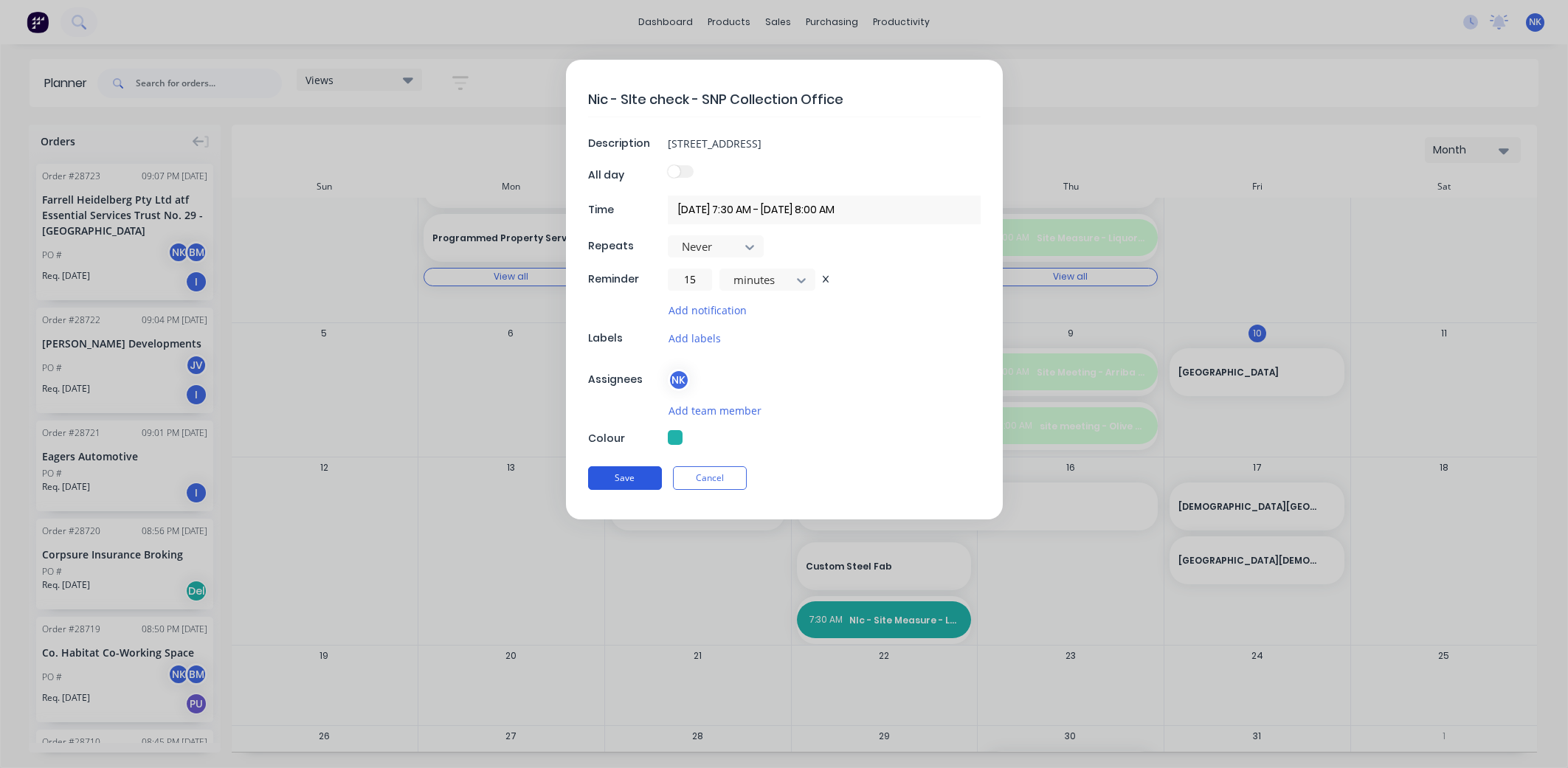
click at [647, 481] on button "Save" at bounding box center [625, 477] width 74 height 24
type textarea "x"
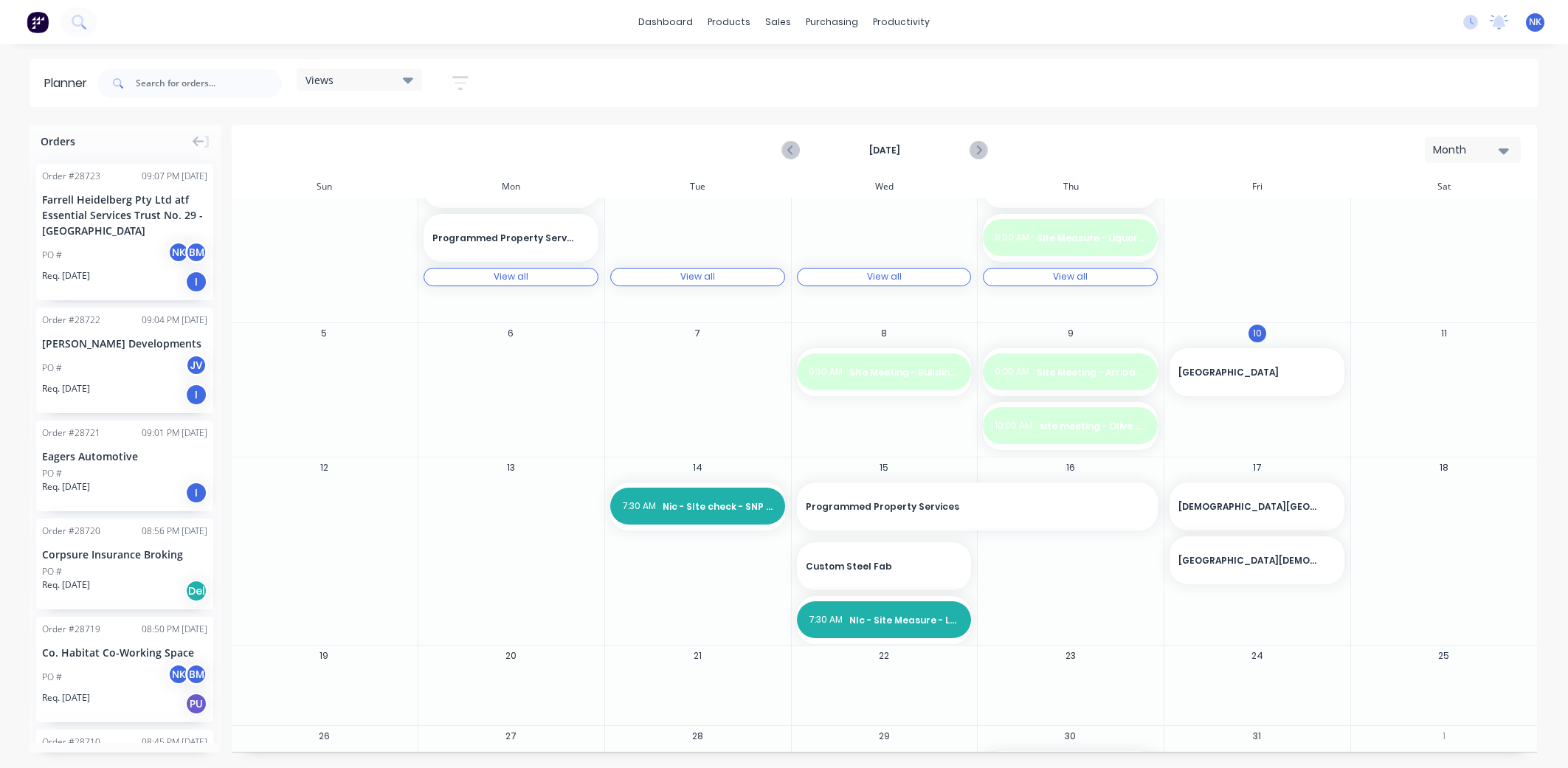
click at [716, 596] on div "14 7:30 AM Nic - SIte check - SNP Collection Office" at bounding box center [697, 551] width 186 height 187
click at [95, 347] on div "[PERSON_NAME] Developments" at bounding box center [124, 343] width 165 height 16
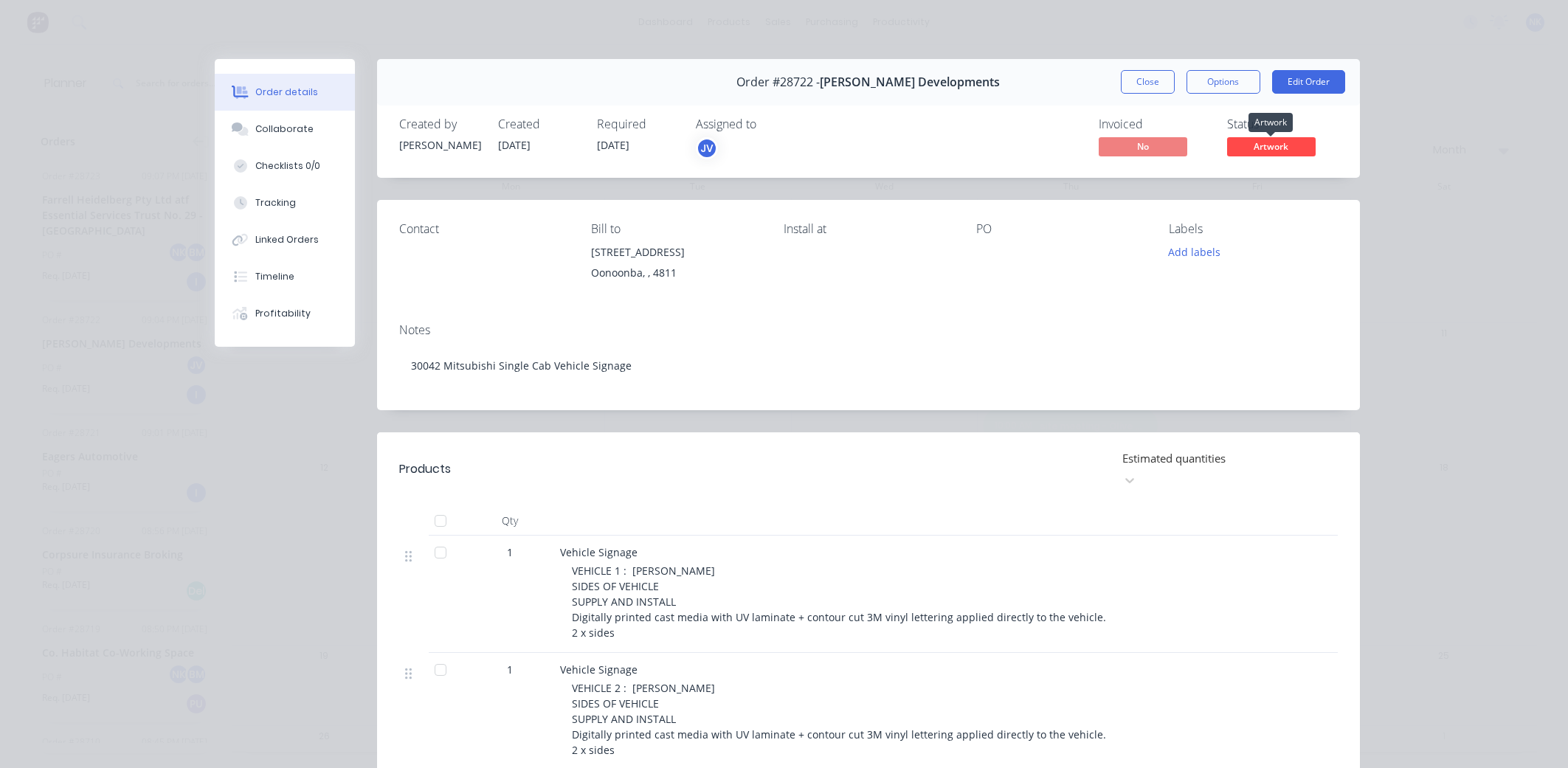
click at [1277, 152] on span "Artwork" at bounding box center [1271, 146] width 88 height 19
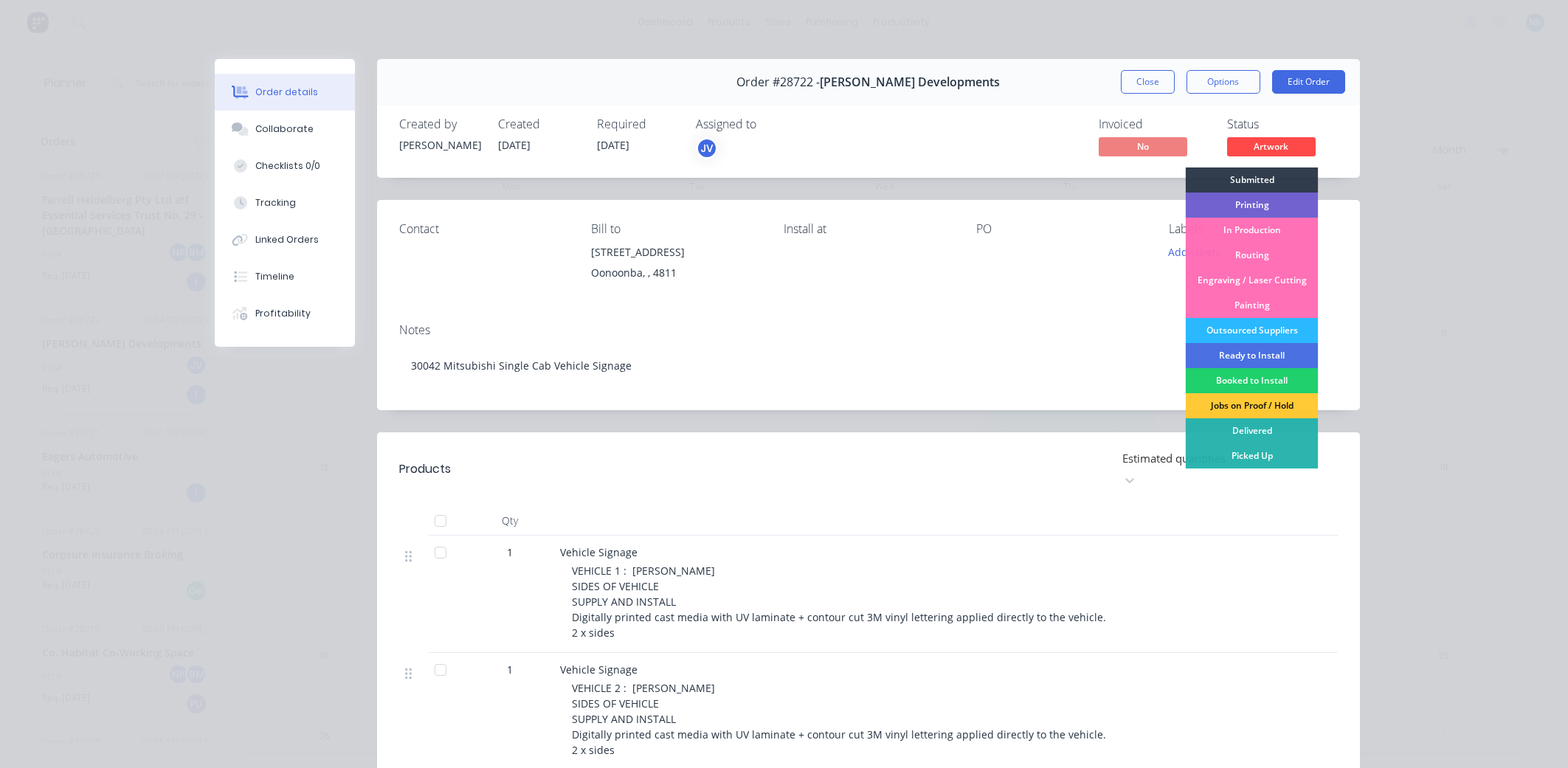
click at [1054, 271] on div "PO" at bounding box center [1060, 256] width 169 height 67
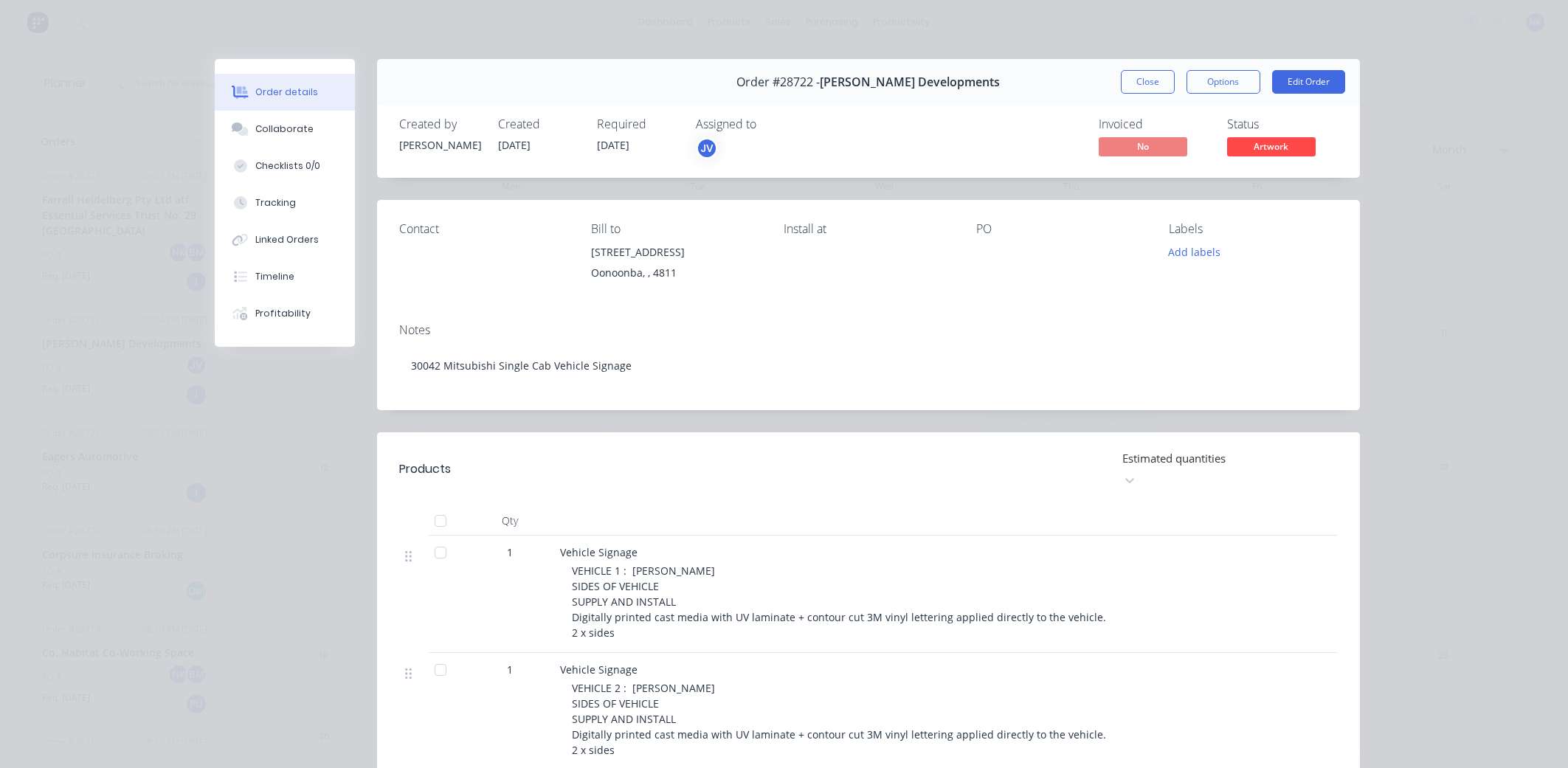
click at [572, 30] on div "Order details Collaborate Checklists 0/0 Tracking Linked Orders Timeline Profit…" at bounding box center [784, 384] width 1568 height 768
click at [1135, 83] on button "Close" at bounding box center [1148, 82] width 54 height 24
